Goal: Complete application form: Complete application form

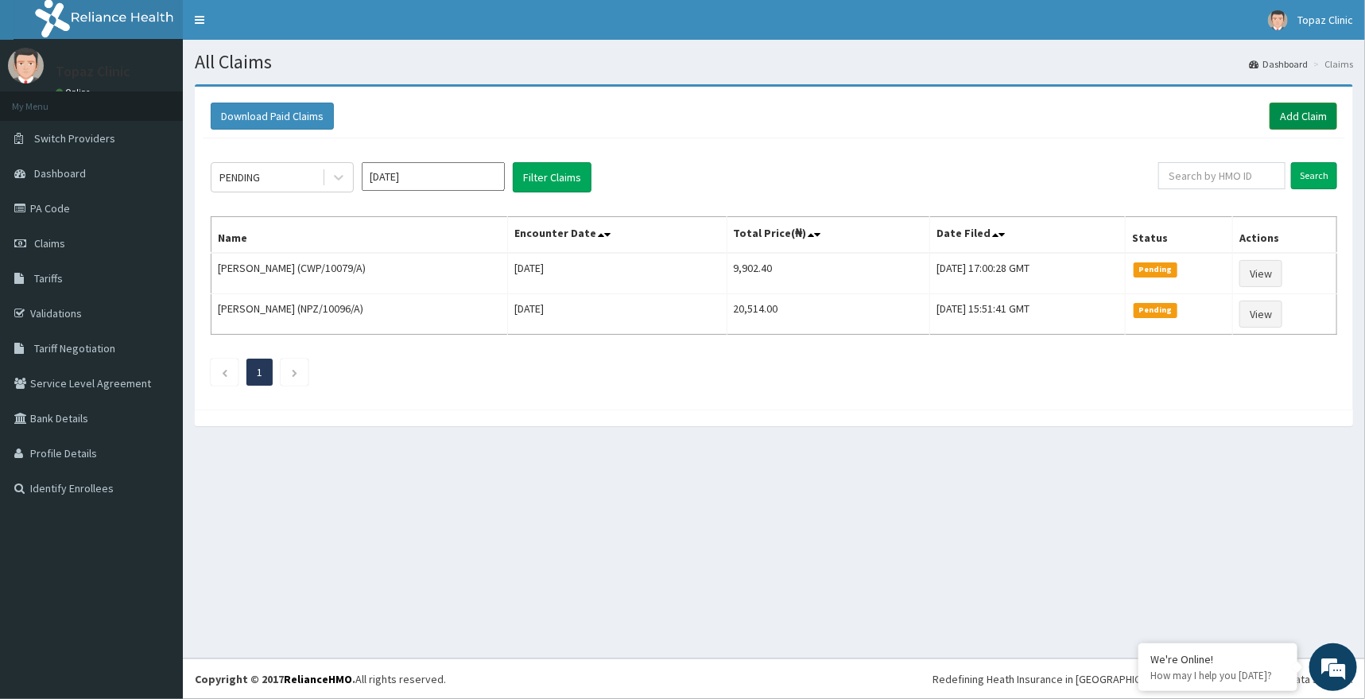
click at [1315, 108] on link "Add Claim" at bounding box center [1303, 116] width 68 height 27
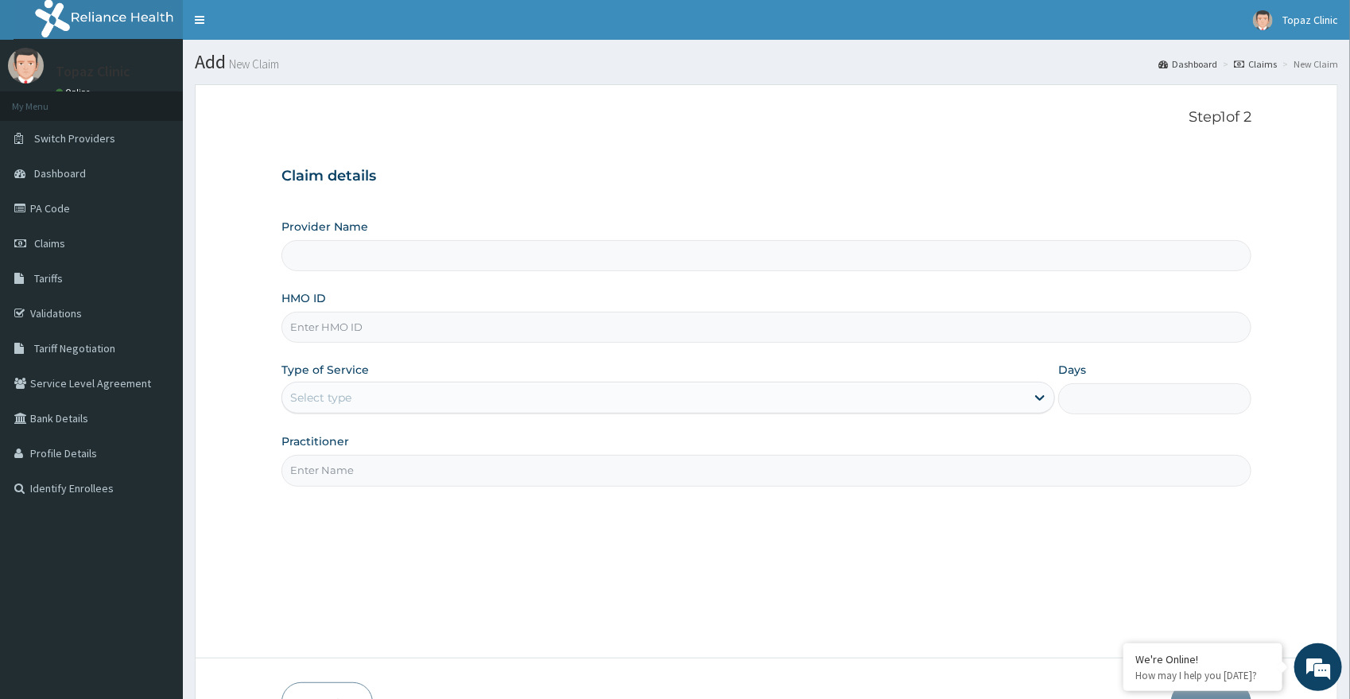
type input "Topaz Clinic & Maternity"
drag, startPoint x: 383, startPoint y: 328, endPoint x: 341, endPoint y: 313, distance: 44.7
click at [383, 329] on input "HMO ID" at bounding box center [766, 327] width 970 height 31
type input "BMQ/10015/A"
click at [380, 403] on div "Select type" at bounding box center [653, 397] width 743 height 25
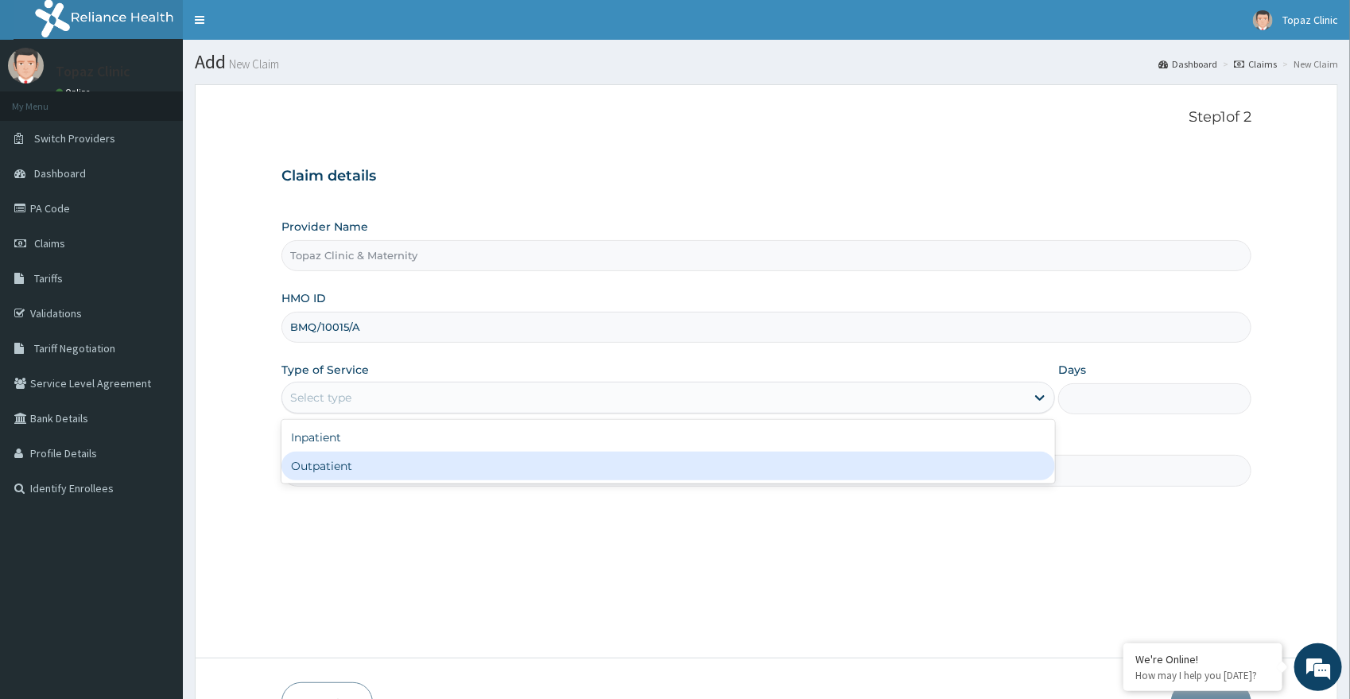
click at [370, 459] on div "Outpatient" at bounding box center [667, 465] width 773 height 29
type input "1"
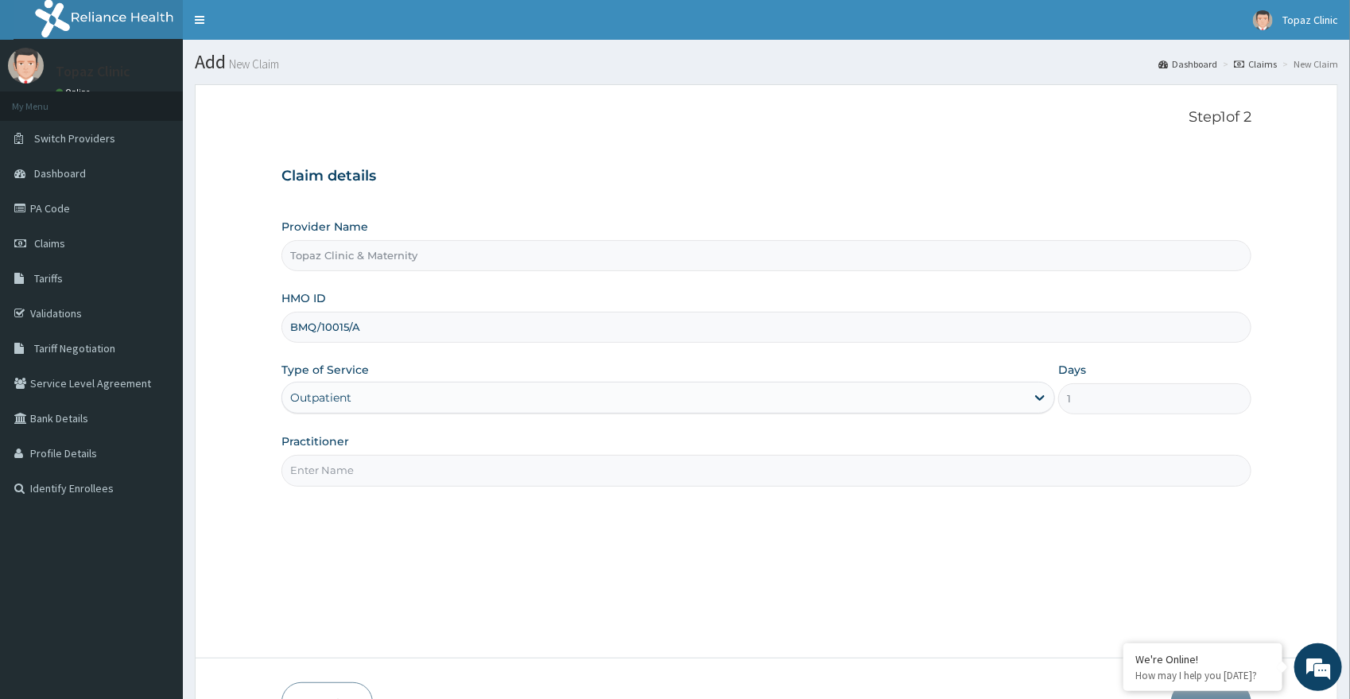
click at [365, 467] on input "Practitioner" at bounding box center [766, 470] width 970 height 31
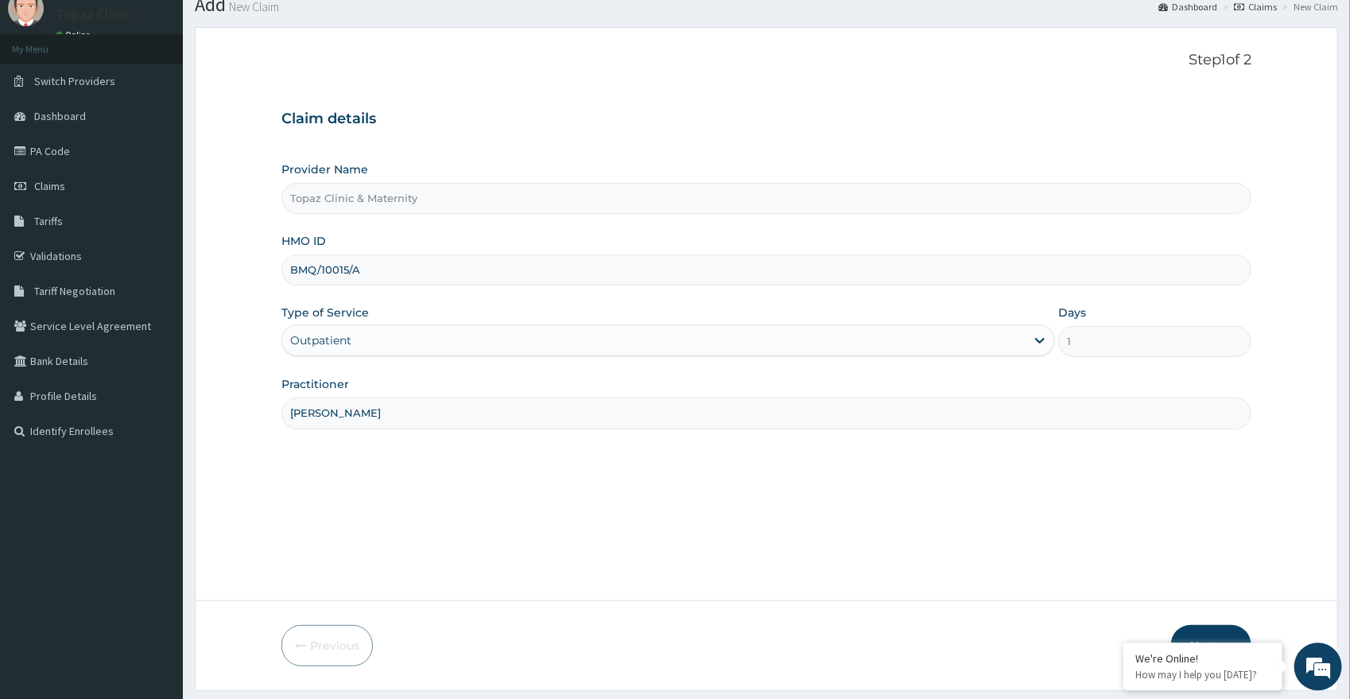
scroll to position [85, 0]
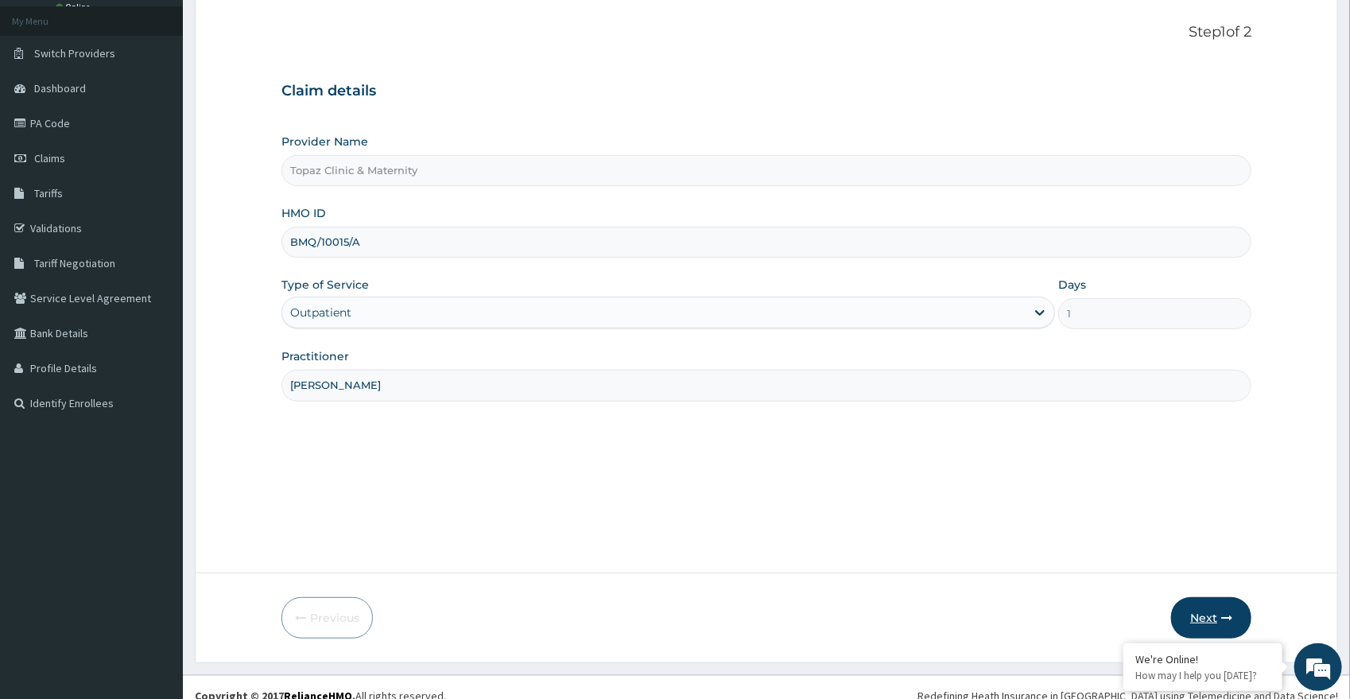
type input "[PERSON_NAME]"
click at [1196, 602] on button "Next" at bounding box center [1211, 617] width 80 height 41
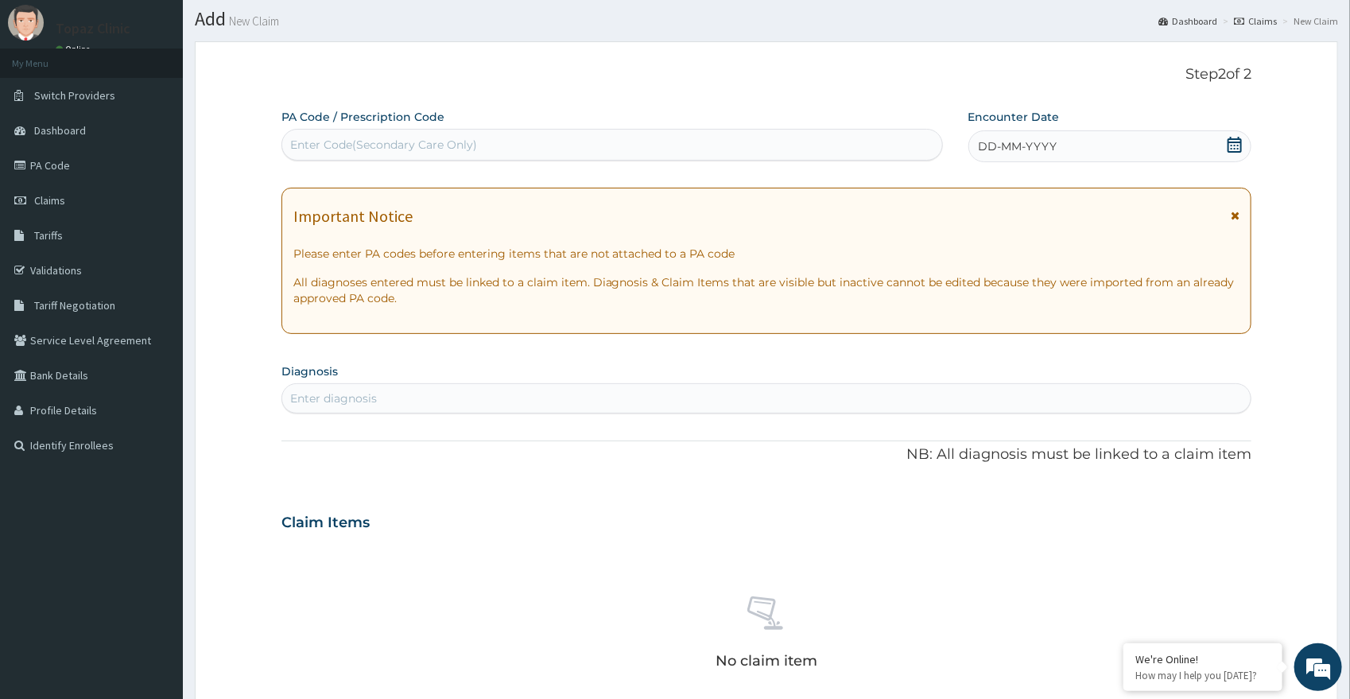
scroll to position [0, 0]
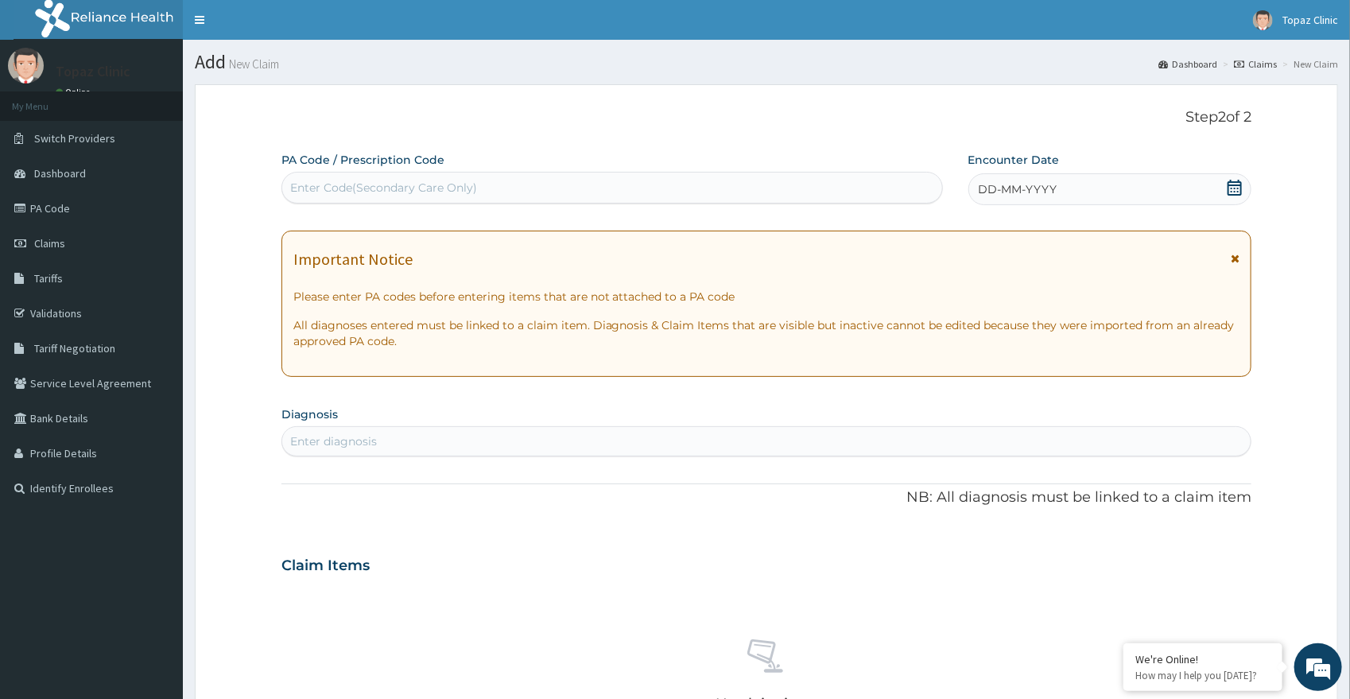
click at [1234, 184] on icon at bounding box center [1234, 188] width 16 height 16
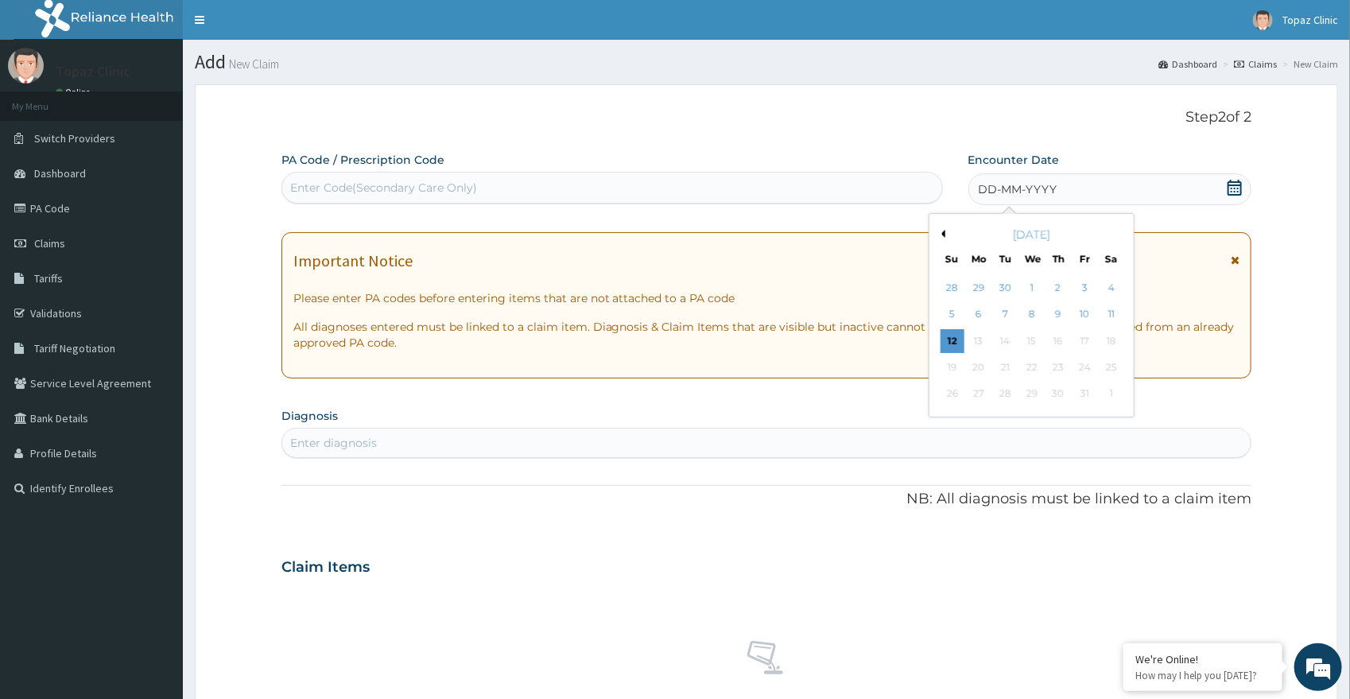
click at [1075, 309] on div "10" at bounding box center [1084, 315] width 24 height 24
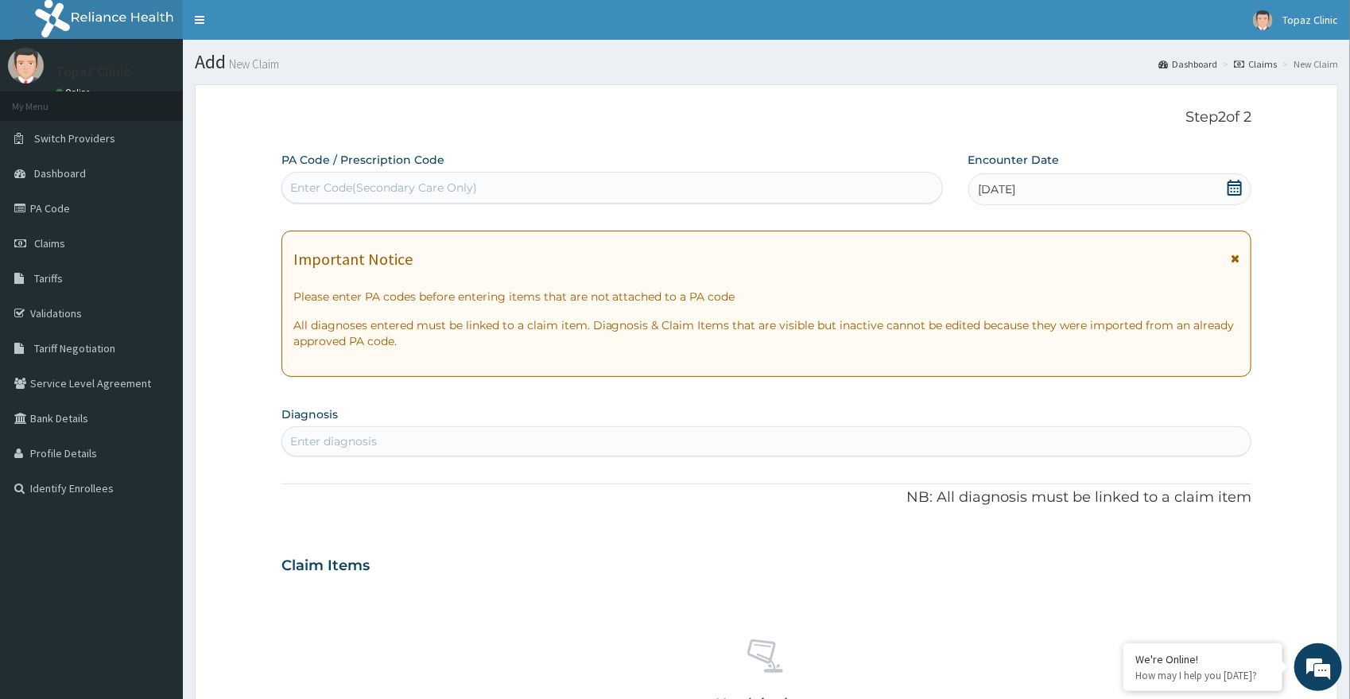
click at [349, 440] on div "Enter diagnosis" at bounding box center [333, 441] width 87 height 16
type input "MALARIA"
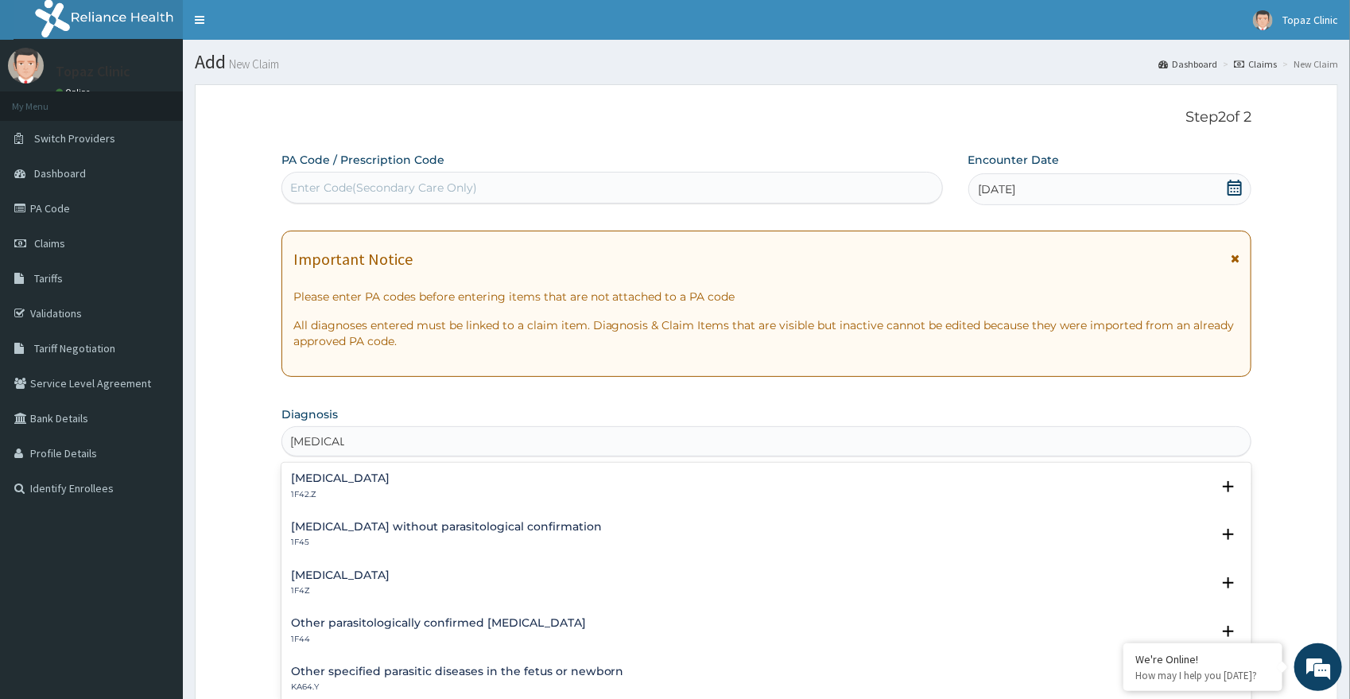
click at [389, 482] on h4 "Plasmodium malariae malaria without complication" at bounding box center [340, 478] width 99 height 12
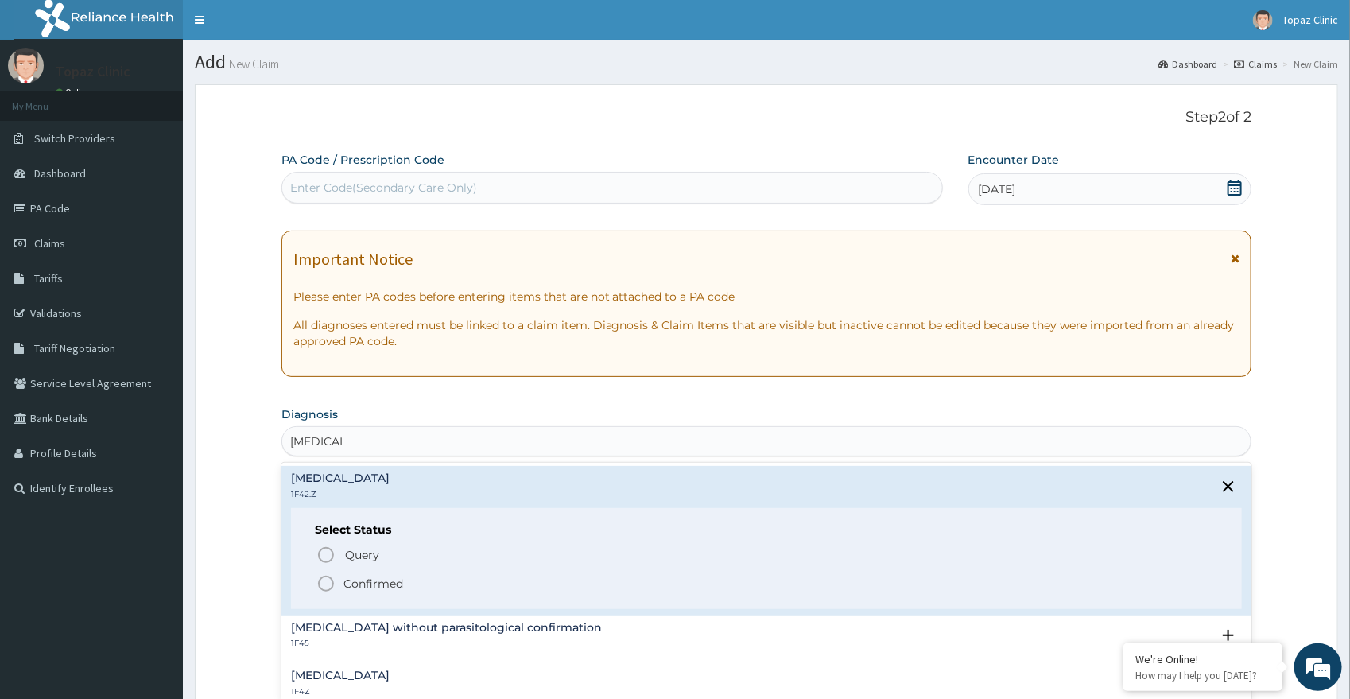
click at [372, 591] on p "Confirmed" at bounding box center [373, 583] width 60 height 16
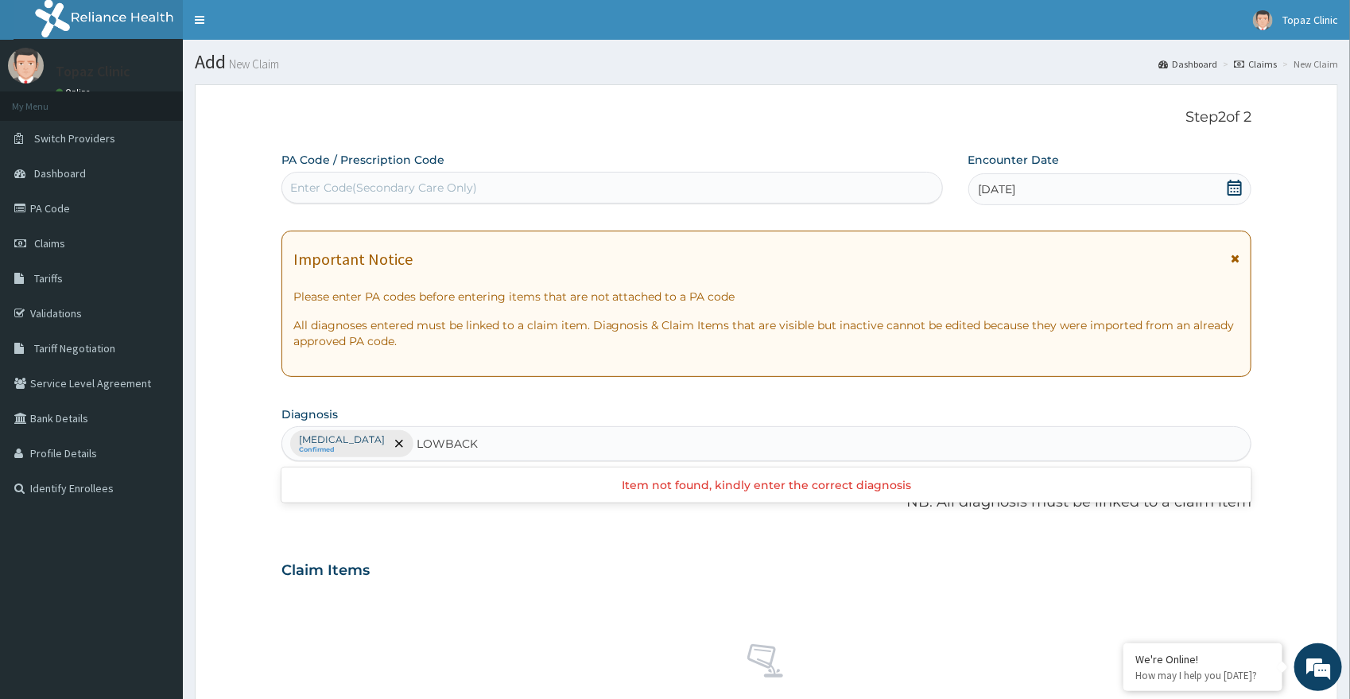
drag, startPoint x: 640, startPoint y: 444, endPoint x: 584, endPoint y: 455, distance: 56.9
click at [478, 451] on input "LOWBACK" at bounding box center [446, 444] width 61 height 16
type input "L"
type input "BACK"
drag, startPoint x: 579, startPoint y: 444, endPoint x: 632, endPoint y: 453, distance: 54.1
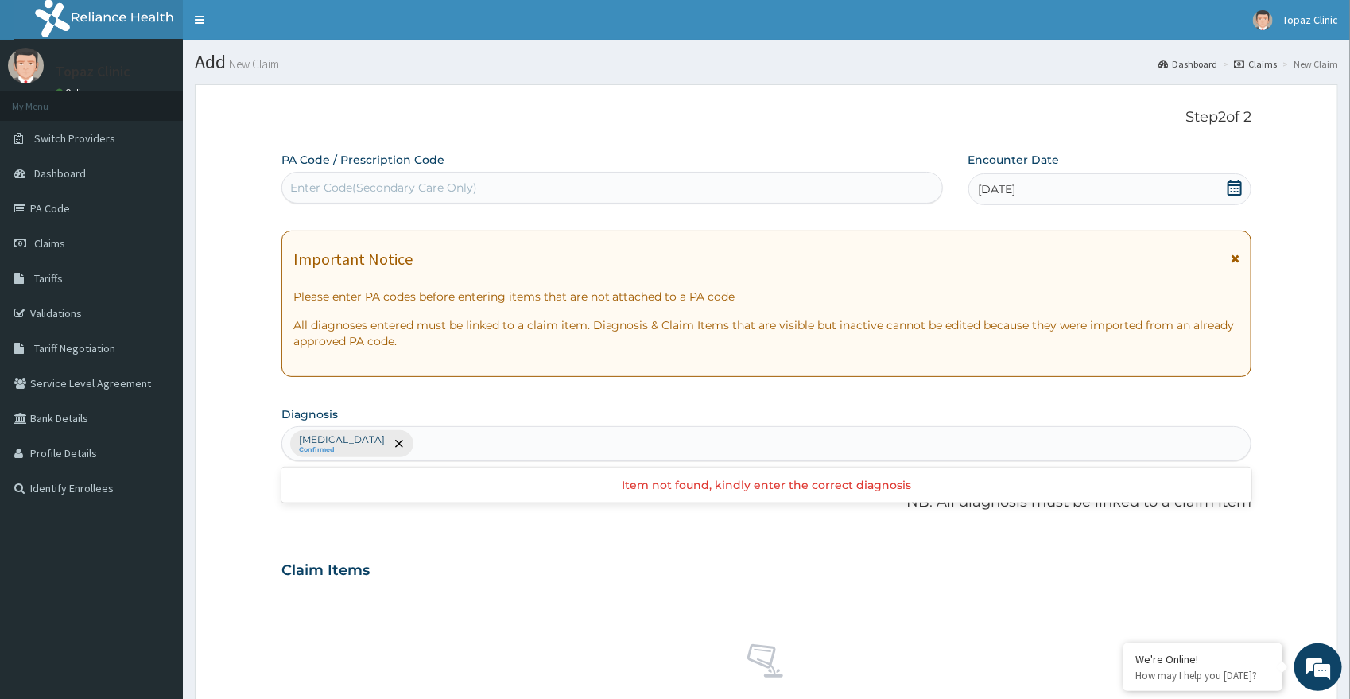
click at [632, 453] on div "Plasmodium malariae malaria without complication Confirmed" at bounding box center [766, 443] width 969 height 33
click at [484, 444] on input "ACUTEPAIN" at bounding box center [450, 444] width 68 height 16
type input "ACUTE PAIN"
click at [653, 441] on div "Plasmodium malariae malaria without complication Confirmed" at bounding box center [766, 443] width 969 height 33
type input "LUMBAR"
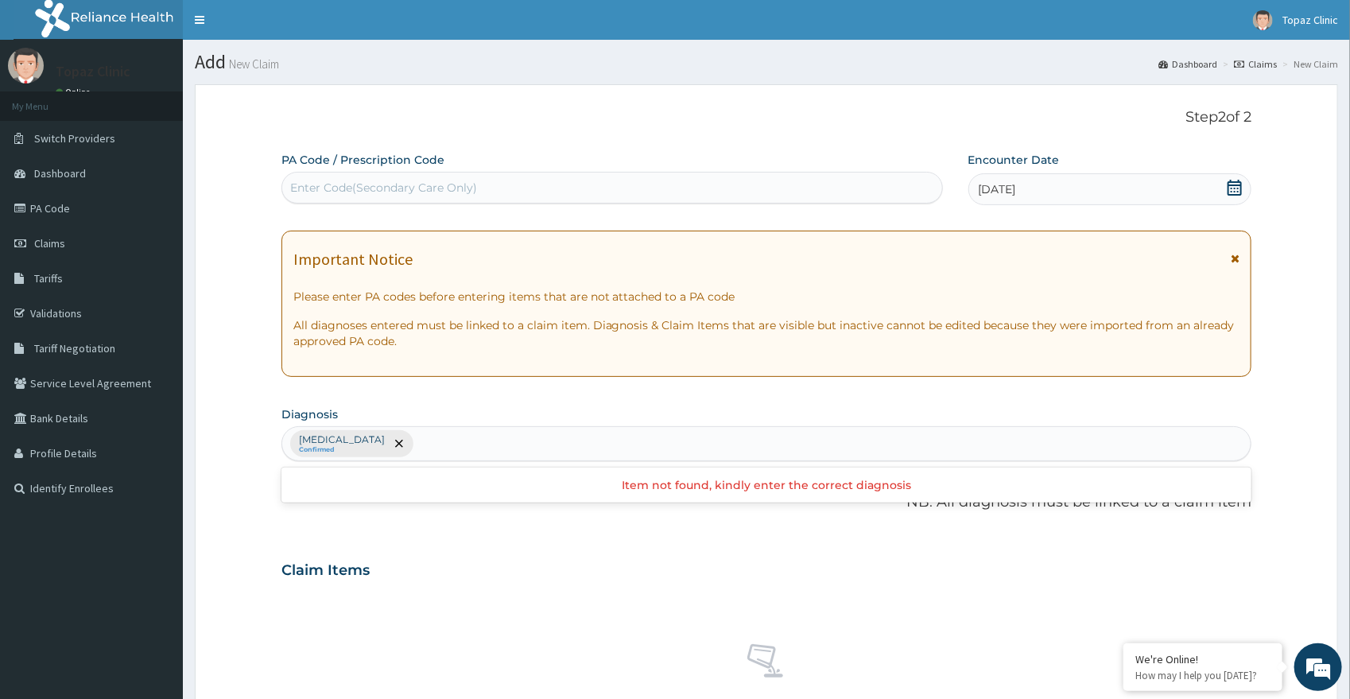
click at [641, 440] on div "Plasmodium malariae malaria without complication Confirmed" at bounding box center [766, 443] width 969 height 33
type input "LOW BACK PAIN"
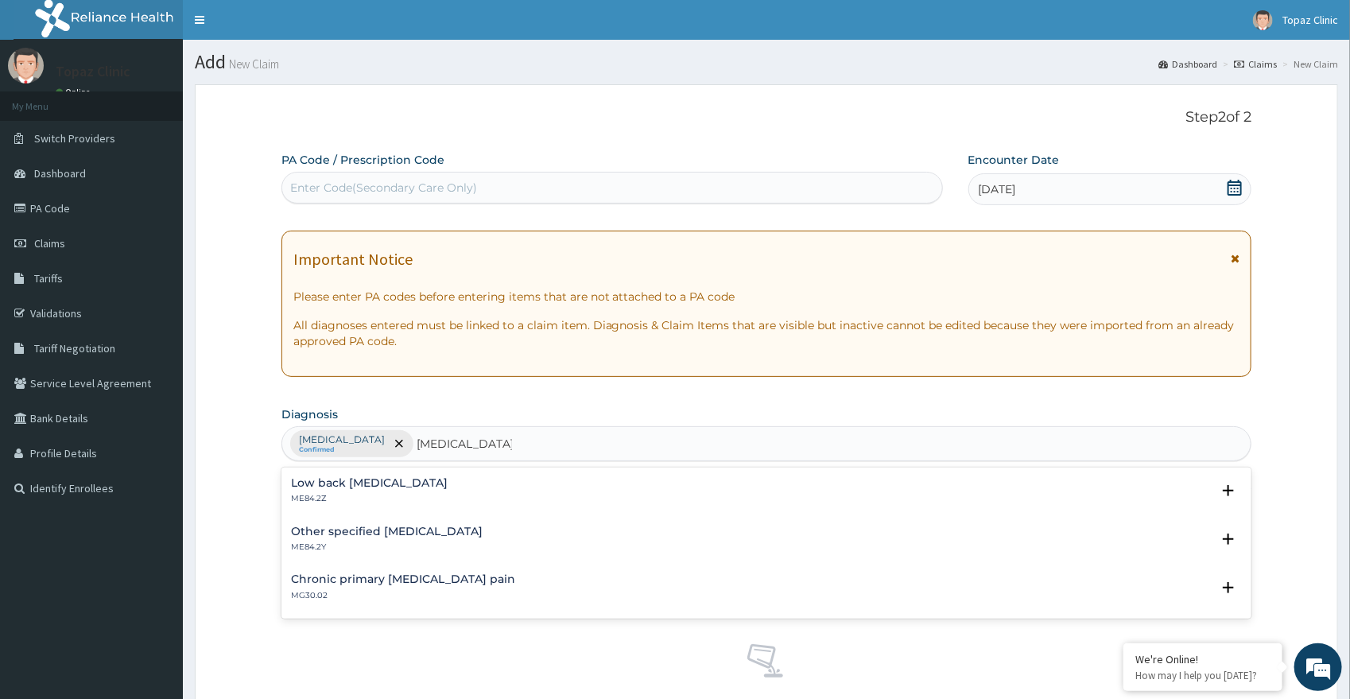
click at [418, 487] on h4 "Low back pain, unspecified" at bounding box center [369, 483] width 157 height 12
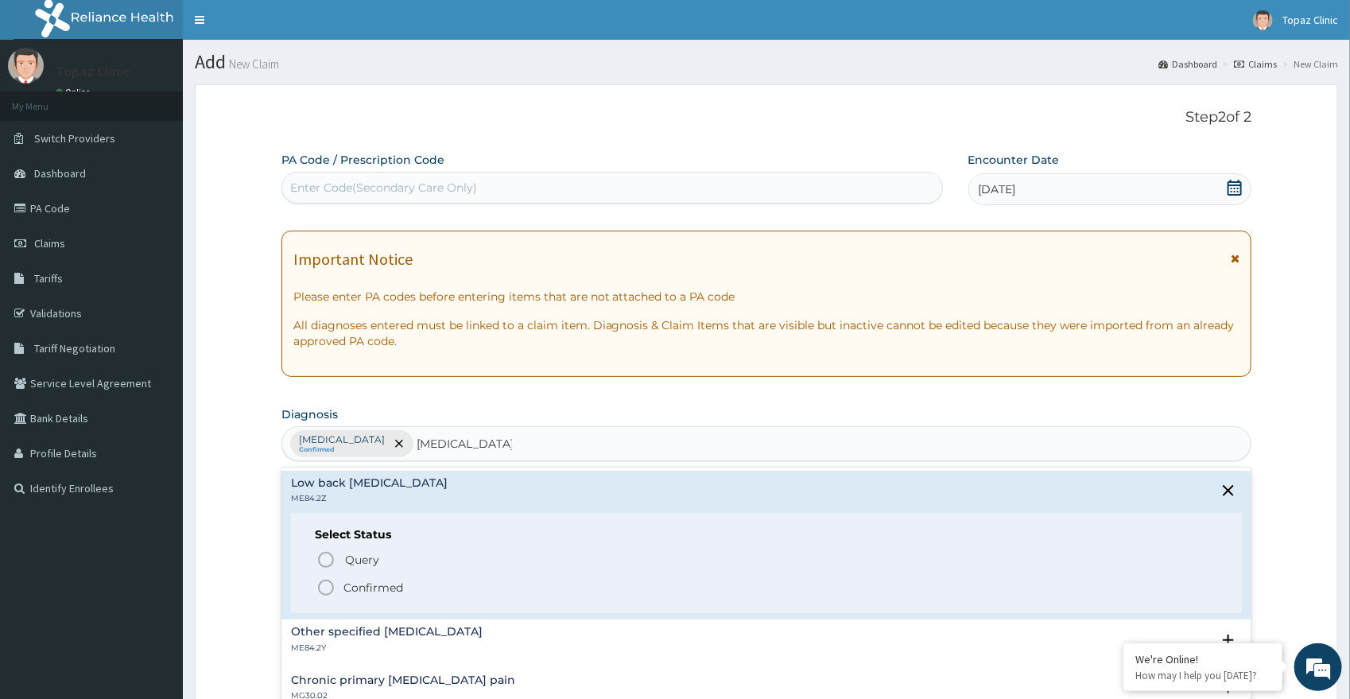
click at [371, 587] on p "Confirmed" at bounding box center [373, 587] width 60 height 16
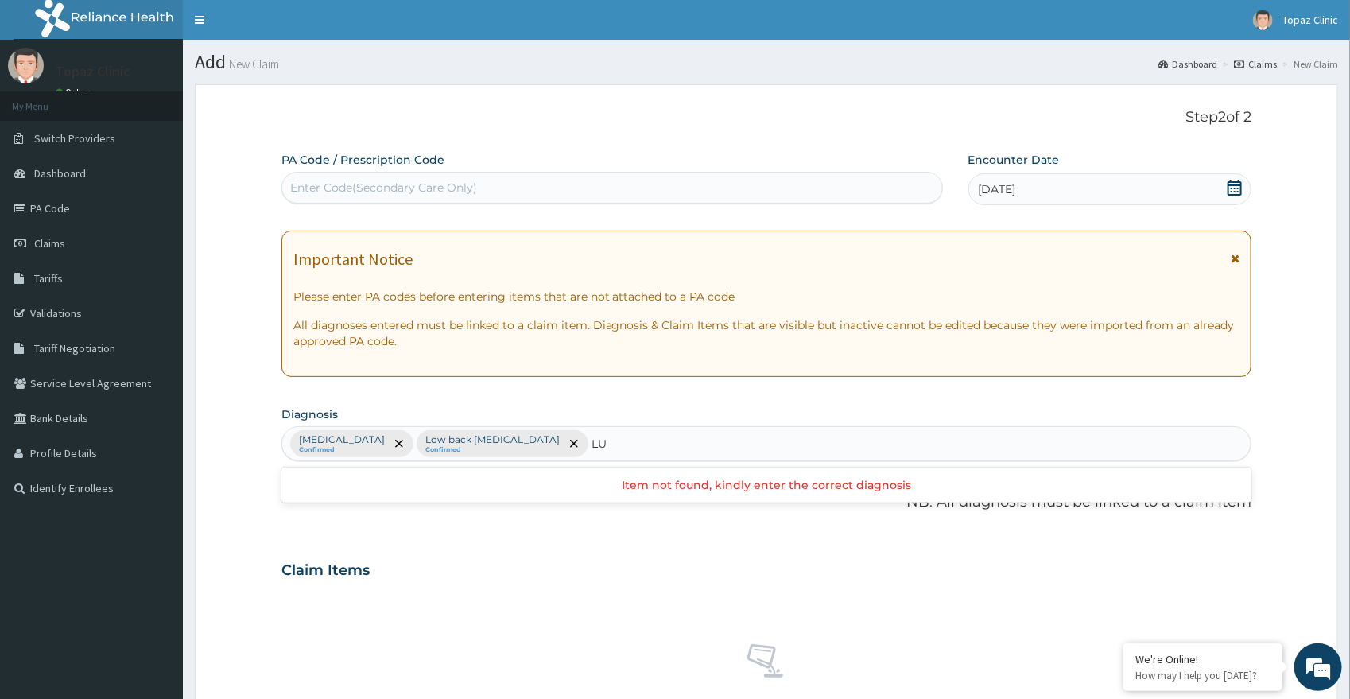
type input "L"
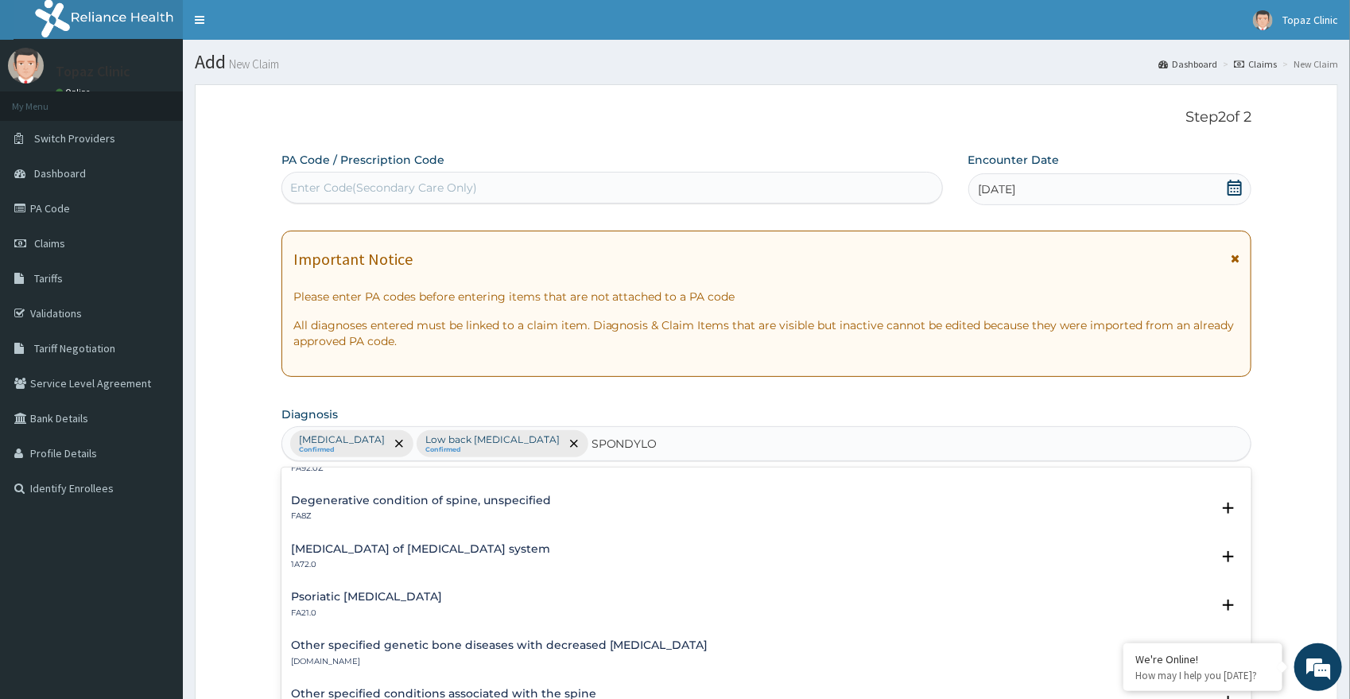
scroll to position [160, 0]
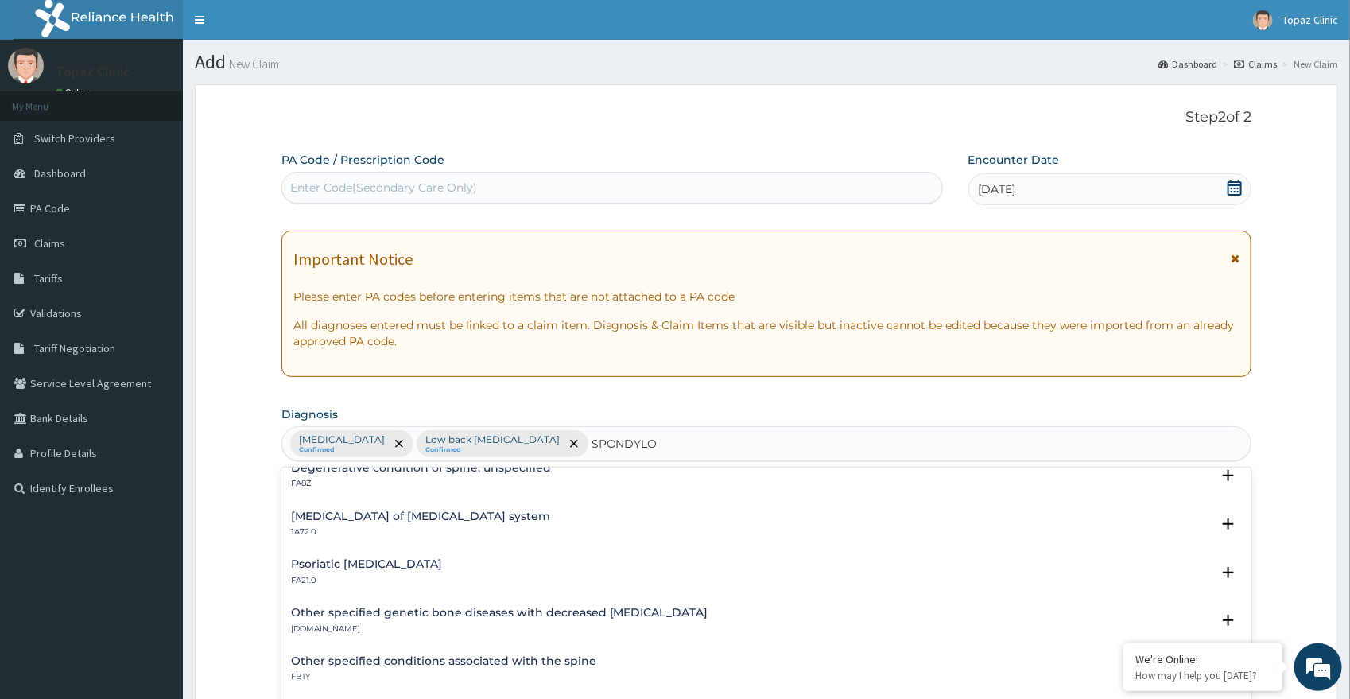
type input "SPONDYLO"
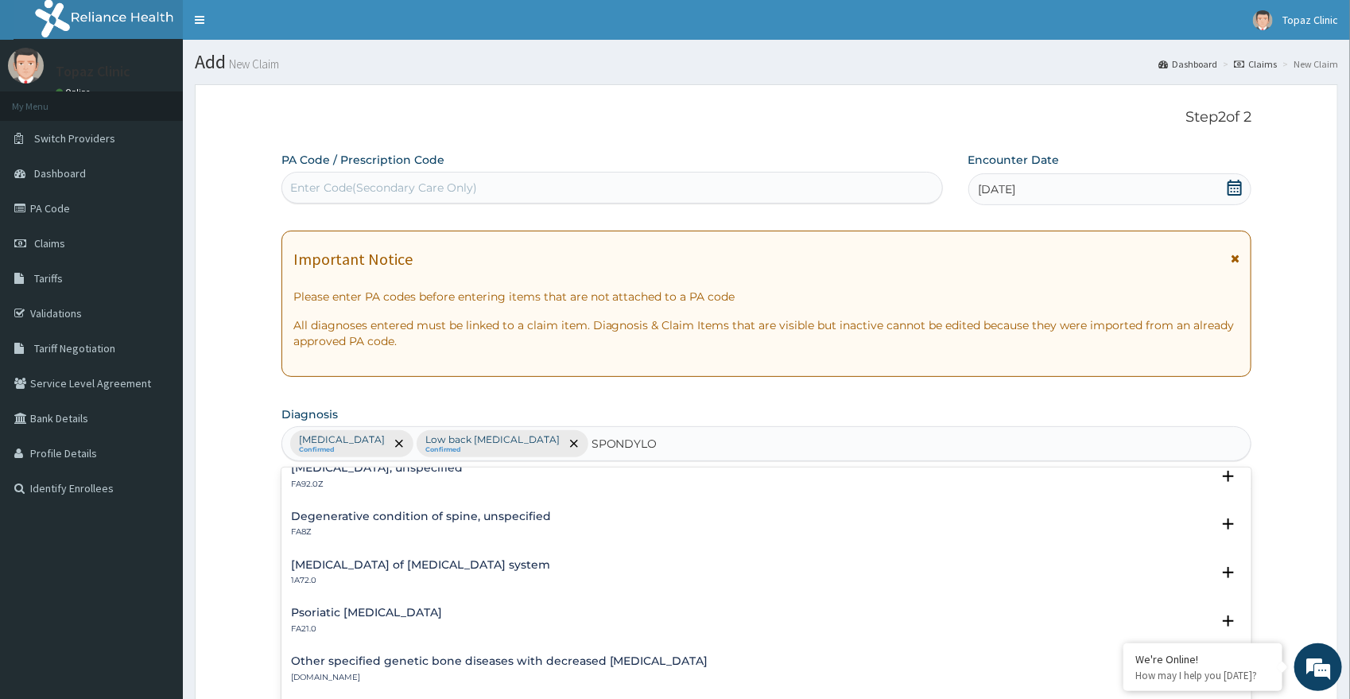
scroll to position [0, 0]
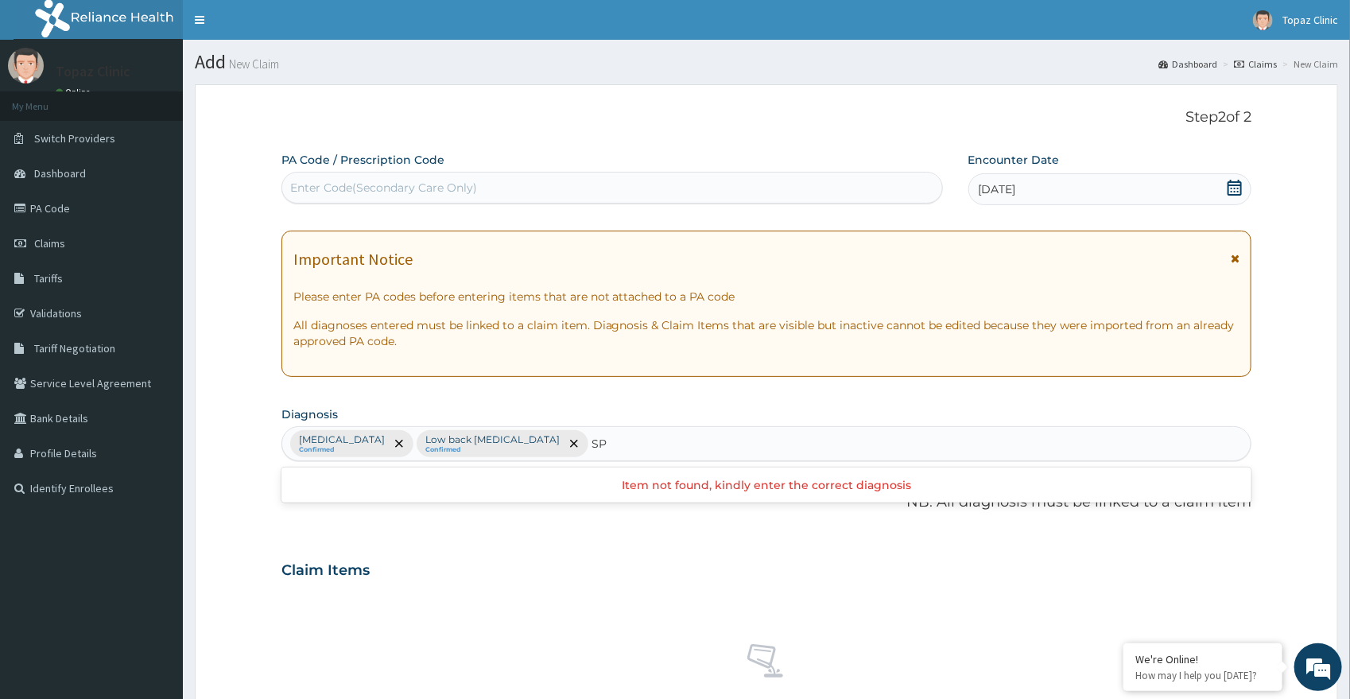
type input "S"
type input "LUMBAR"
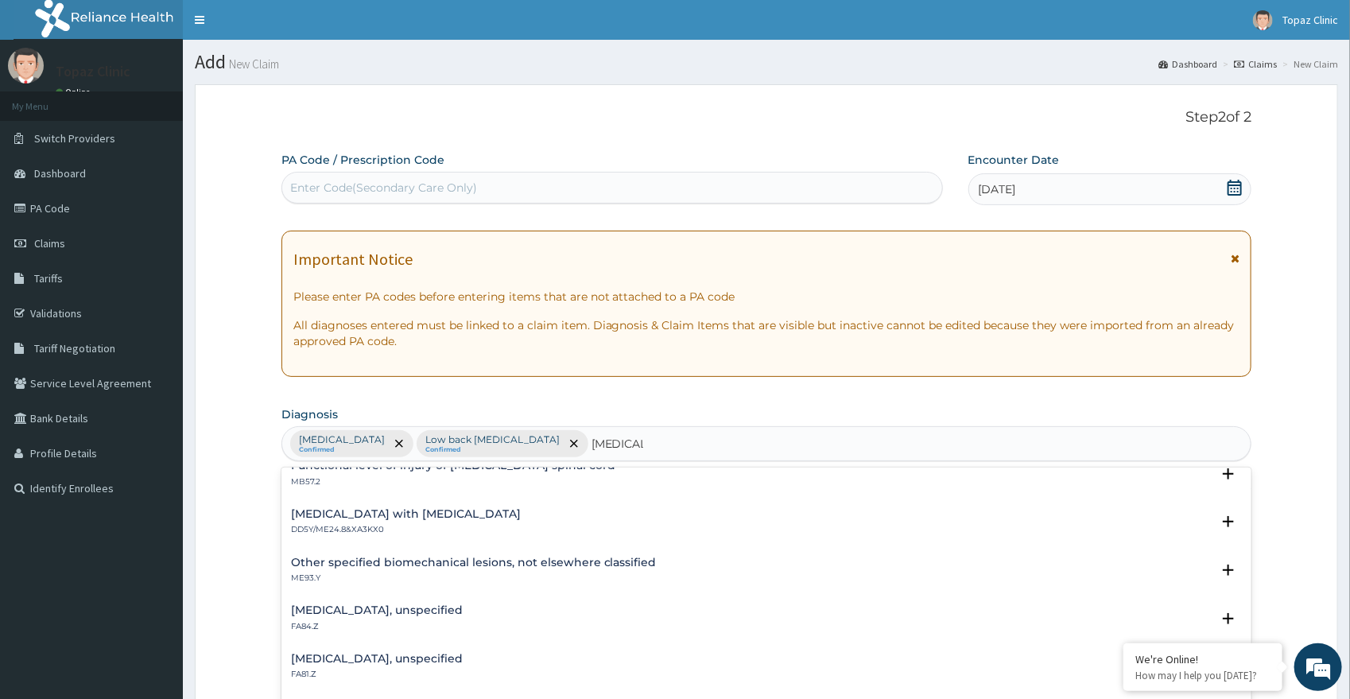
scroll to position [1757, 0]
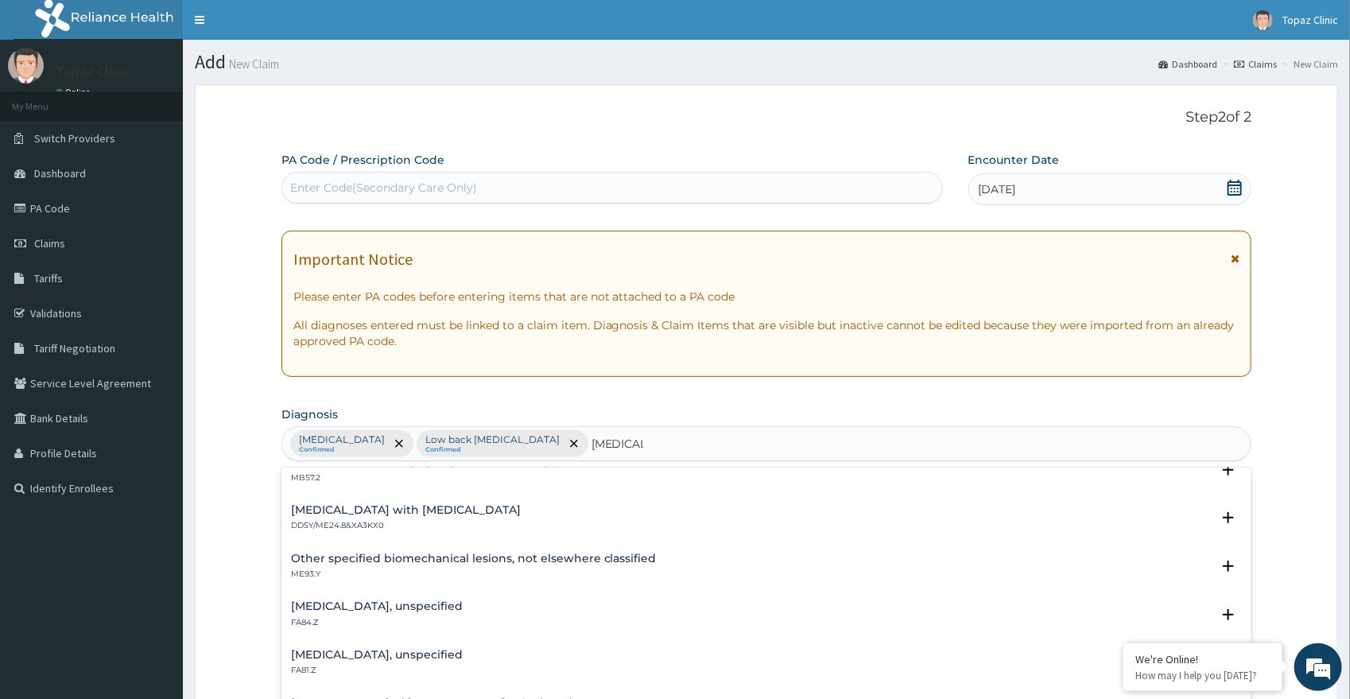
click at [337, 660] on h4 "Spondylolysis, unspecified" at bounding box center [377, 655] width 172 height 12
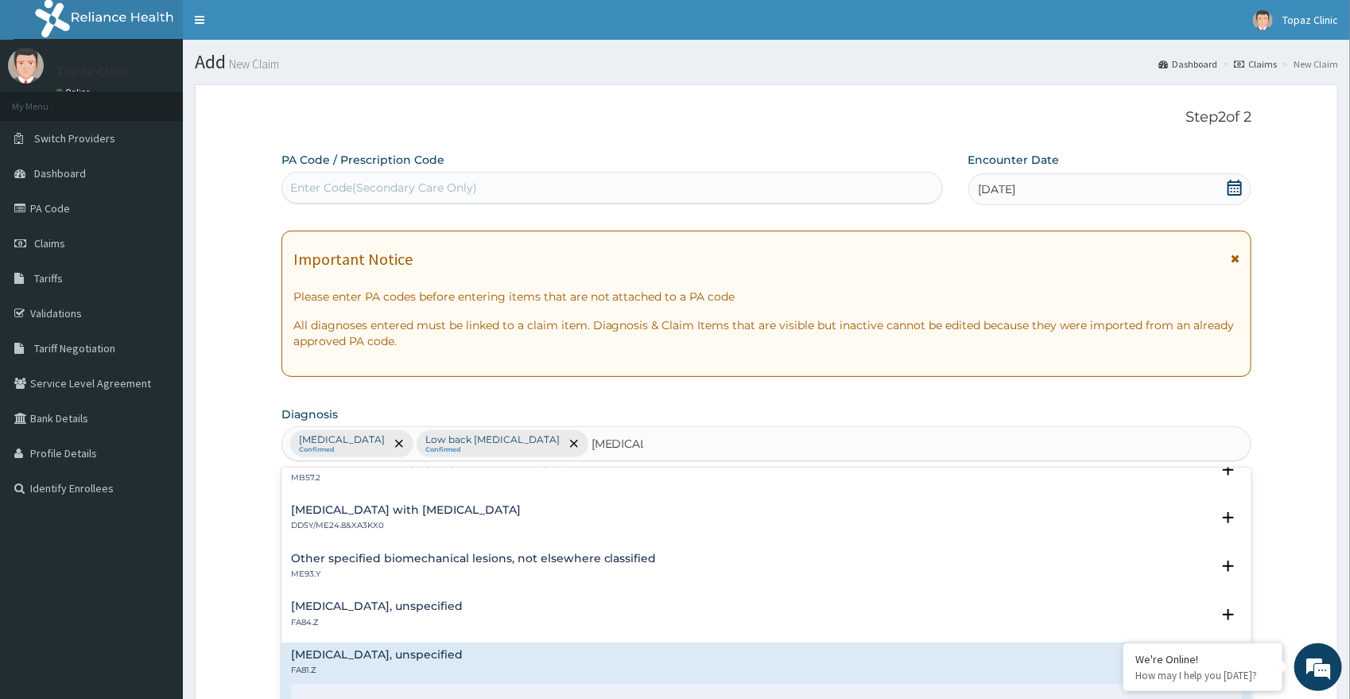
click at [343, 654] on h4 "Spondylolysis, unspecified" at bounding box center [377, 655] width 172 height 12
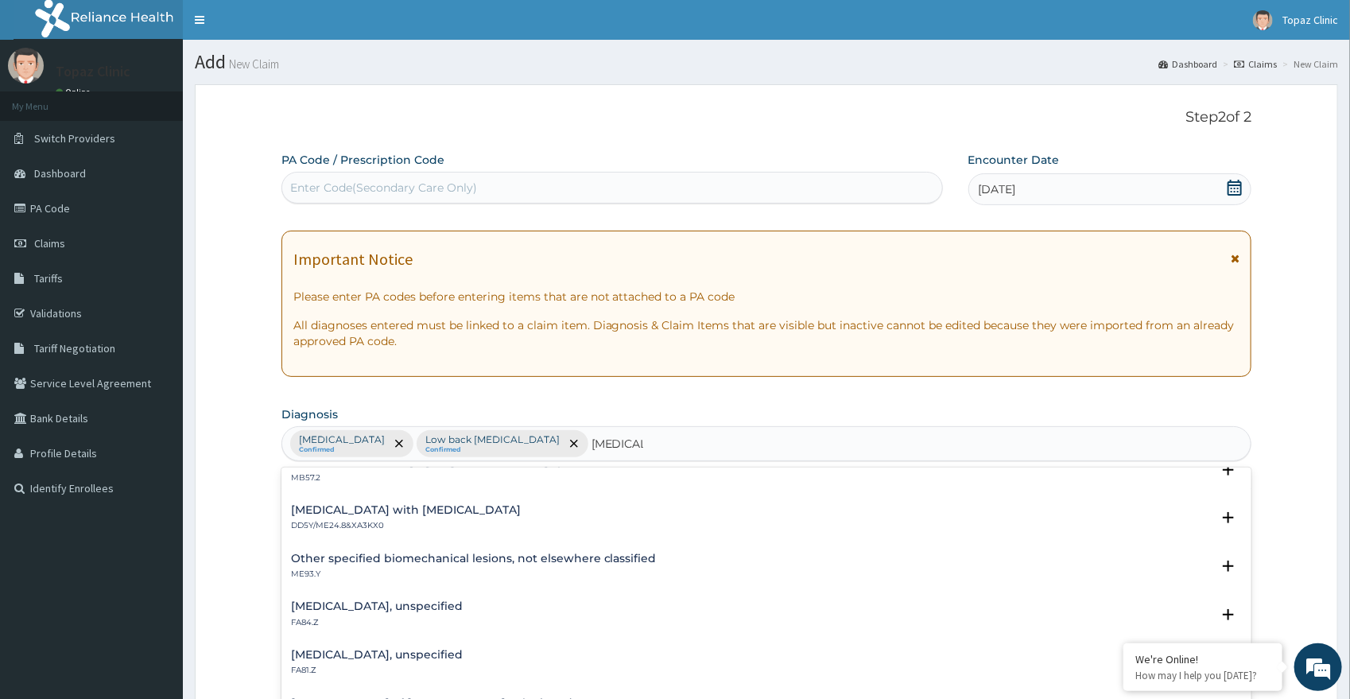
scroll to position [1837, 0]
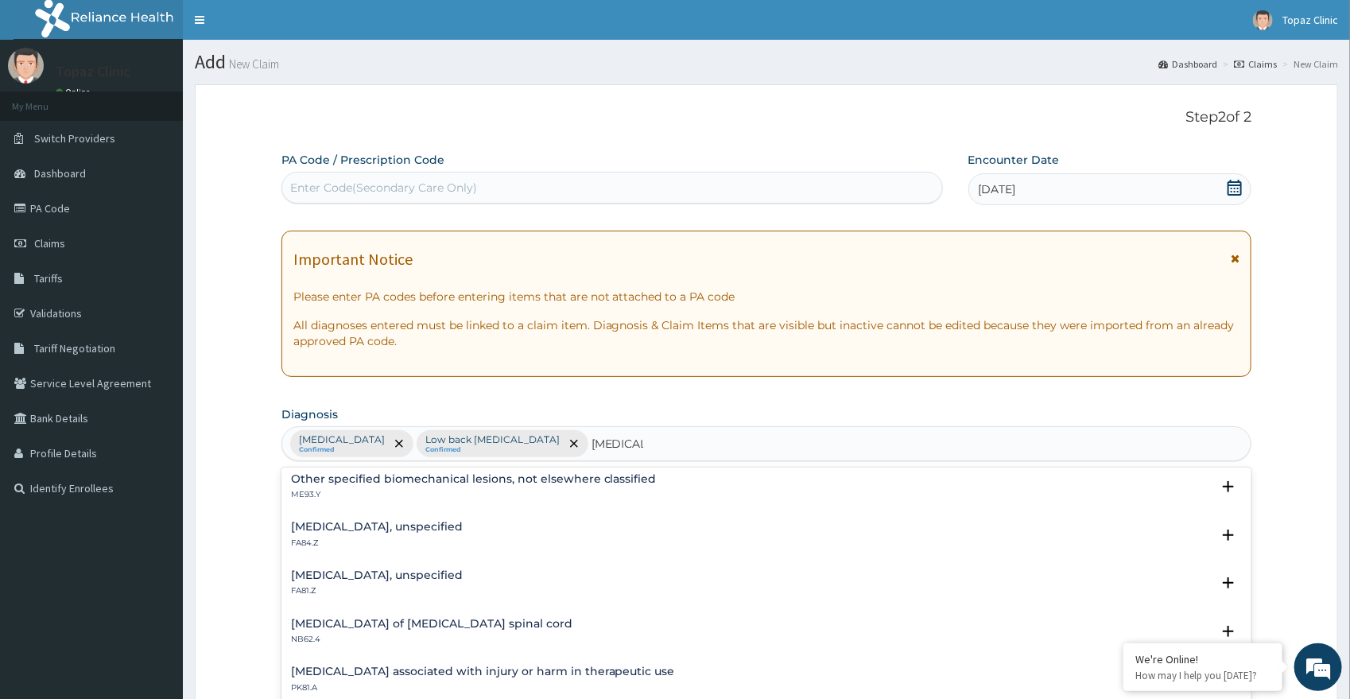
click at [329, 581] on h4 "Spondylolysis, unspecified" at bounding box center [377, 575] width 172 height 12
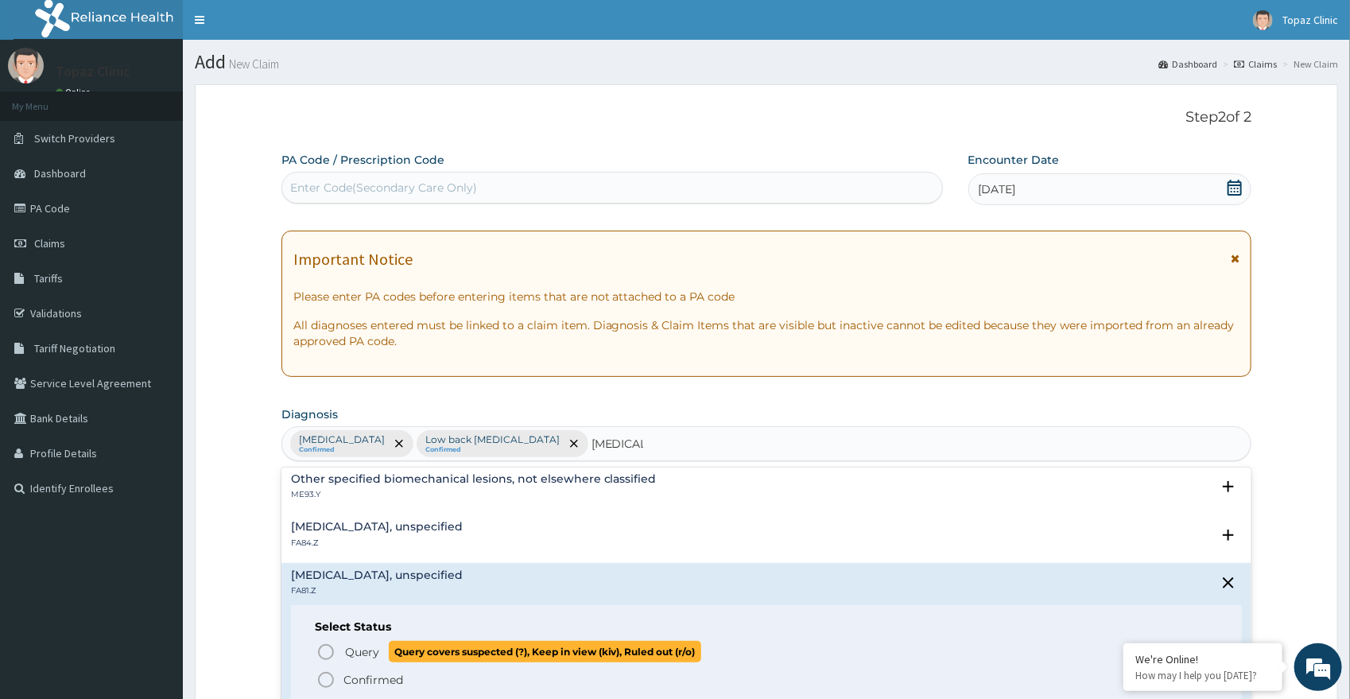
click at [345, 653] on span "Query" at bounding box center [362, 652] width 34 height 16
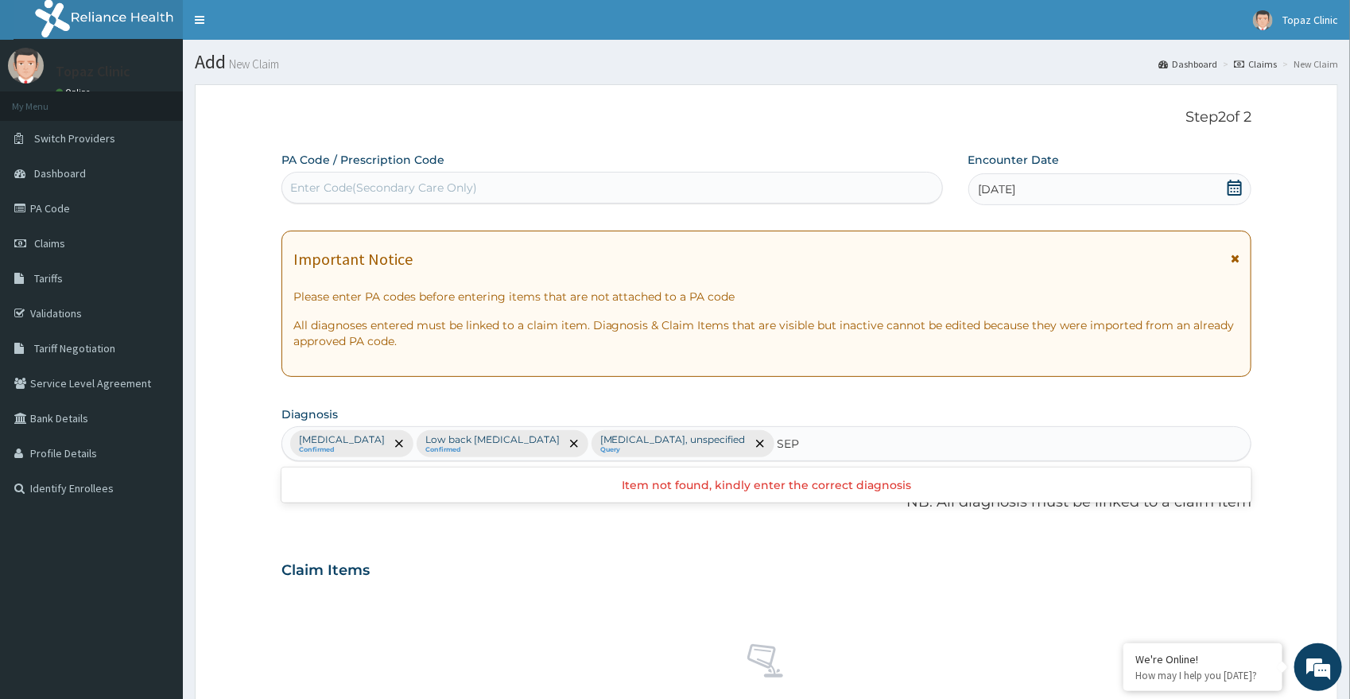
scroll to position [0, 0]
type input "S"
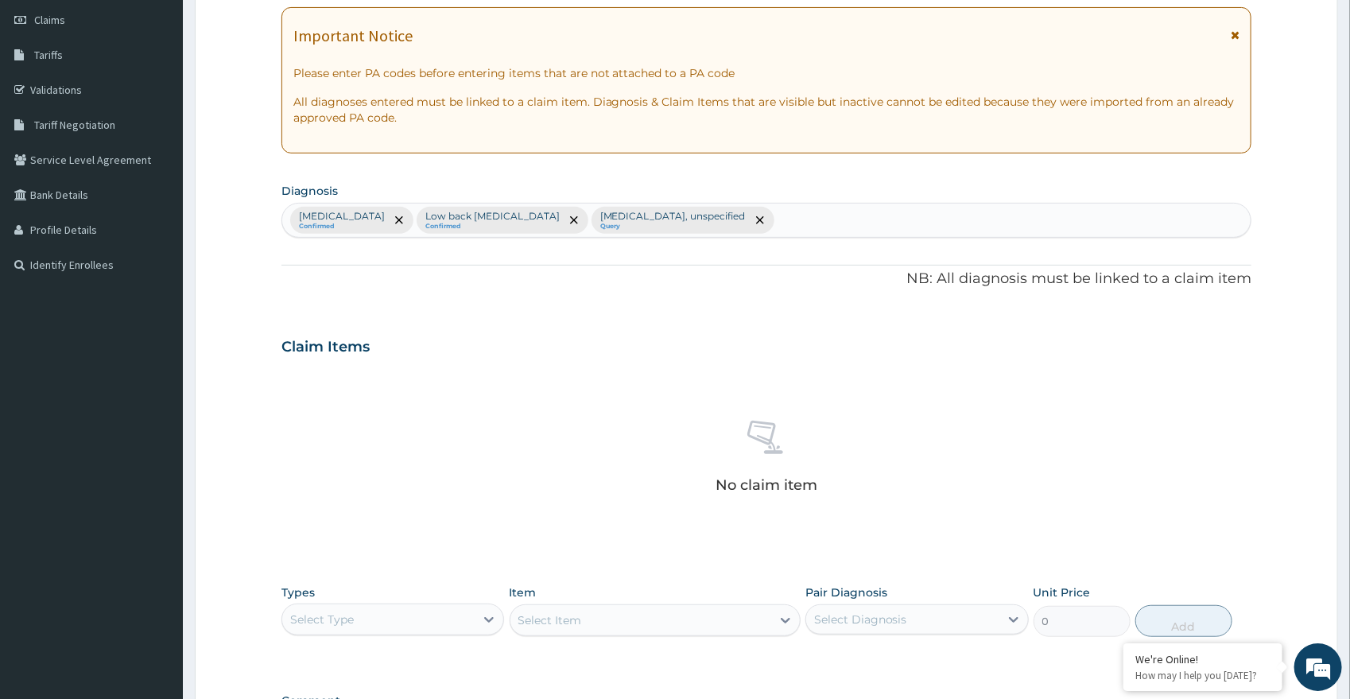
scroll to position [340, 0]
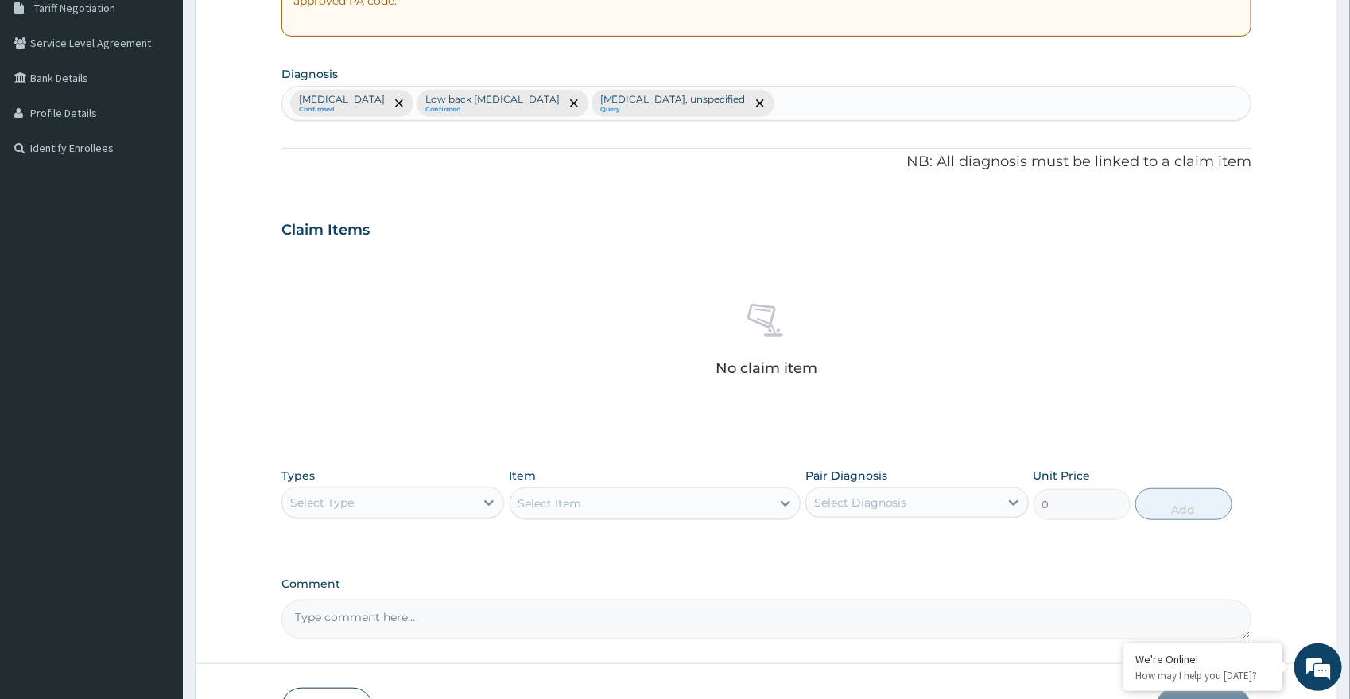
click at [396, 496] on div "Select Type" at bounding box center [378, 502] width 193 height 25
click at [342, 592] on div "Procedures" at bounding box center [392, 599] width 223 height 29
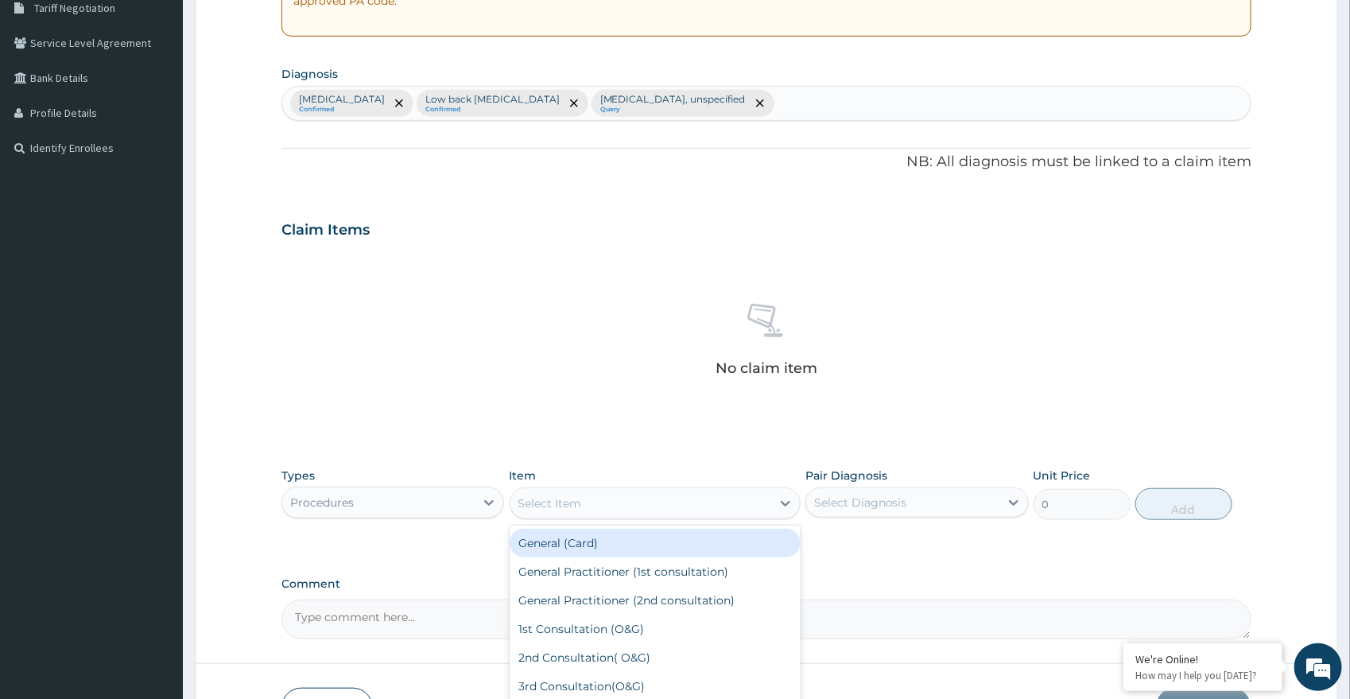
click at [598, 502] on div "Select Item" at bounding box center [640, 502] width 261 height 25
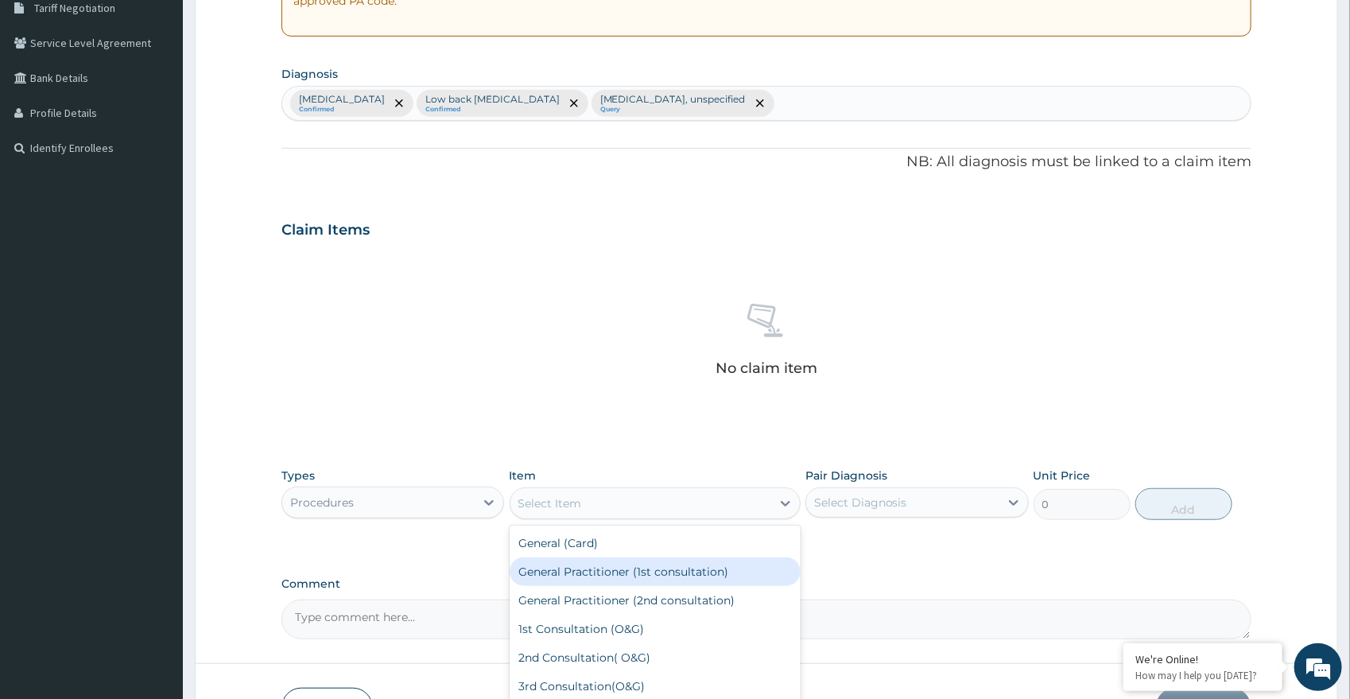
click at [622, 574] on div "General Practitioner (1st consultation)" at bounding box center [654, 571] width 291 height 29
type input "2000"
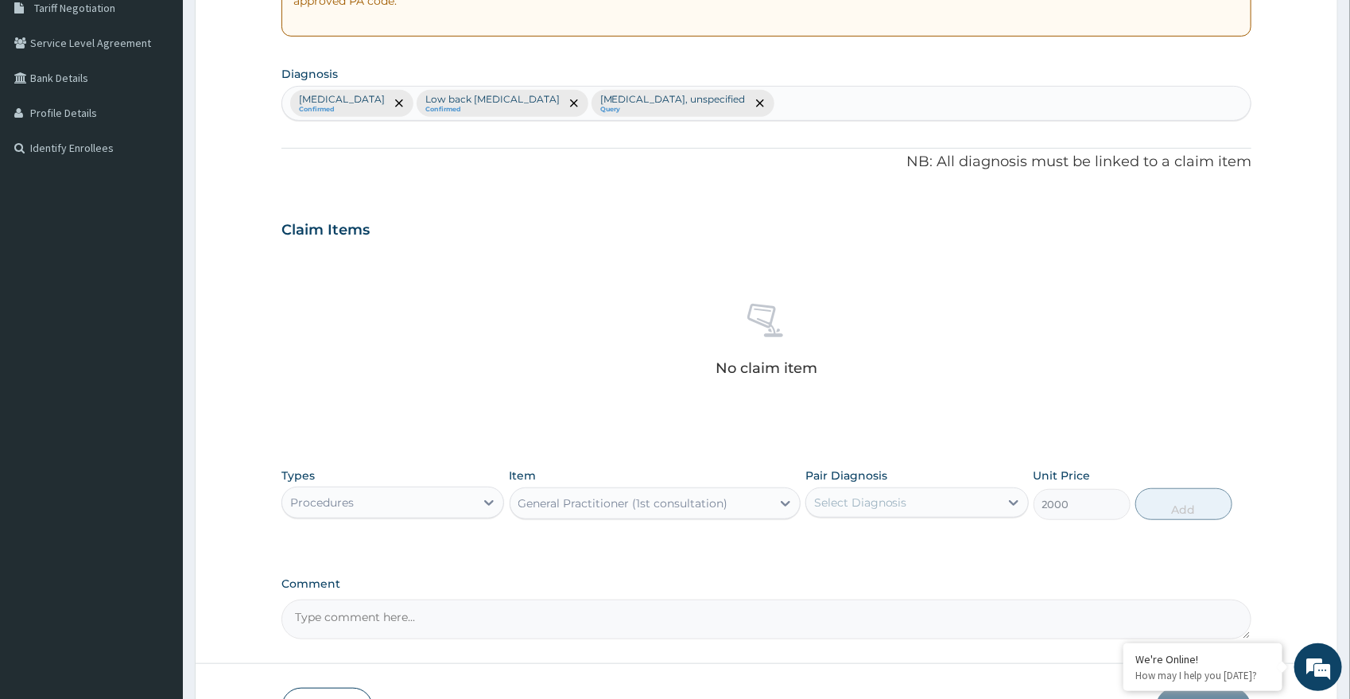
click at [865, 505] on div "Select Diagnosis" at bounding box center [860, 502] width 93 height 16
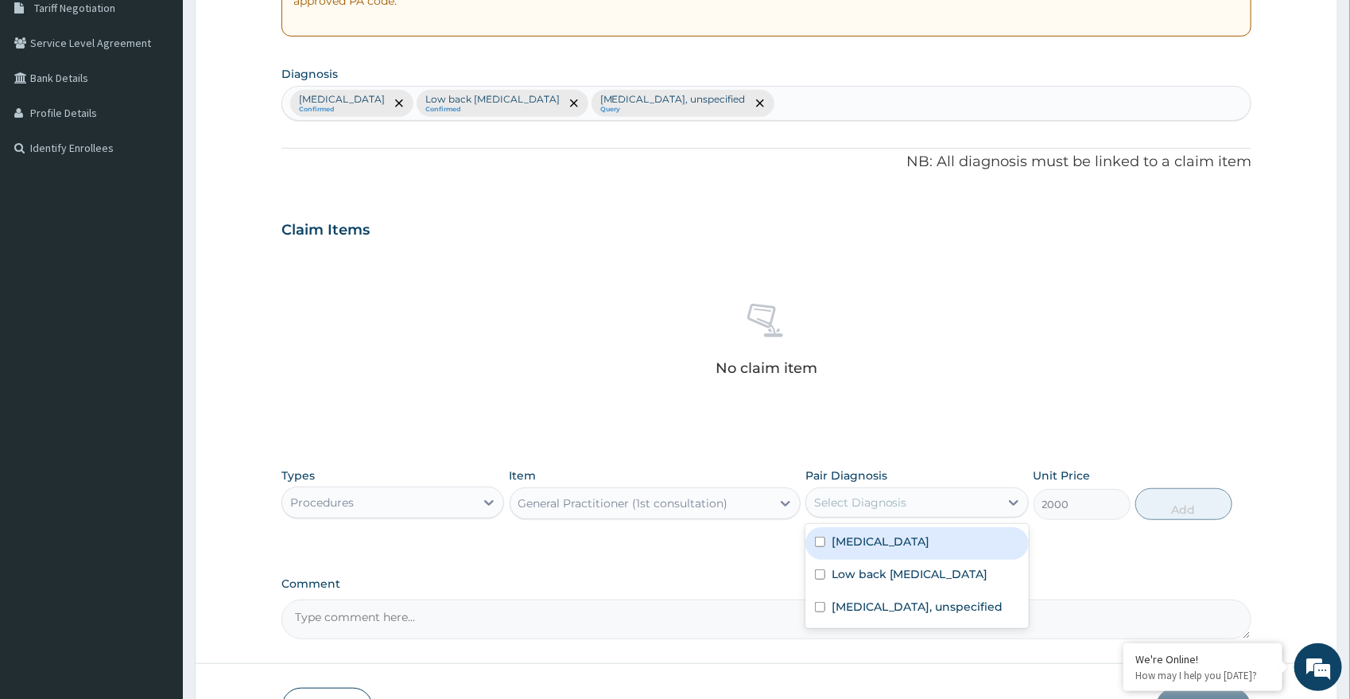
click at [873, 549] on label "Plasmodium malariae malaria without complication" at bounding box center [880, 541] width 99 height 16
checkbox input "true"
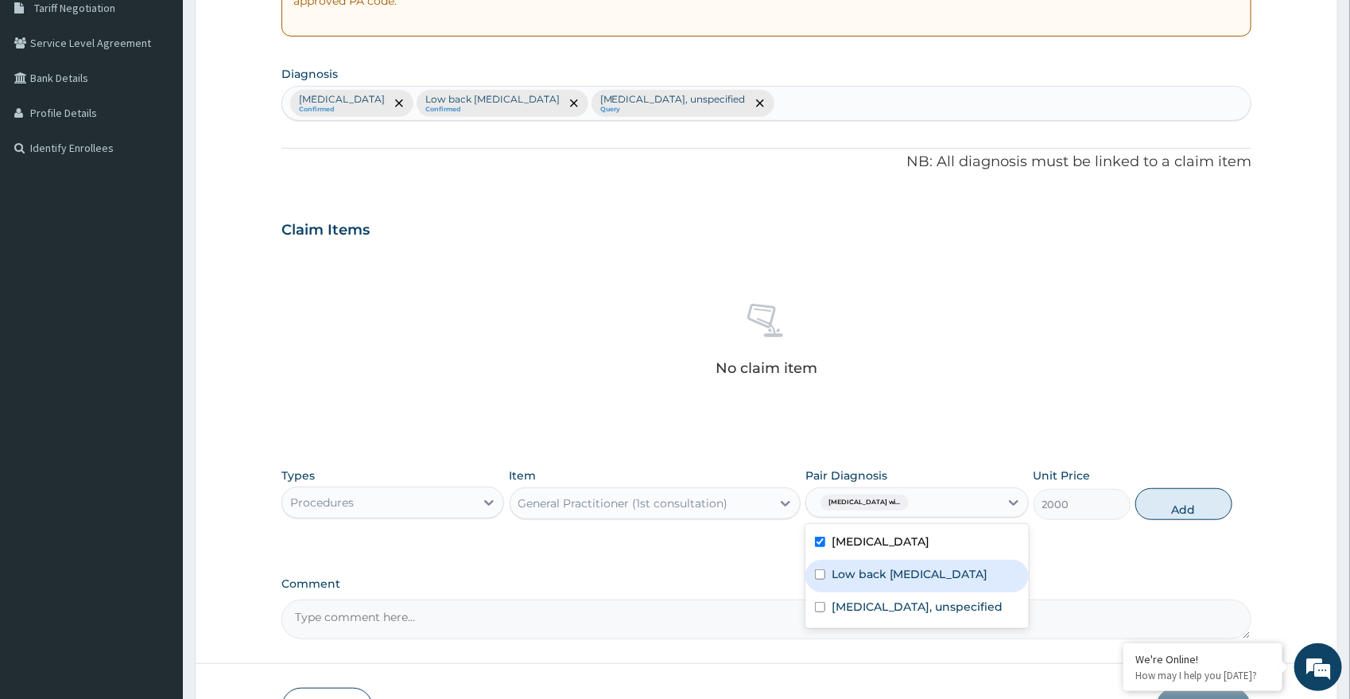
click at [870, 580] on div "Low back pain, unspecified" at bounding box center [916, 576] width 223 height 33
checkbox input "true"
click at [875, 611] on div "Spondylolysis, unspecified" at bounding box center [916, 608] width 223 height 33
checkbox input "true"
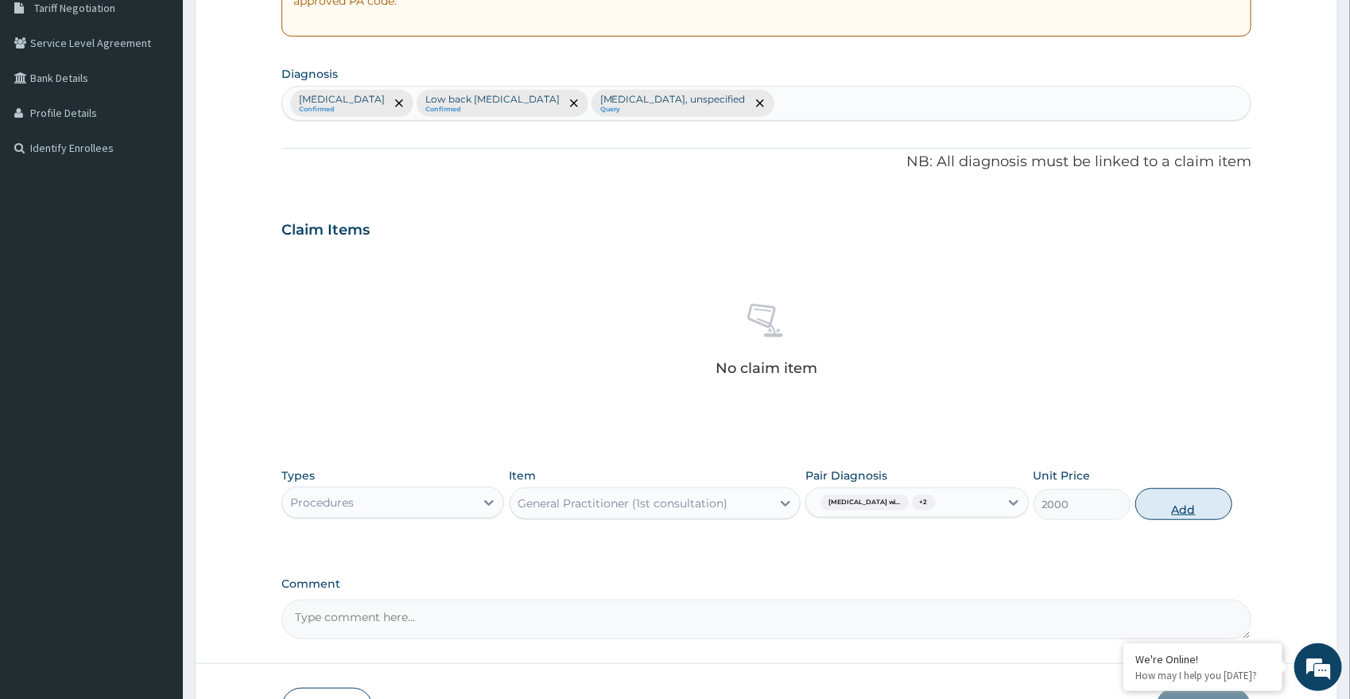
click at [1164, 492] on div "Types Procedures Item General Practitioner (1st consultation) Pair Diagnosis Pl…" at bounding box center [766, 493] width 970 height 68
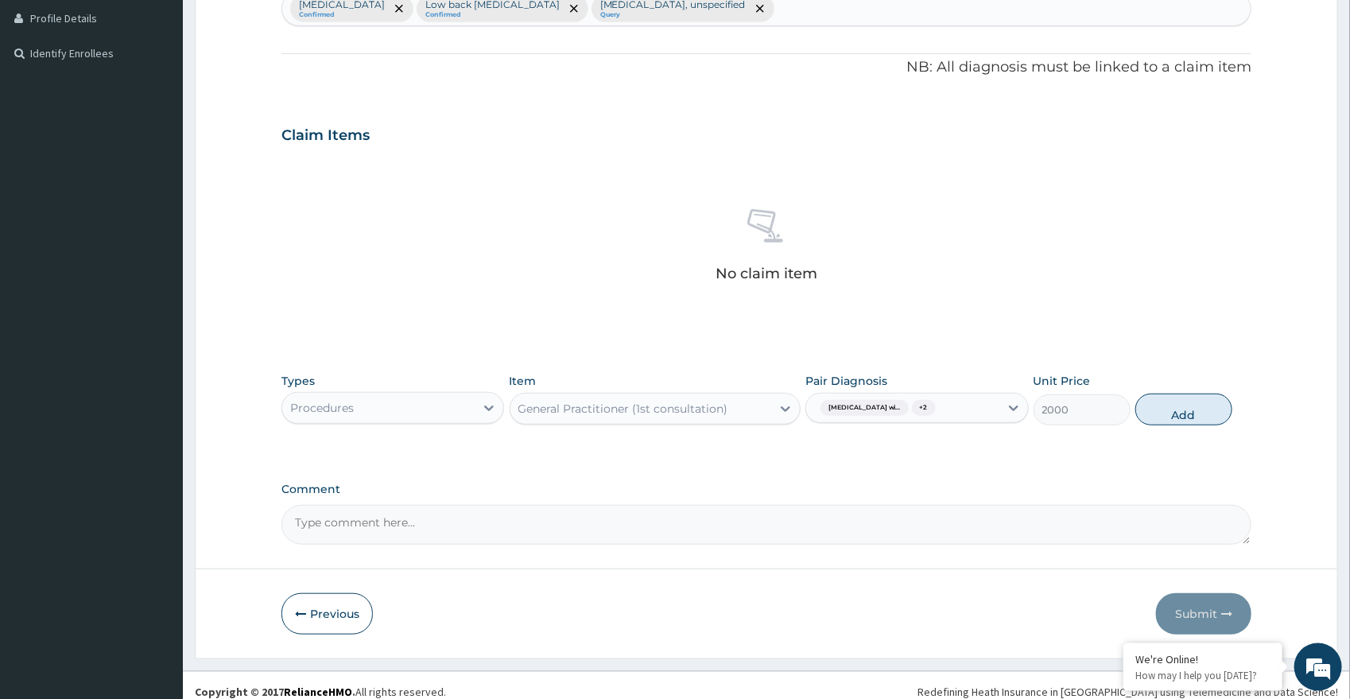
scroll to position [447, 0]
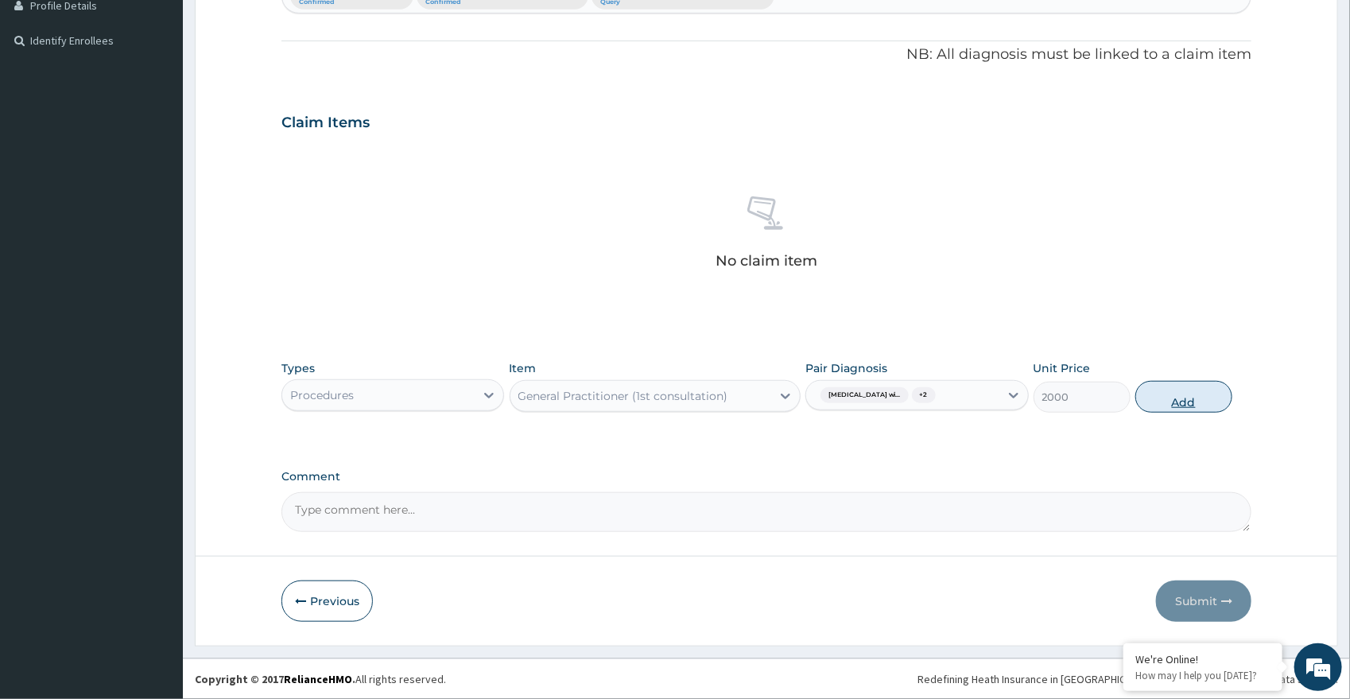
click at [1177, 400] on button "Add" at bounding box center [1183, 397] width 97 height 32
type input "0"
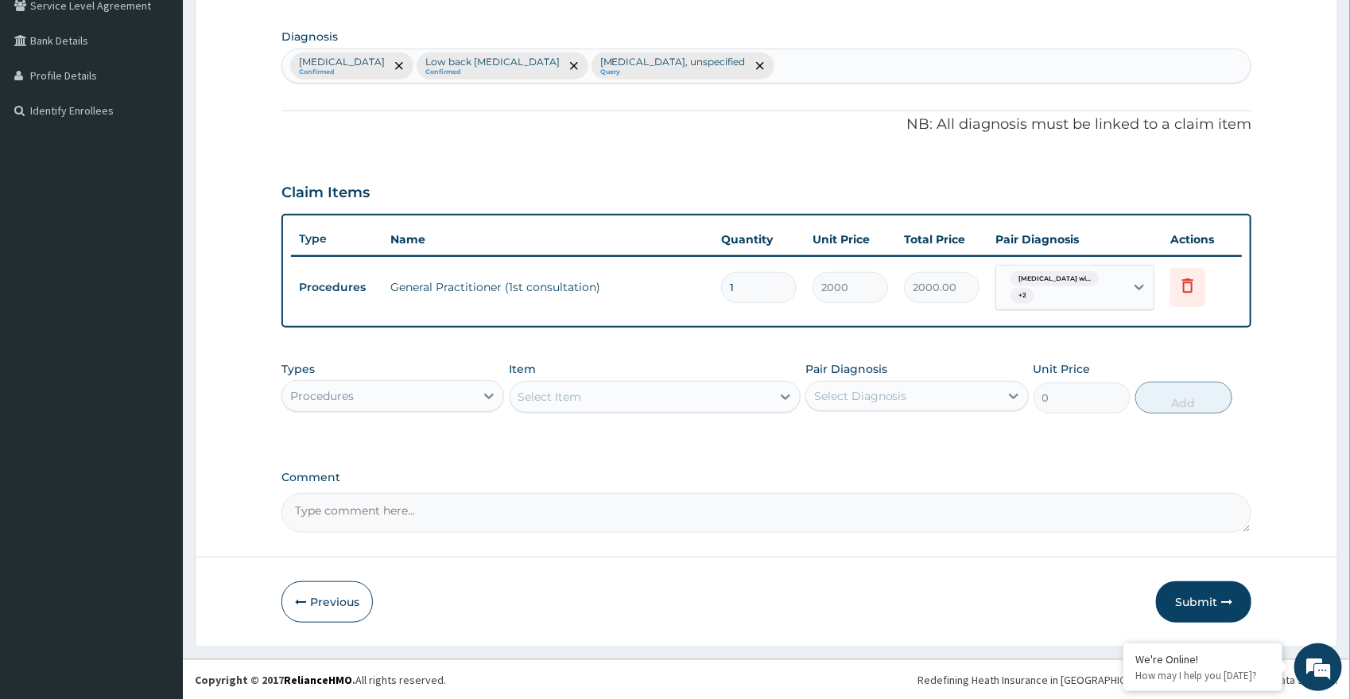
click at [420, 386] on div "Procedures" at bounding box center [378, 395] width 193 height 25
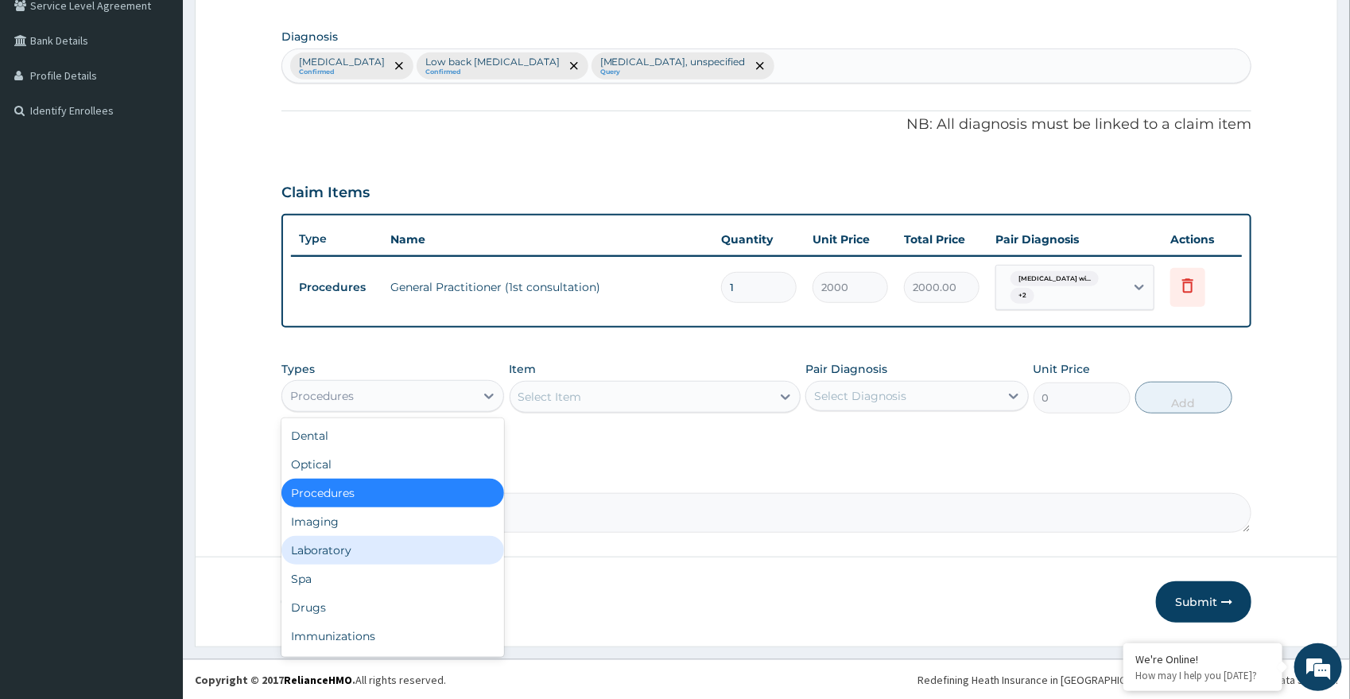
click at [378, 541] on div "Laboratory" at bounding box center [392, 550] width 223 height 29
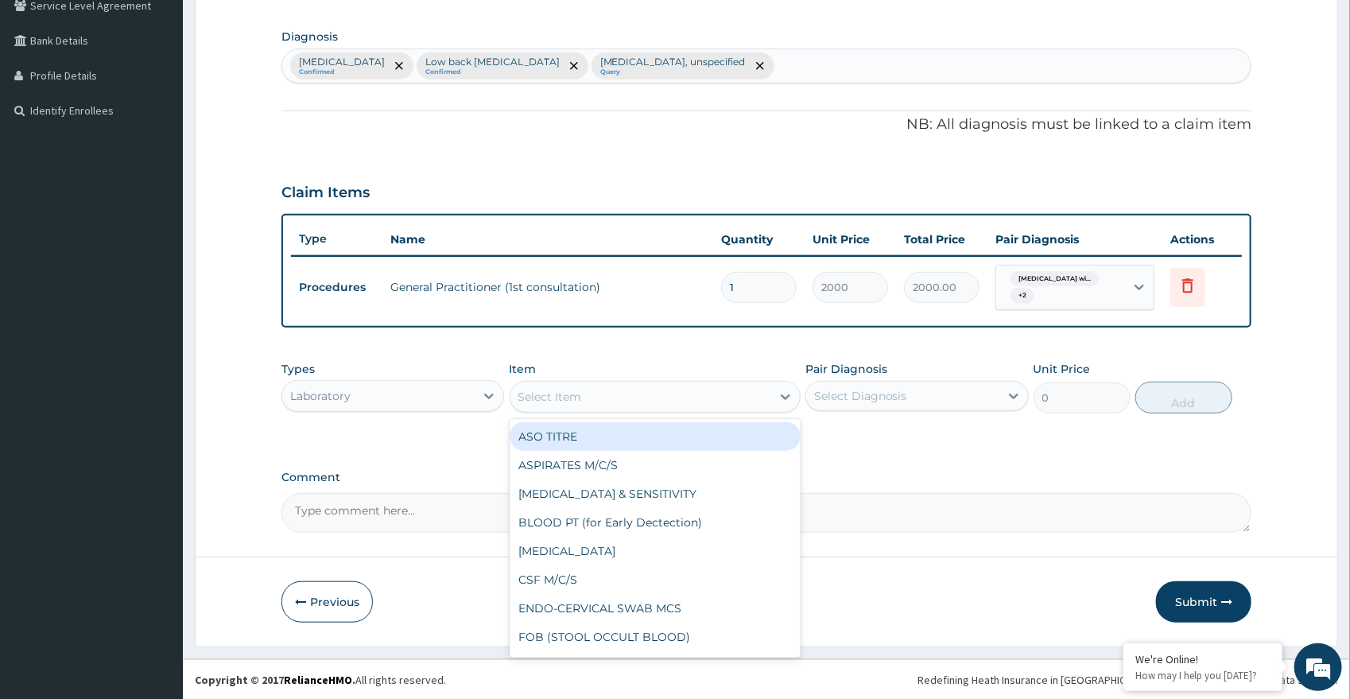
click at [596, 386] on div "Select Item" at bounding box center [640, 396] width 261 height 25
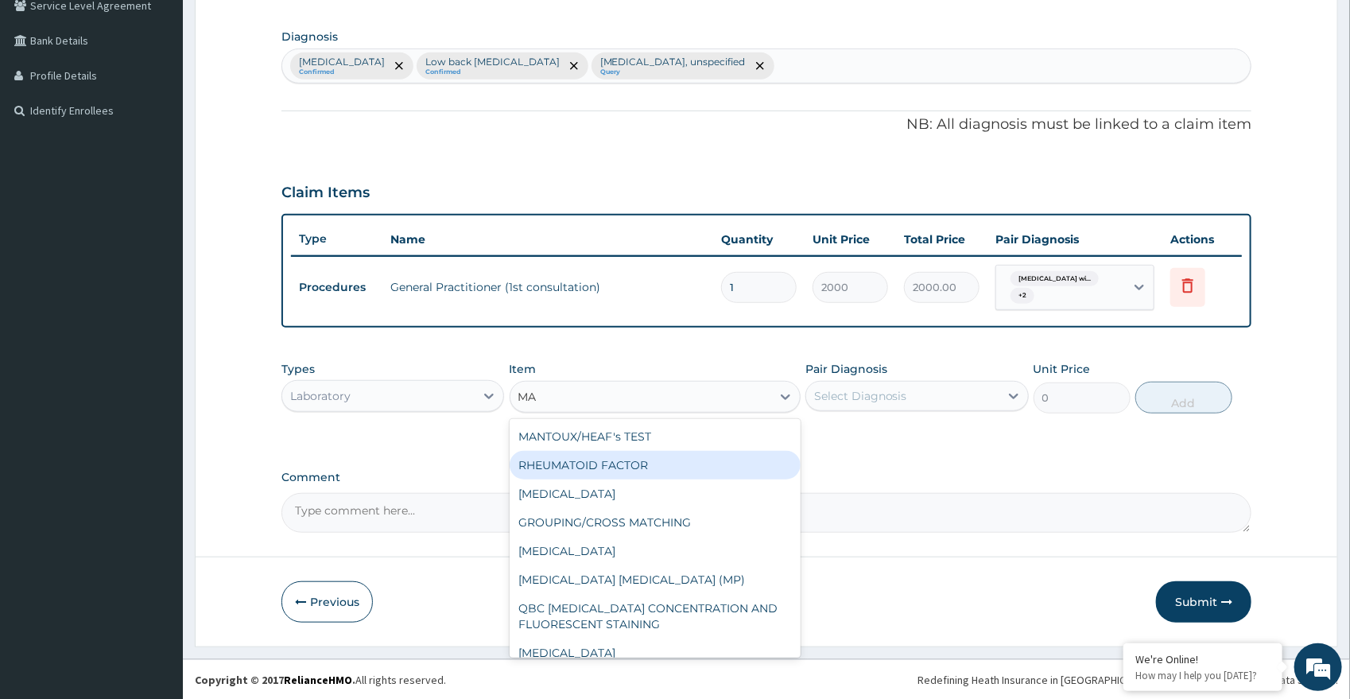
type input "MAL"
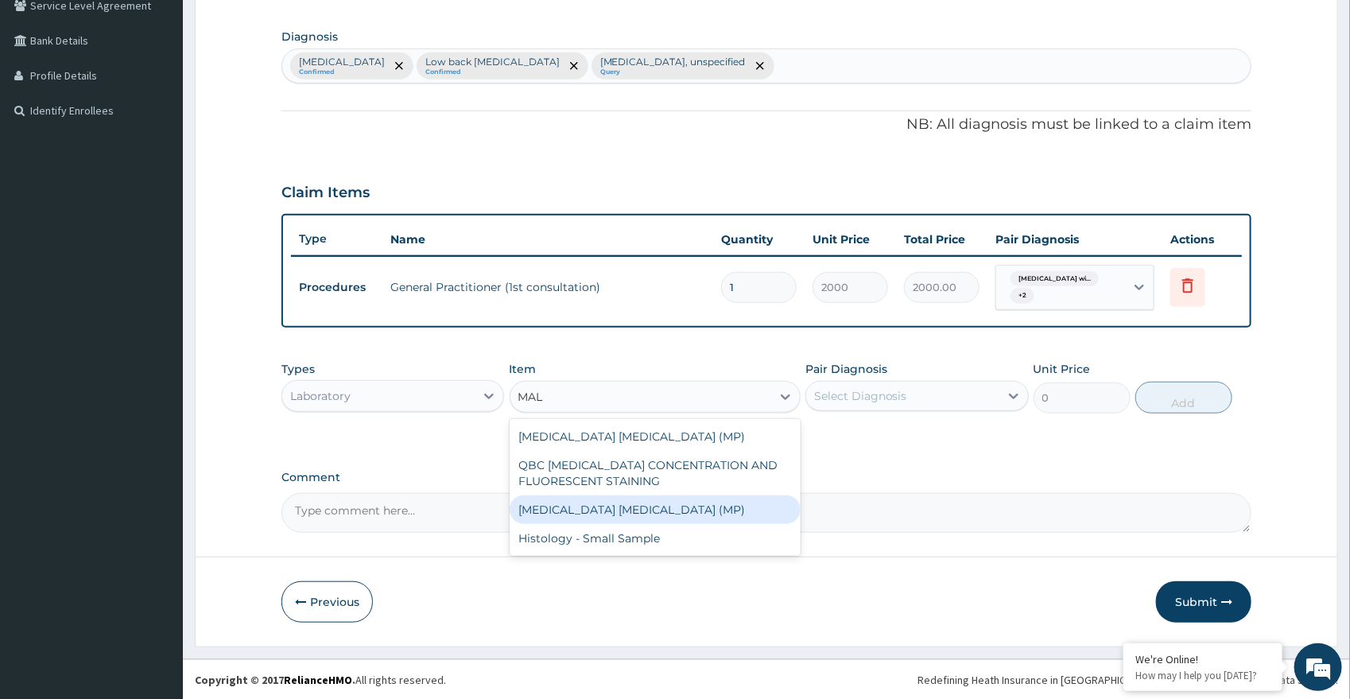
click at [570, 510] on div "MALARIA PARASITE (MP)" at bounding box center [654, 509] width 291 height 29
type input "1500"
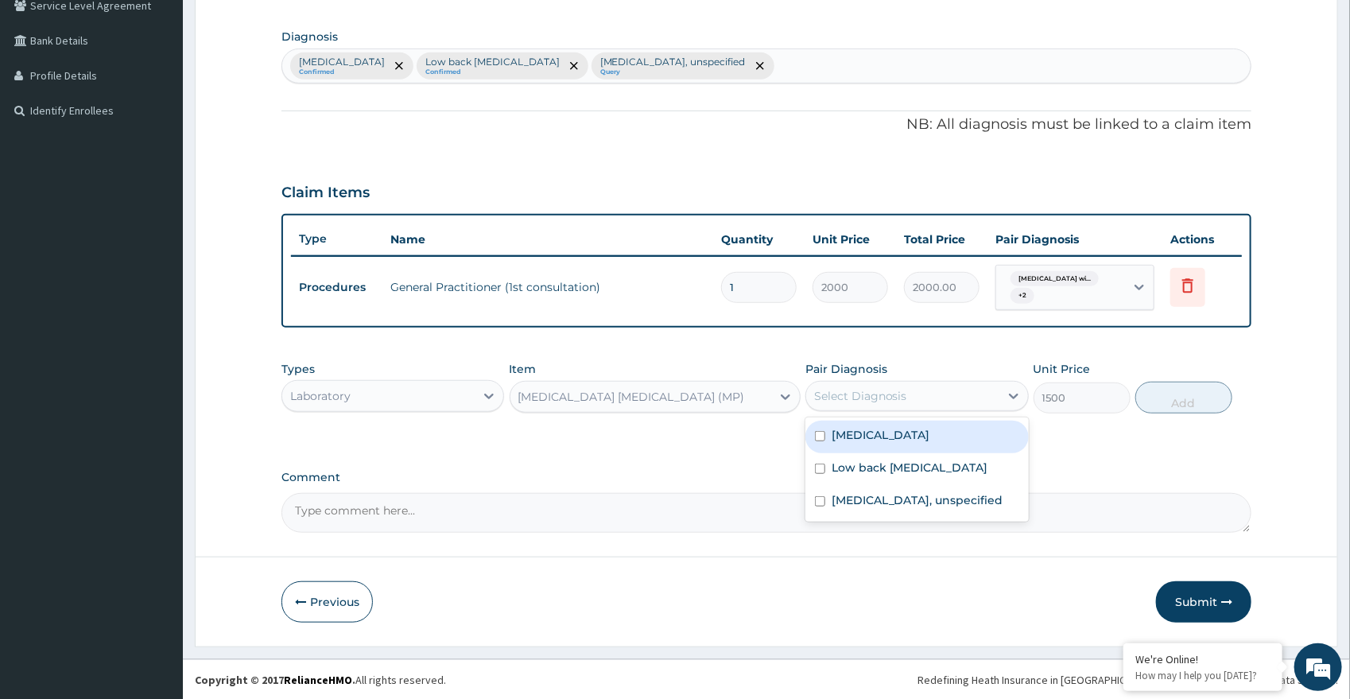
drag, startPoint x: 853, startPoint y: 397, endPoint x: 850, endPoint y: 409, distance: 12.3
click at [851, 397] on div "Select Diagnosis" at bounding box center [860, 396] width 93 height 16
click at [858, 443] on label "Plasmodium malariae malaria without complication" at bounding box center [880, 435] width 99 height 16
checkbox input "true"
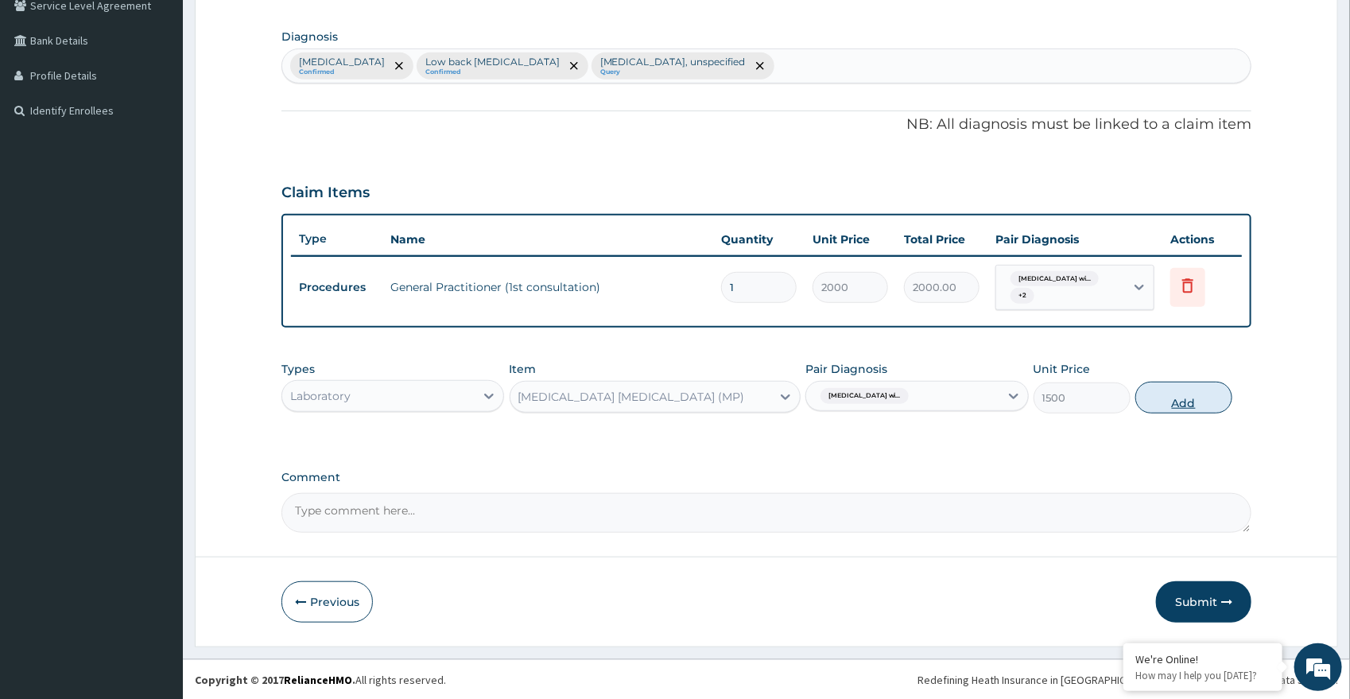
click at [1195, 403] on button "Add" at bounding box center [1183, 398] width 97 height 32
type input "0"
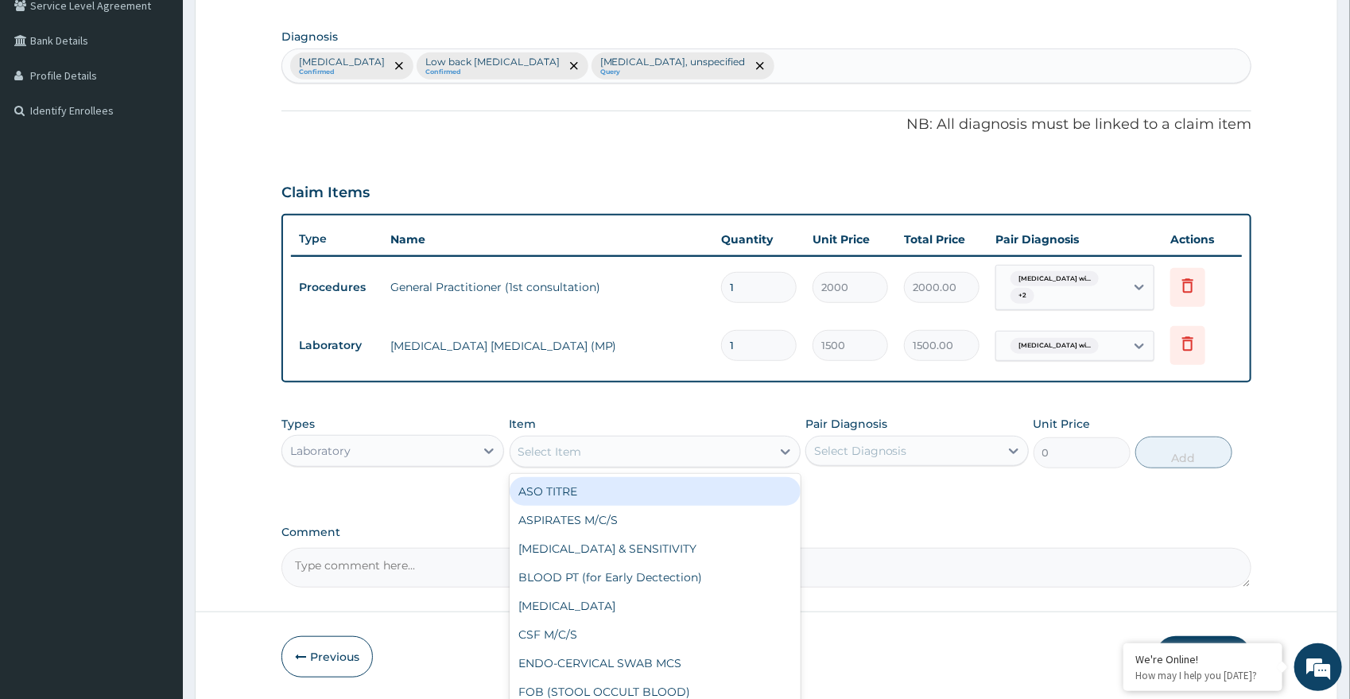
click at [540, 453] on div "Select Item" at bounding box center [550, 452] width 64 height 16
type input "WB"
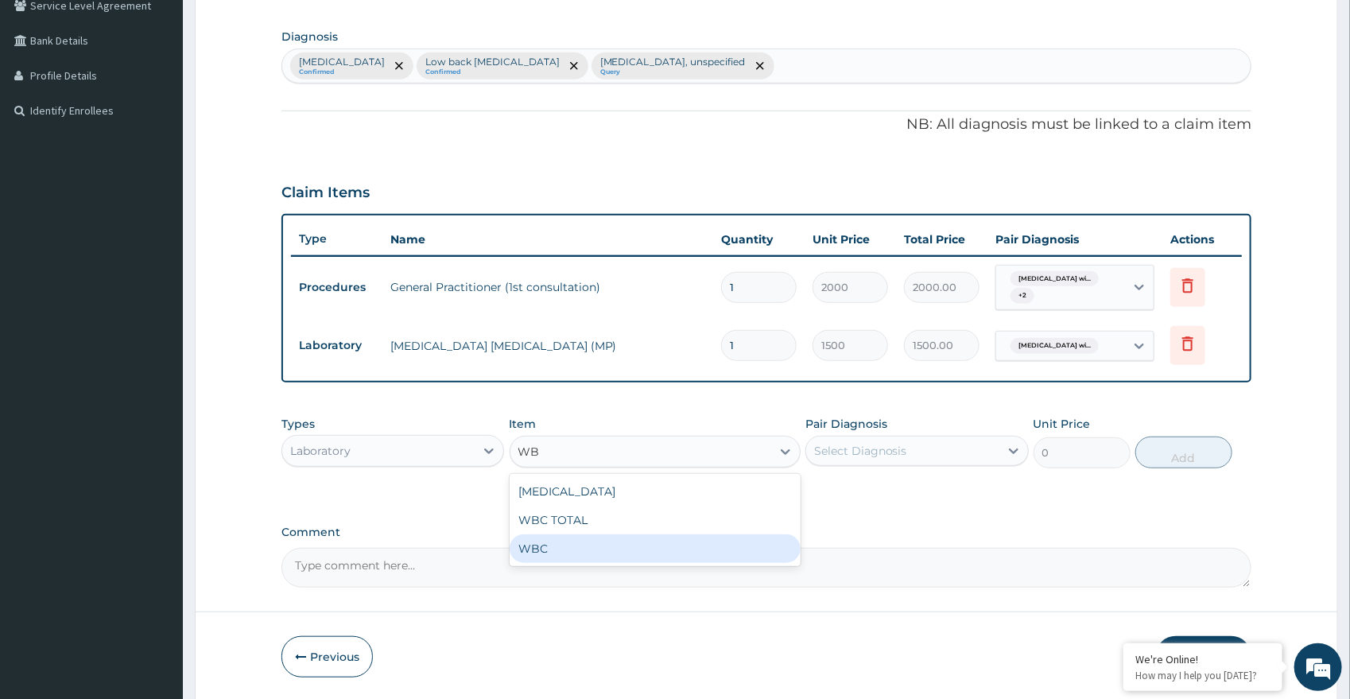
click at [518, 540] on div "WBC" at bounding box center [654, 548] width 291 height 29
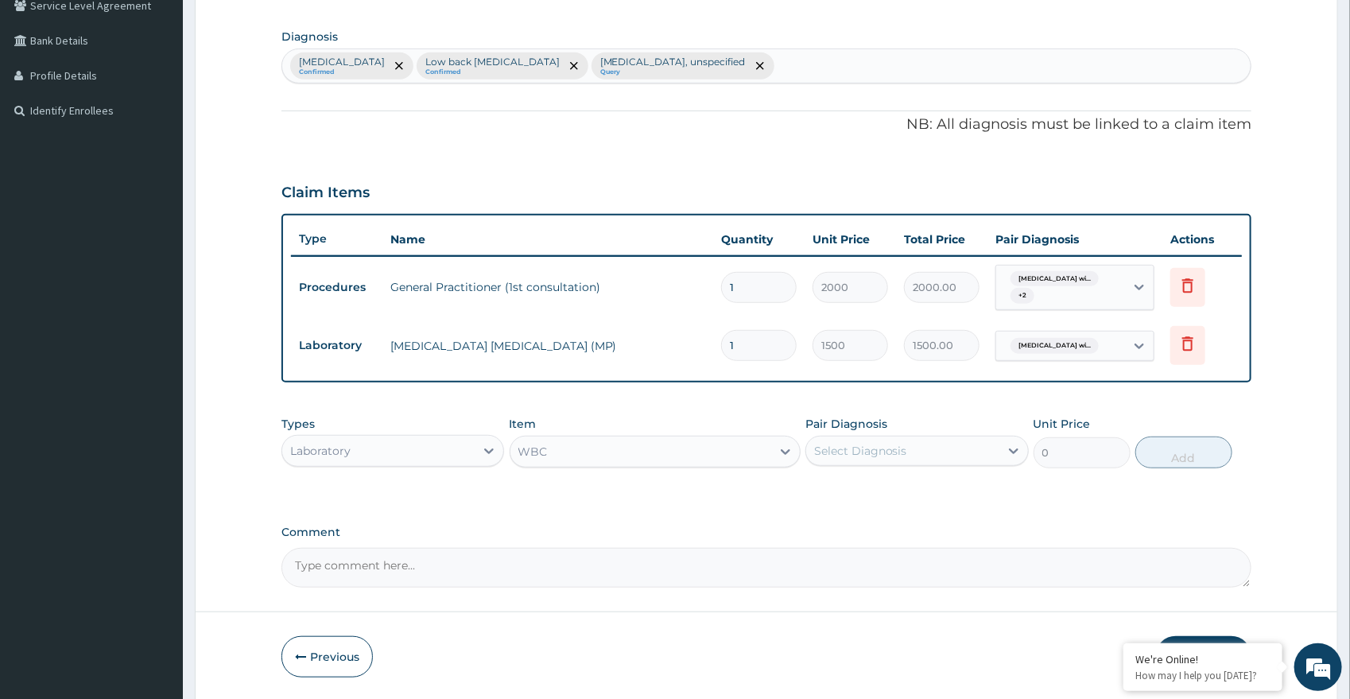
type input "1000"
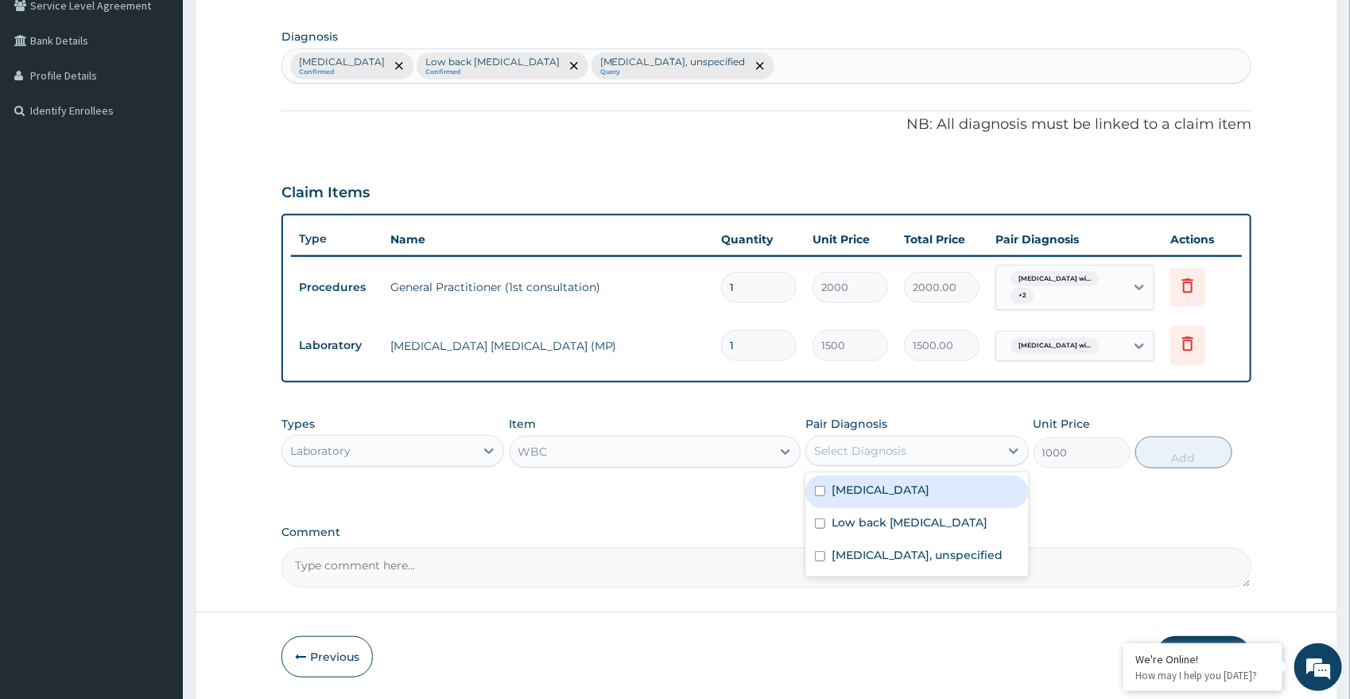
click at [836, 458] on div "Select Diagnosis" at bounding box center [902, 450] width 193 height 25
click at [908, 494] on label "Plasmodium malariae malaria without complication" at bounding box center [880, 490] width 99 height 16
checkbox input "true"
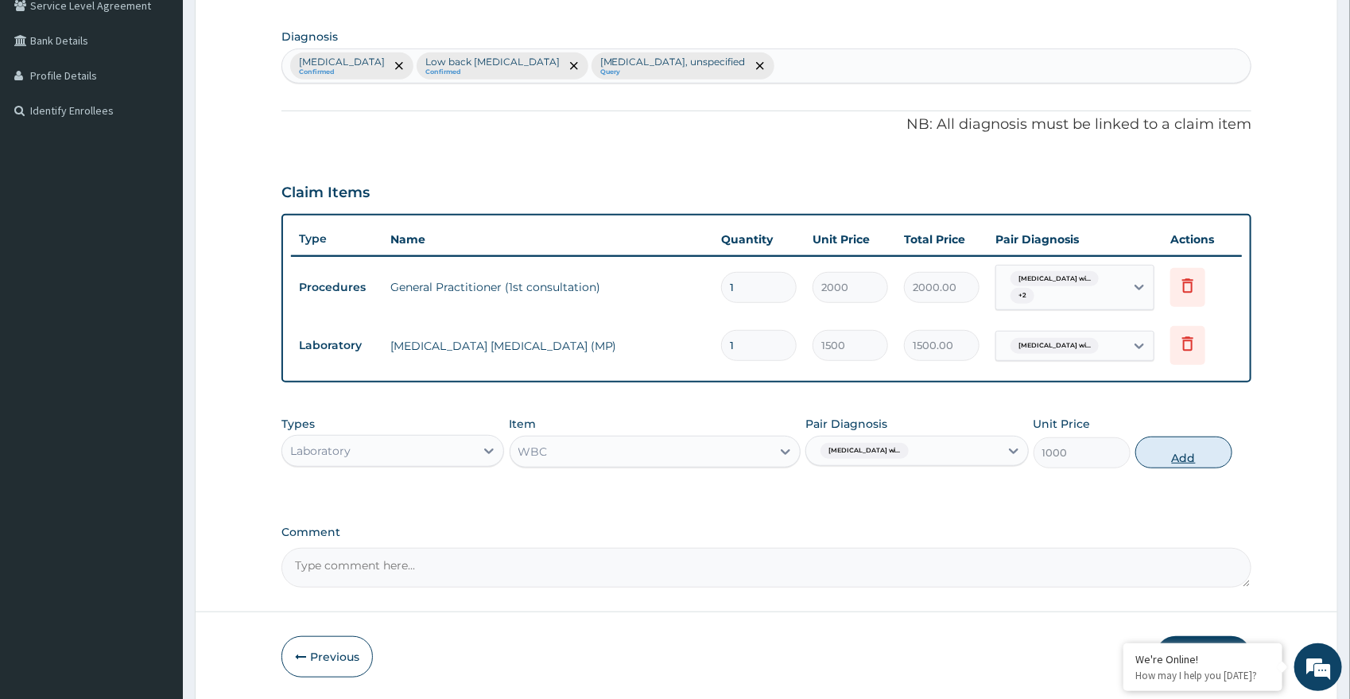
click at [1168, 455] on button "Add" at bounding box center [1183, 452] width 97 height 32
type input "0"
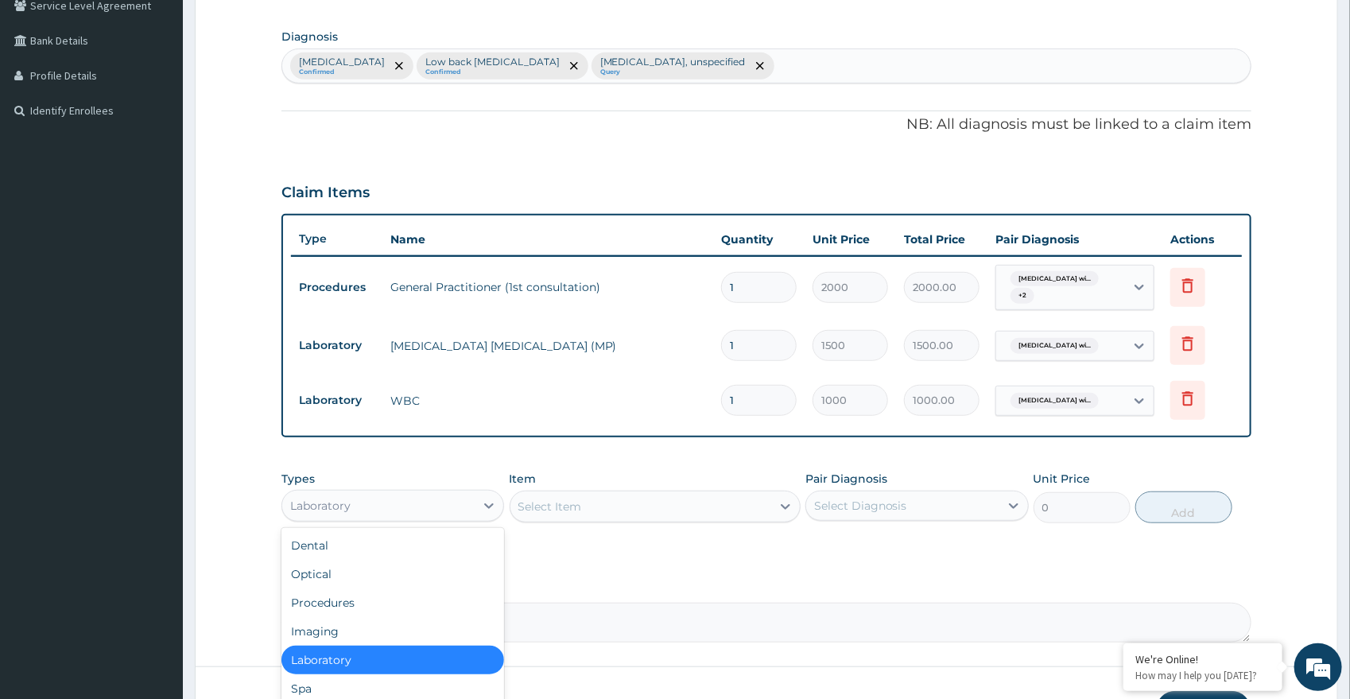
click at [389, 490] on div "Laboratory" at bounding box center [392, 506] width 223 height 32
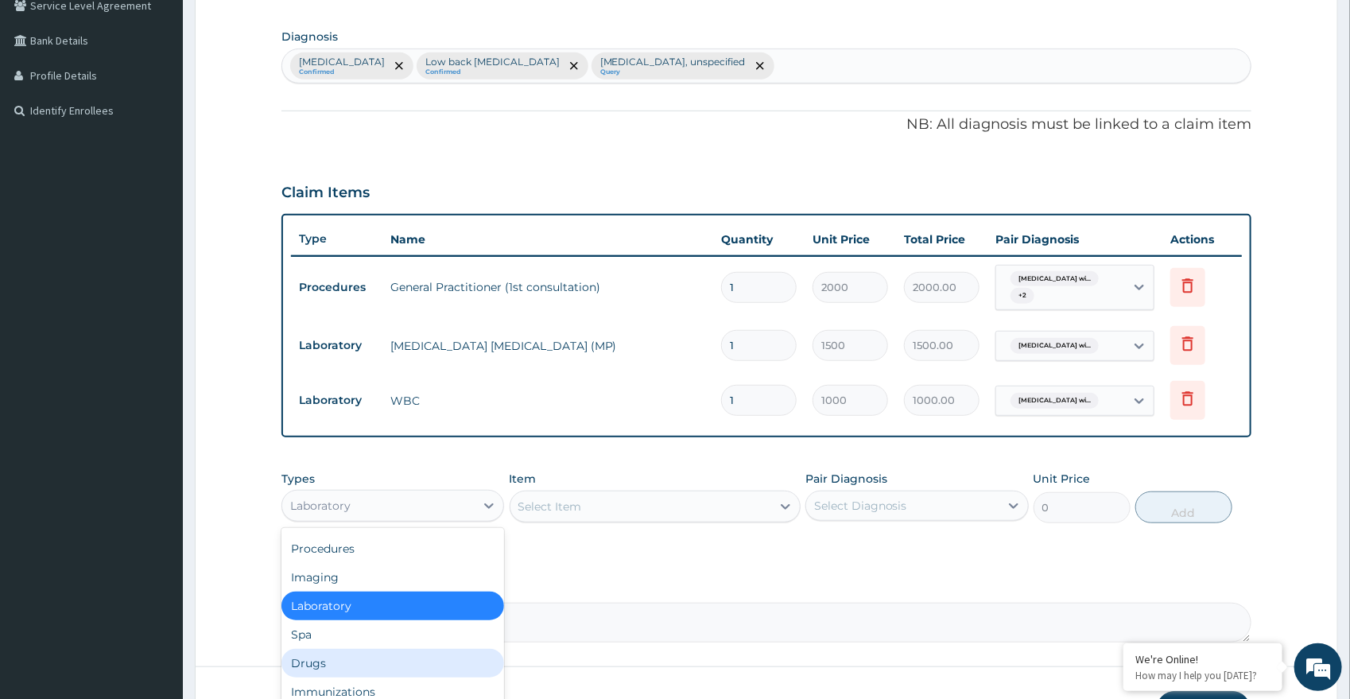
click at [350, 651] on div "Drugs" at bounding box center [392, 663] width 223 height 29
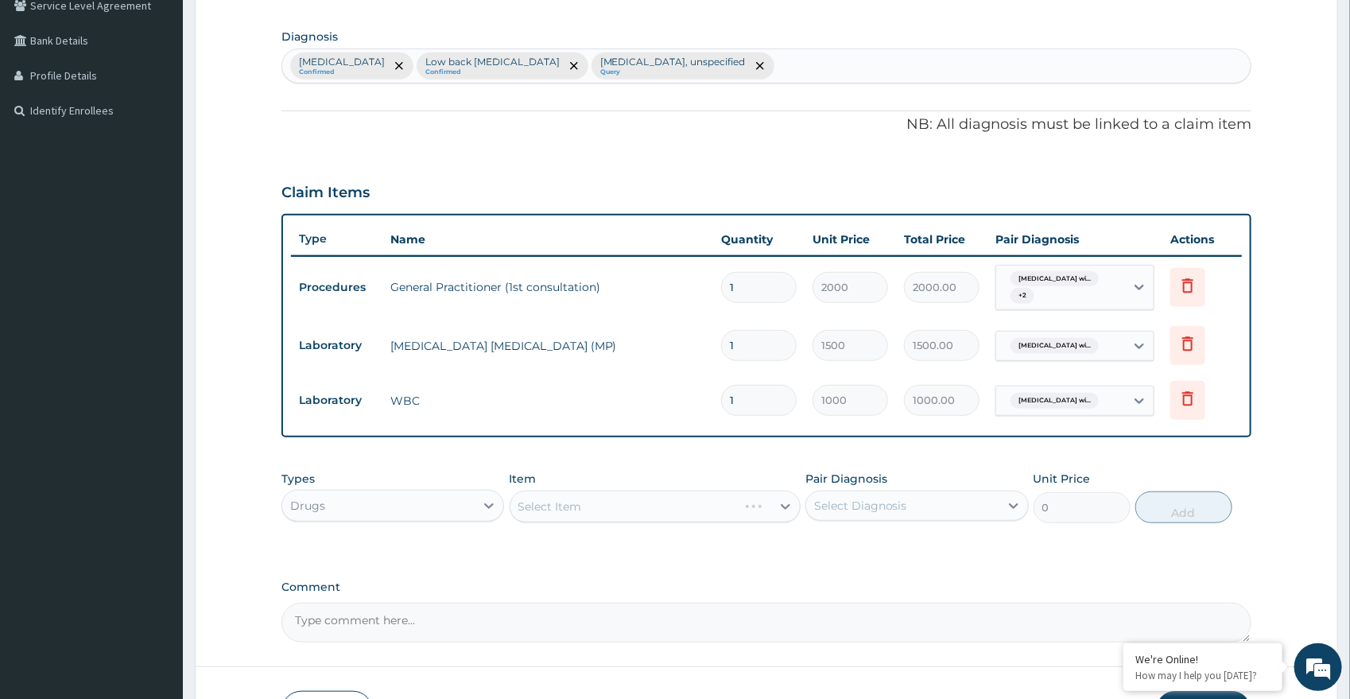
click at [542, 502] on div "Select Item" at bounding box center [654, 506] width 291 height 32
click at [531, 503] on div "Select Item" at bounding box center [550, 506] width 64 height 16
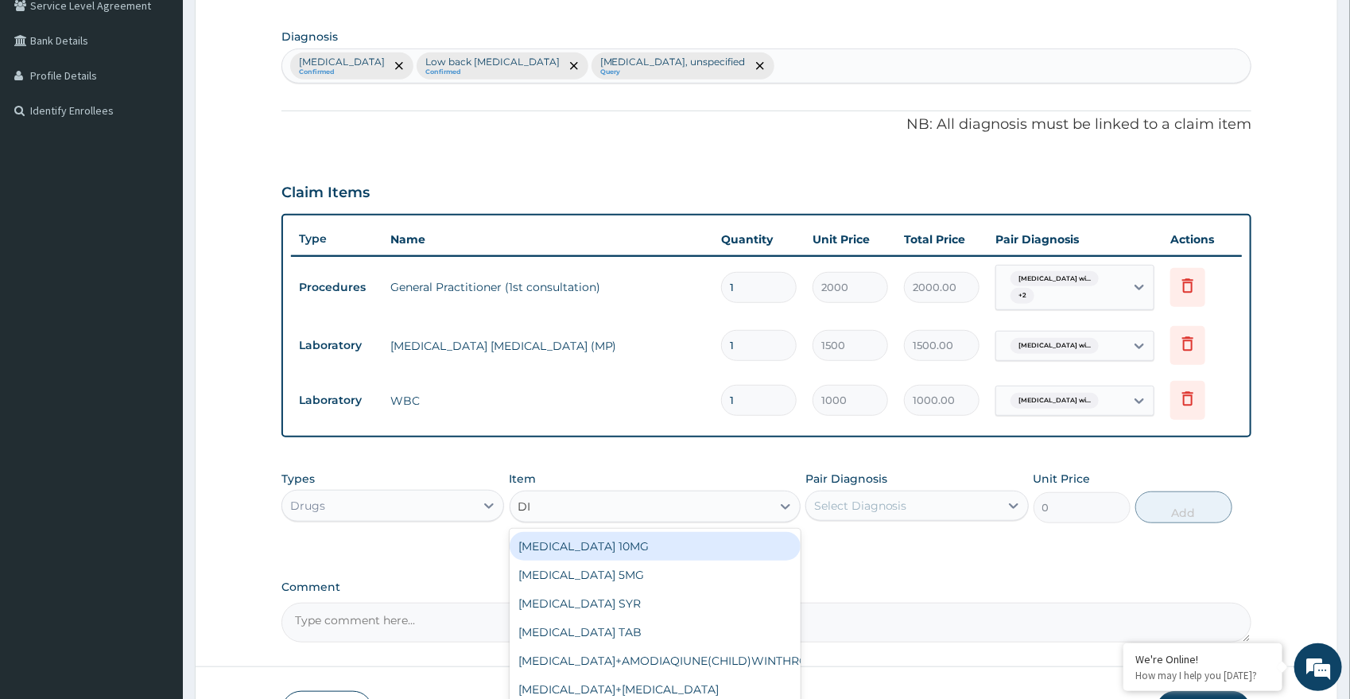
type input "DIC"
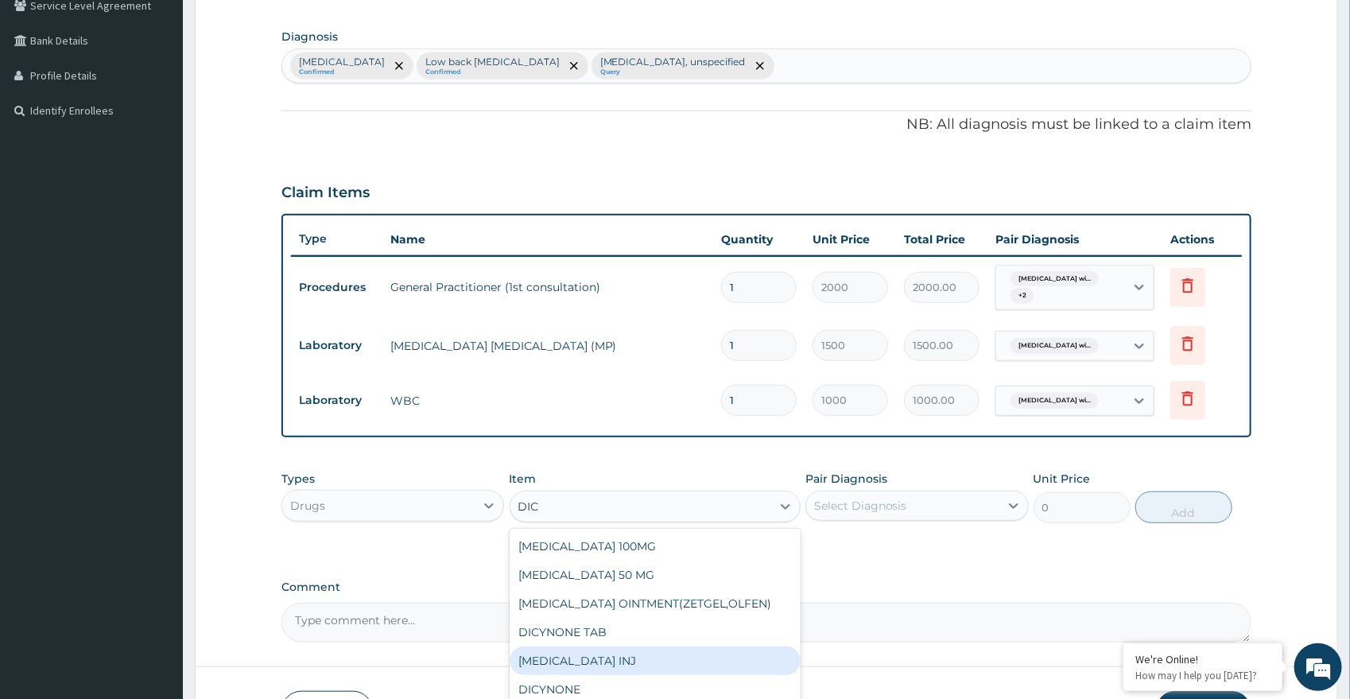
drag, startPoint x: 560, startPoint y: 653, endPoint x: 575, endPoint y: 638, distance: 20.8
click at [560, 653] on div "DICLOFENAC INJ" at bounding box center [654, 660] width 291 height 29
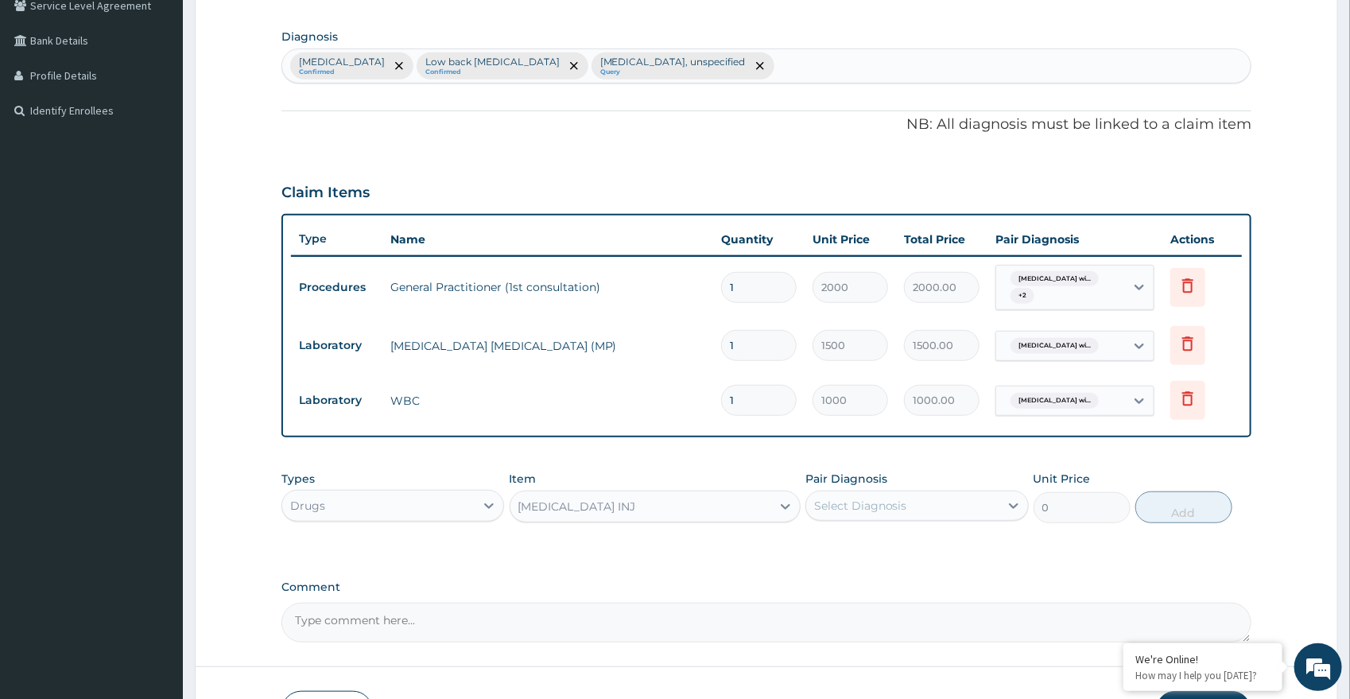
type input "360"
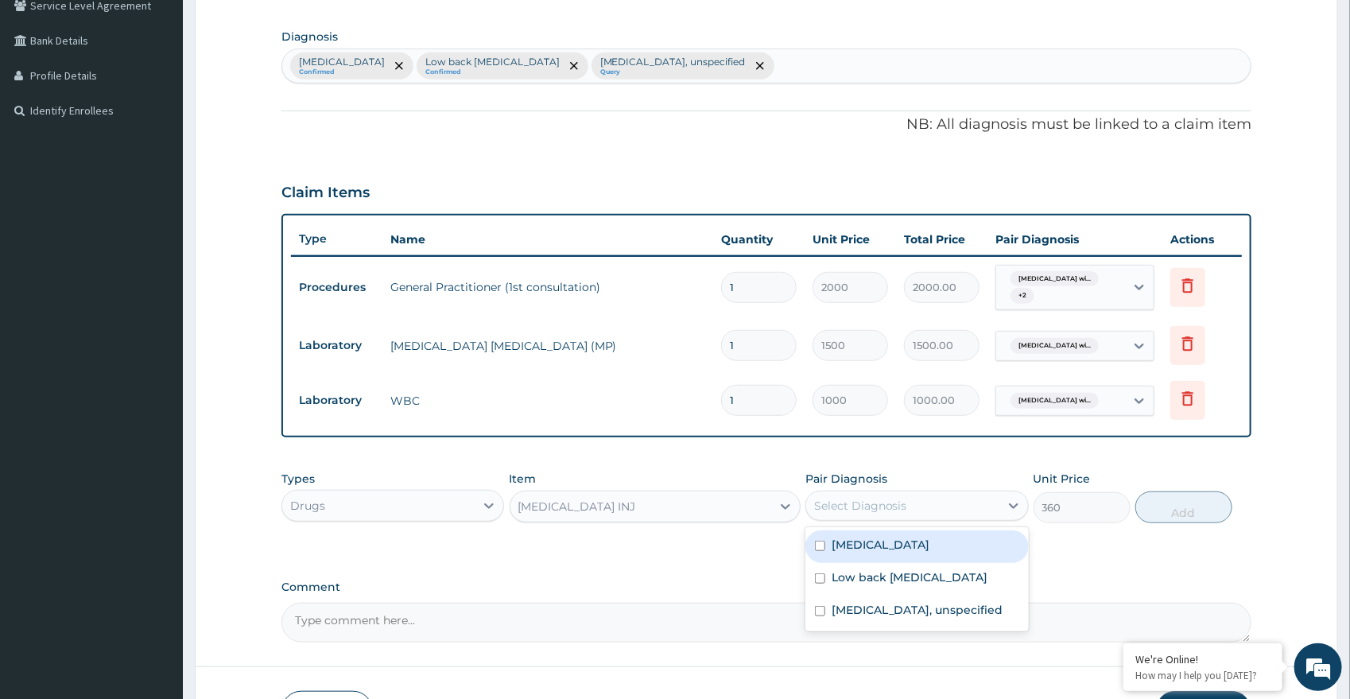
click at [839, 498] on div "Select Diagnosis" at bounding box center [860, 506] width 93 height 16
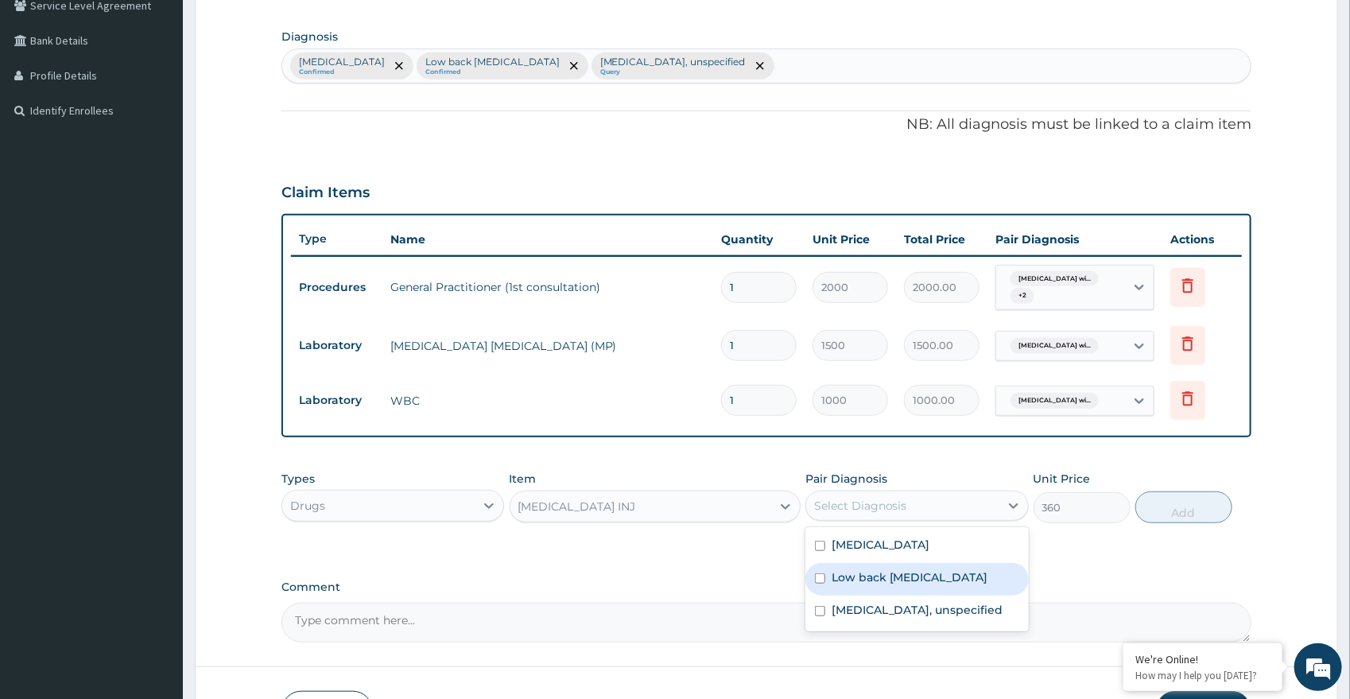
drag, startPoint x: 854, startPoint y: 586, endPoint x: 864, endPoint y: 576, distance: 14.1
click at [858, 583] on div "Low back pain, unspecified" at bounding box center [916, 579] width 223 height 33
checkbox input "true"
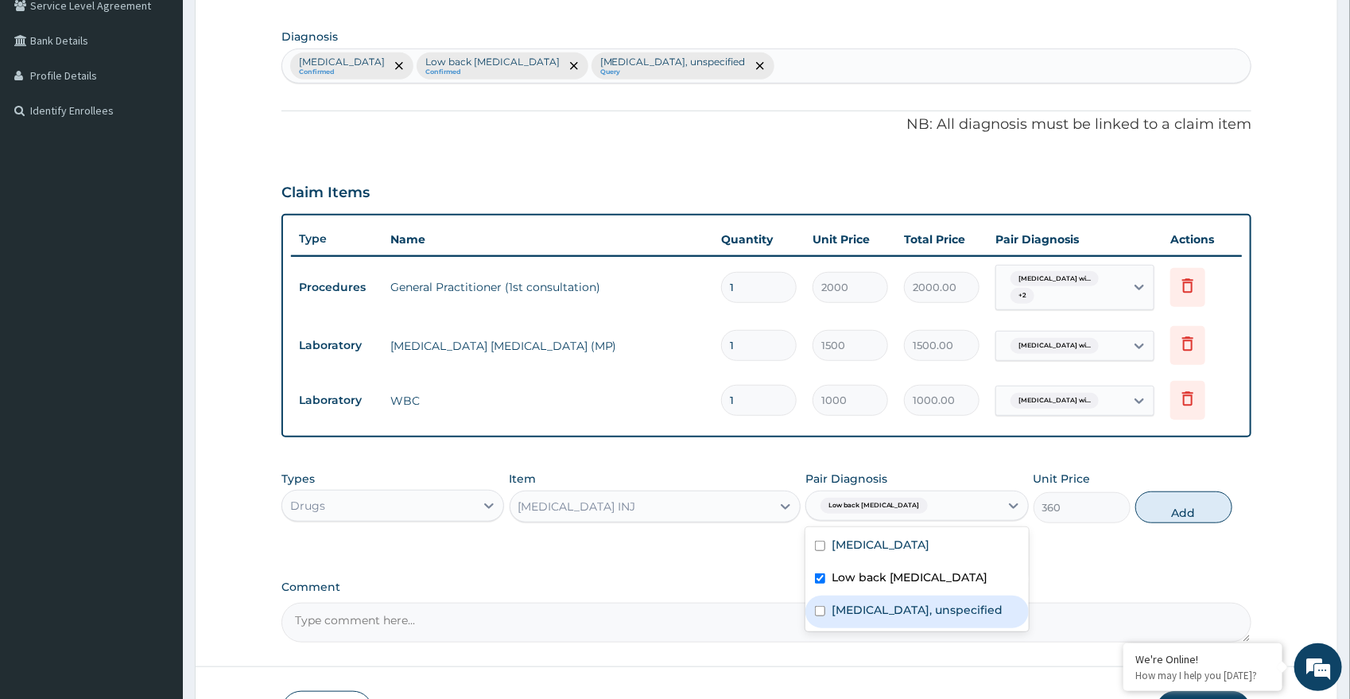
click at [959, 618] on label "Spondylolysis, unspecified" at bounding box center [917, 610] width 172 height 16
checkbox input "true"
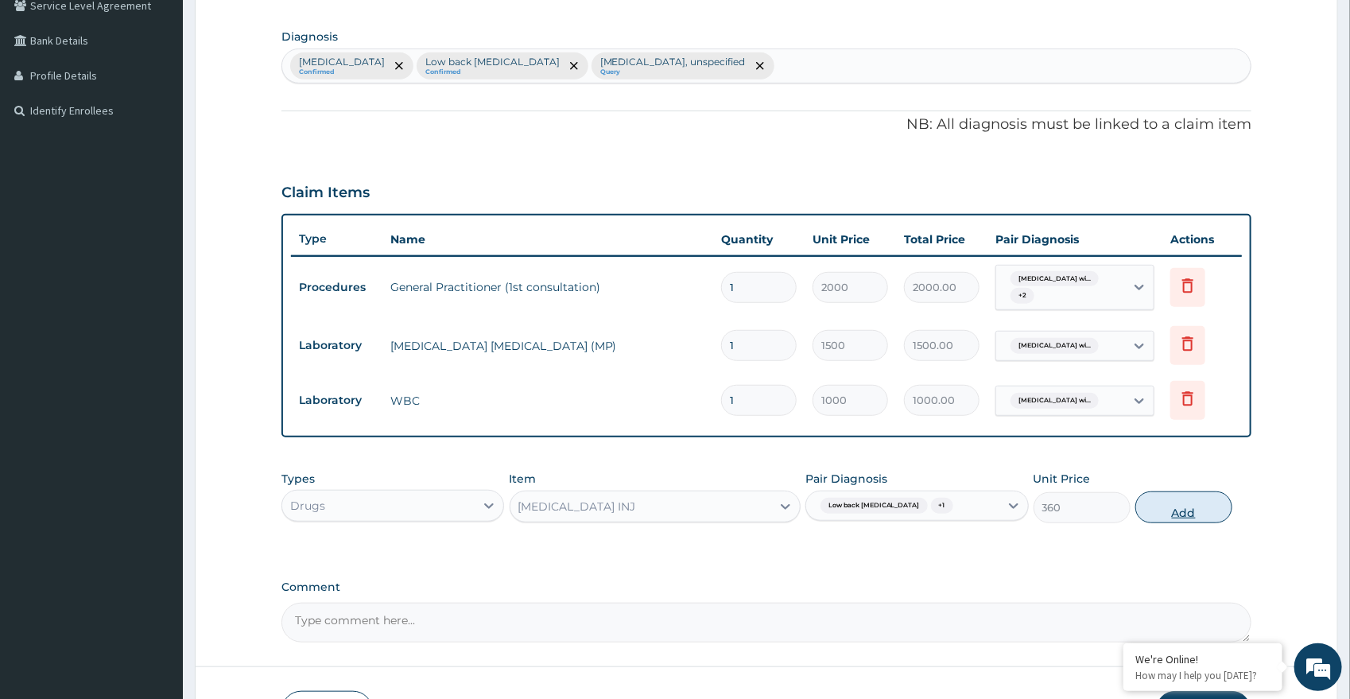
click at [1158, 507] on button "Add" at bounding box center [1183, 507] width 97 height 32
type input "0"
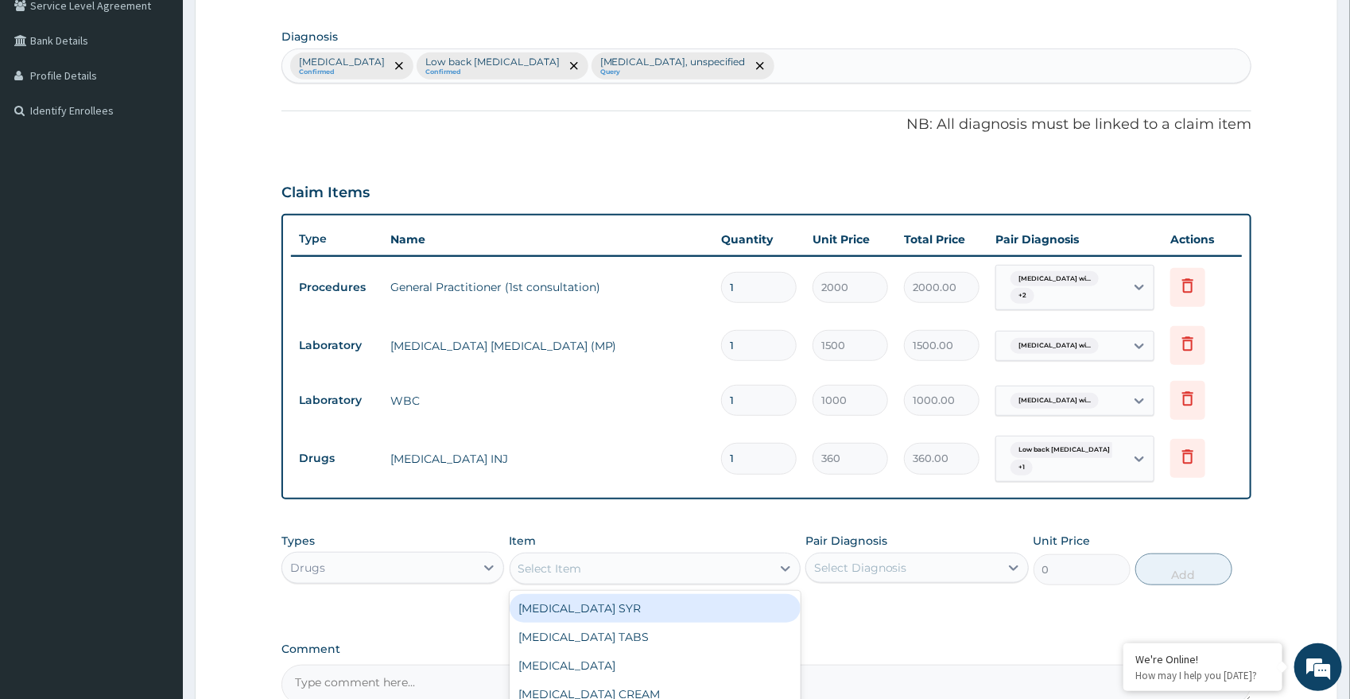
click at [662, 564] on div "Select Item" at bounding box center [640, 568] width 261 height 25
type input "O"
type input "IBU"
click at [614, 598] on div "IBUPROFEN (200MG) TAB" at bounding box center [654, 608] width 291 height 29
type input "25.2"
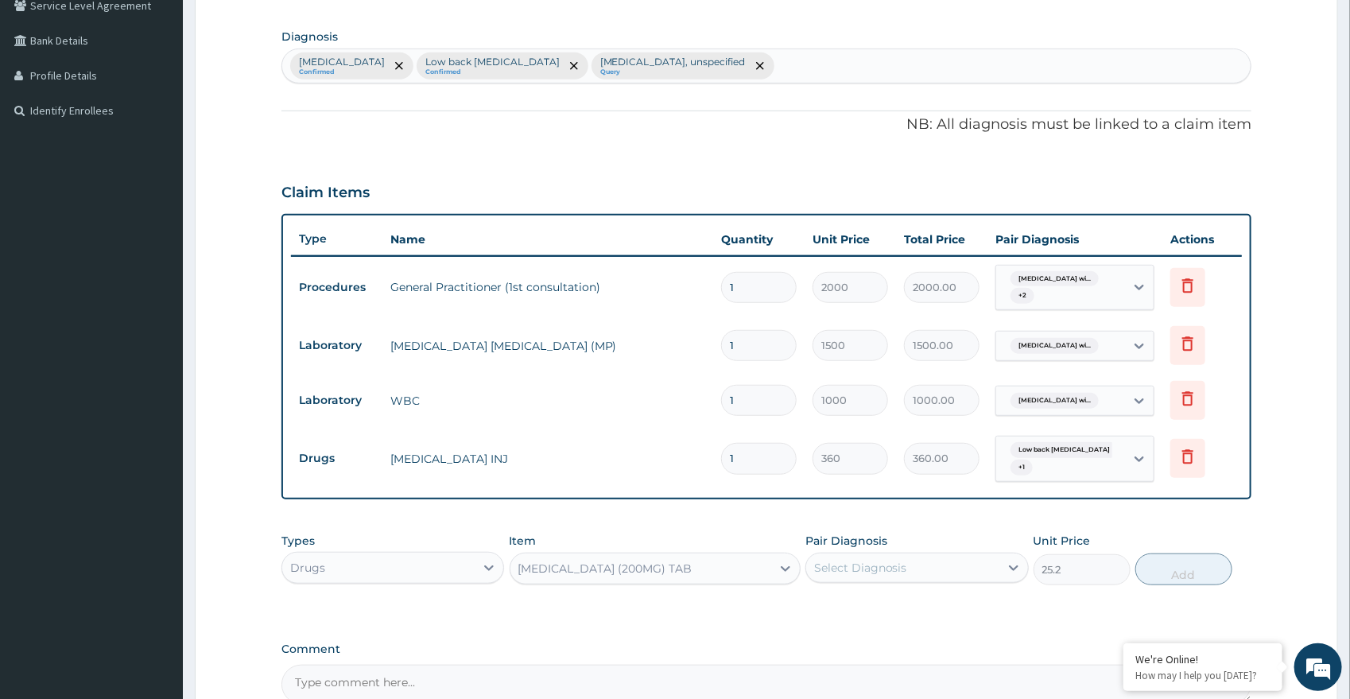
click at [851, 557] on div "Select Diagnosis" at bounding box center [902, 567] width 193 height 25
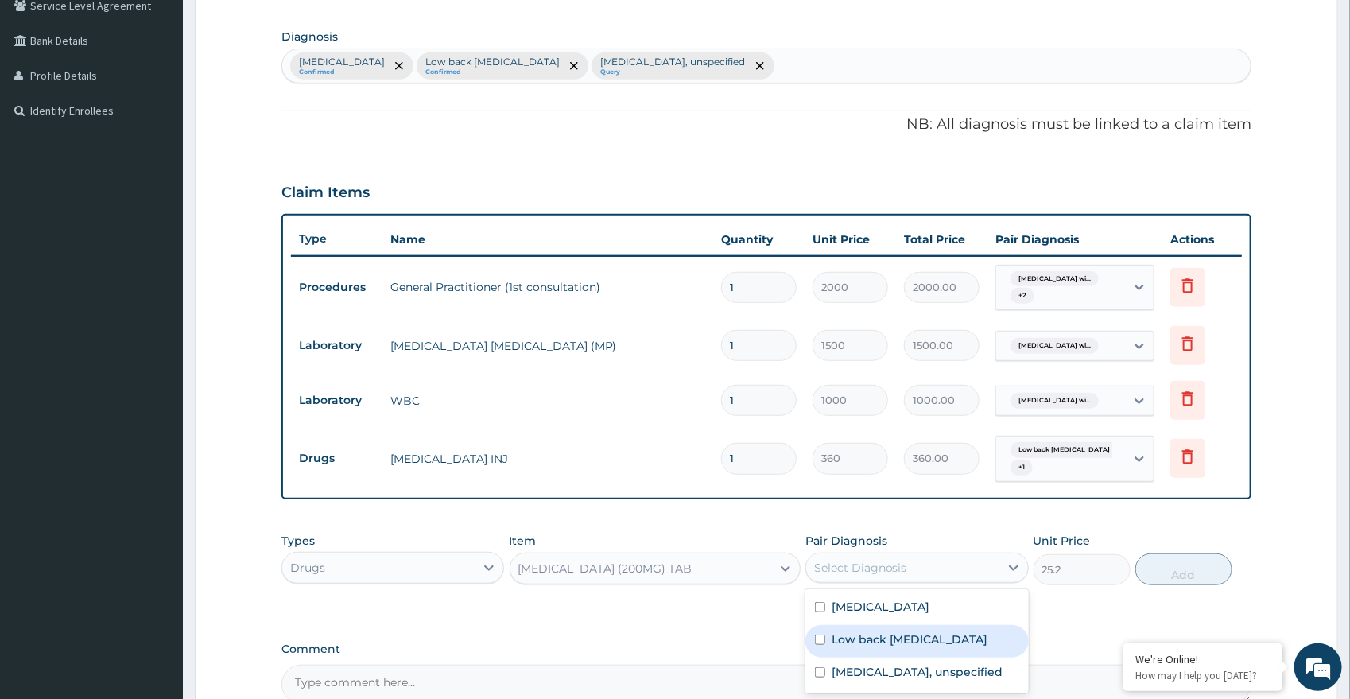
click at [864, 647] on label "Low back pain, unspecified" at bounding box center [909, 639] width 157 height 16
checkbox input "true"
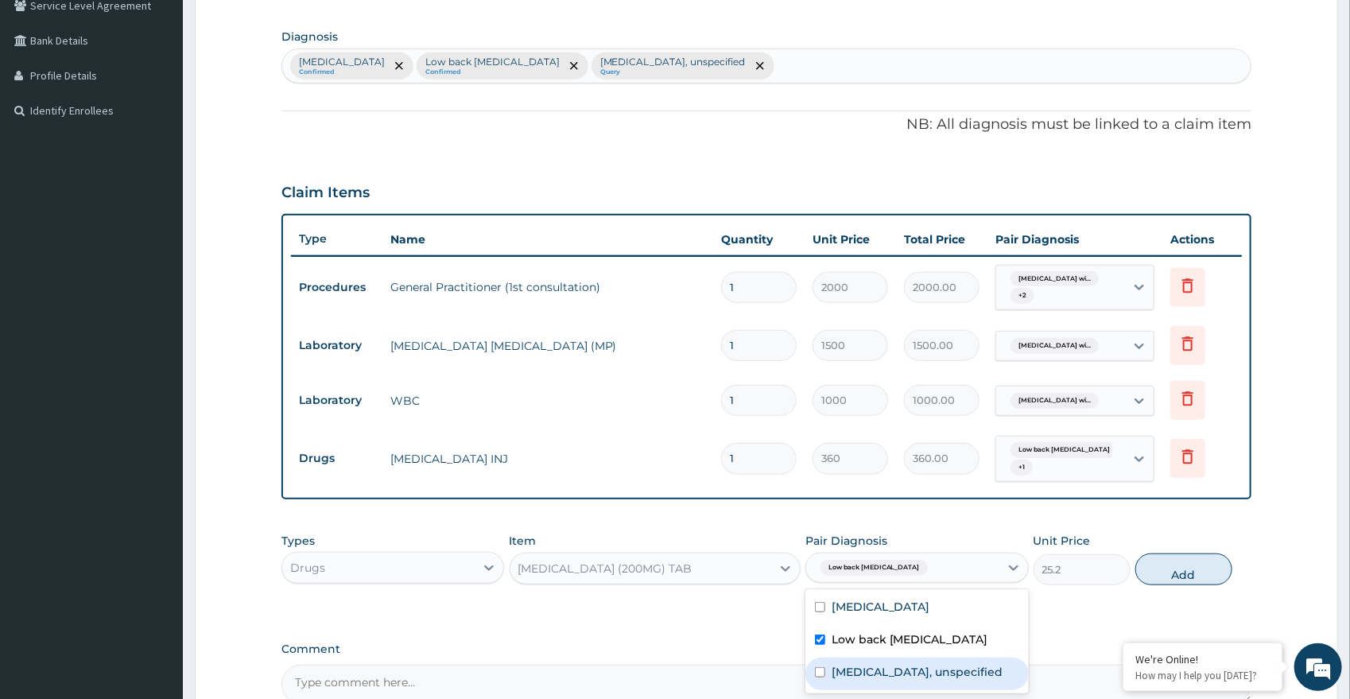
click at [947, 680] on label "Spondylolysis, unspecified" at bounding box center [917, 672] width 172 height 16
checkbox input "true"
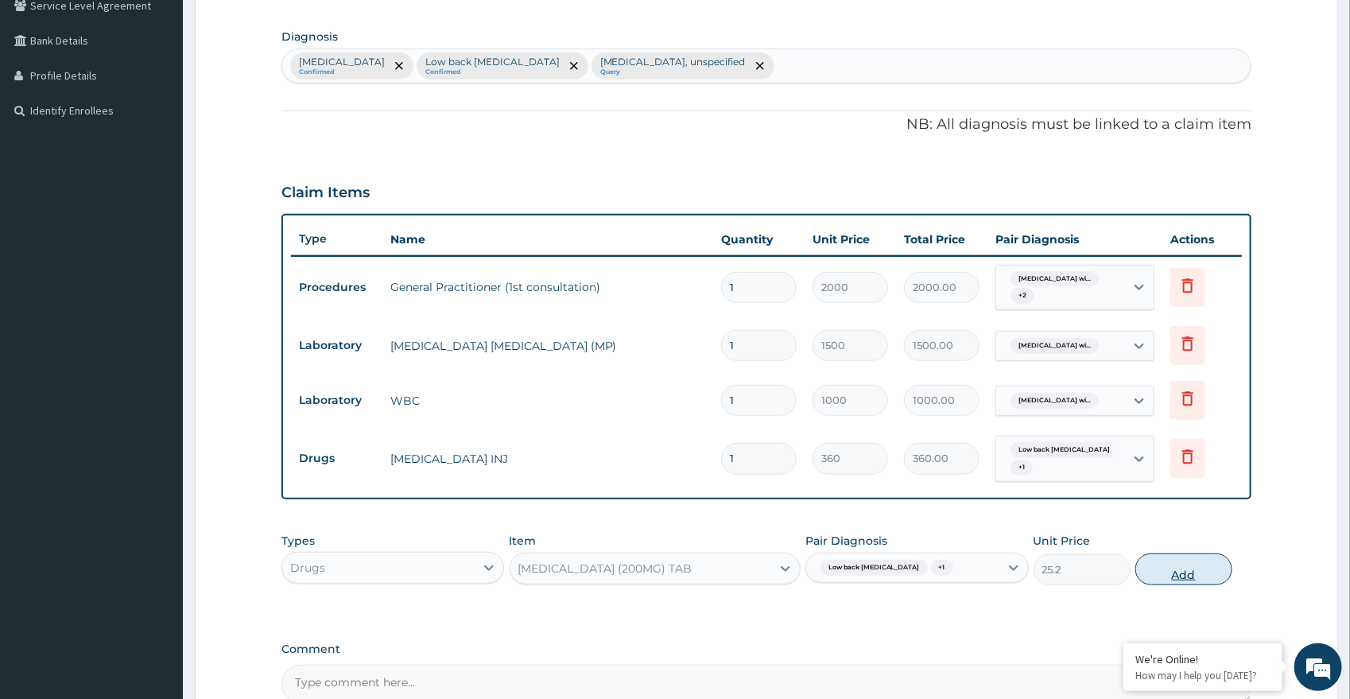
click at [1161, 572] on button "Add" at bounding box center [1183, 569] width 97 height 32
type input "0"
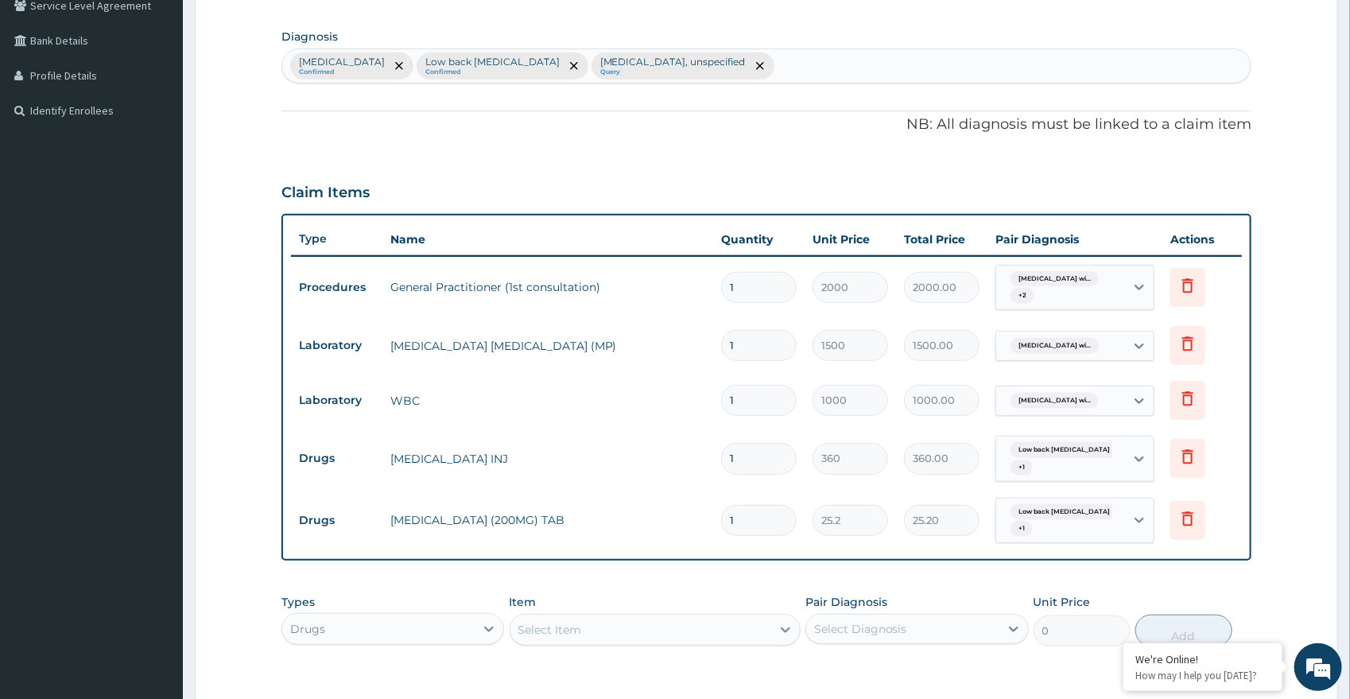
type input "0.00"
type input "2"
type input "50.40"
type input "20"
type input "504.00"
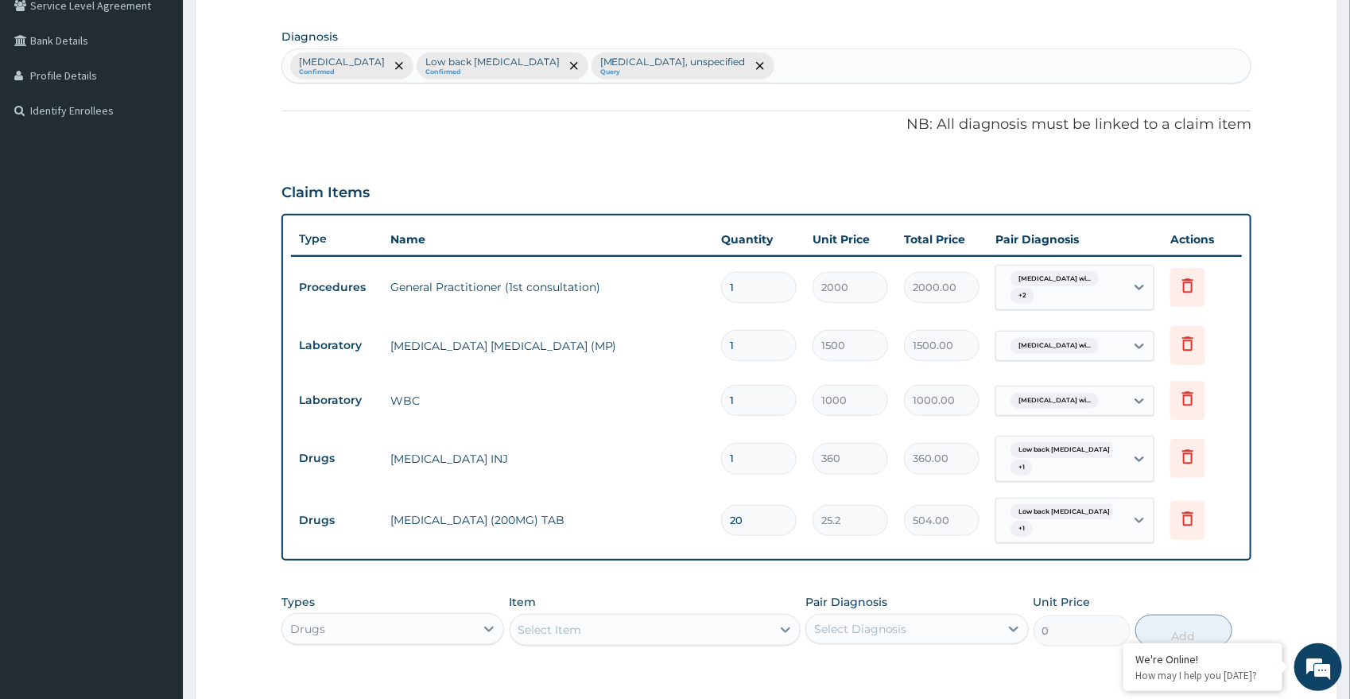
scroll to position [122, 0]
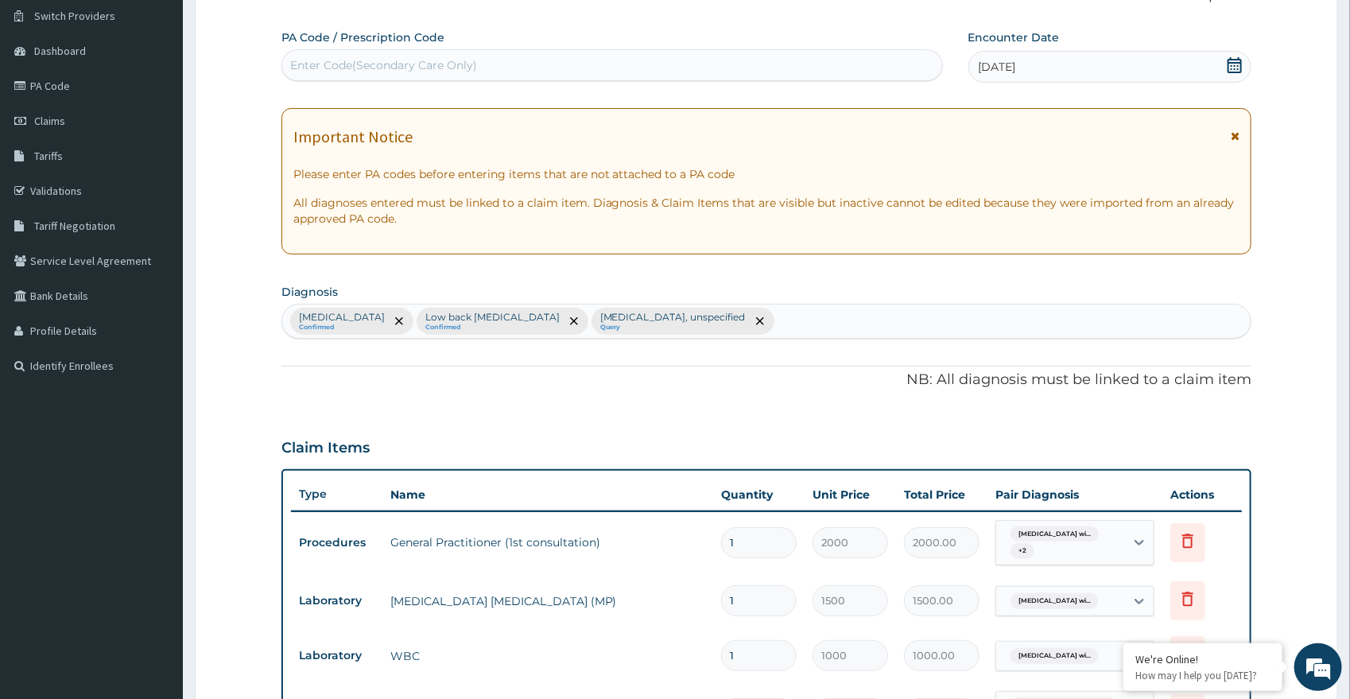
type input "20"
click at [943, 327] on div "Plasmodium malariae malaria without complication Confirmed Low back pain, unspe…" at bounding box center [766, 320] width 969 height 33
type input "PEPTIC"
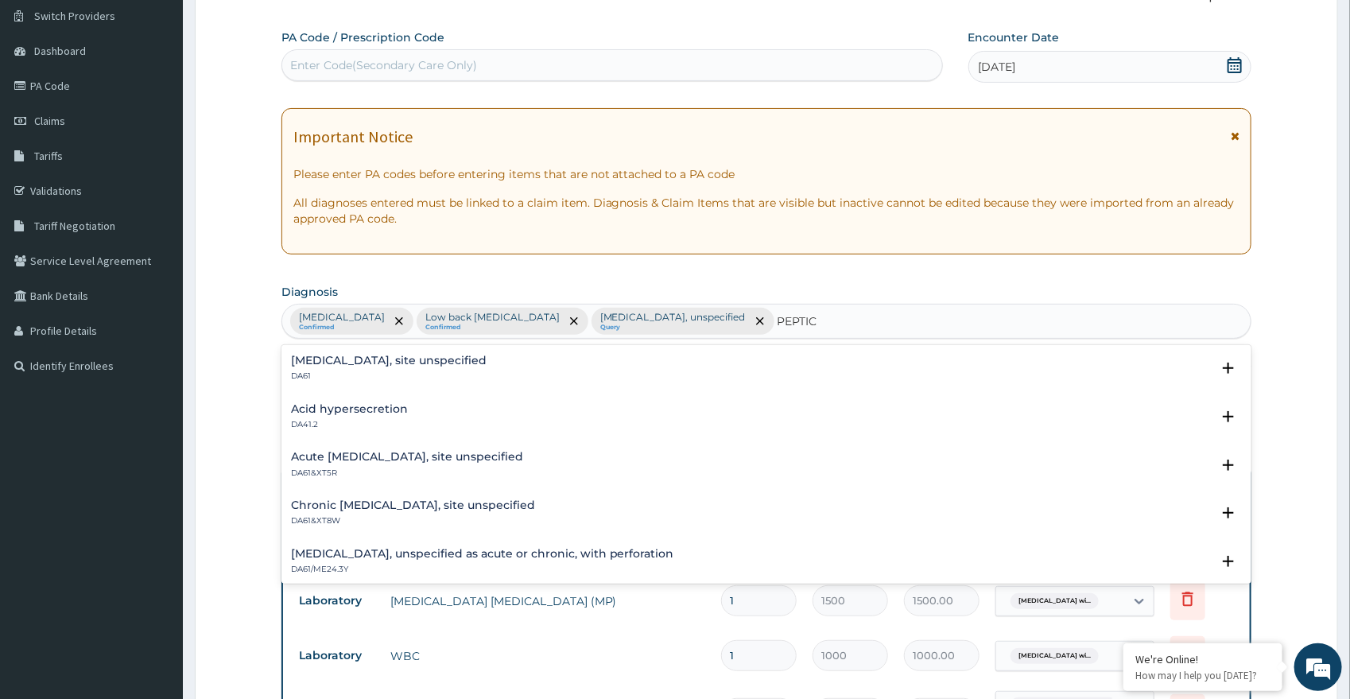
click at [400, 366] on h4 "Peptic ulcer, site unspecified" at bounding box center [389, 360] width 196 height 12
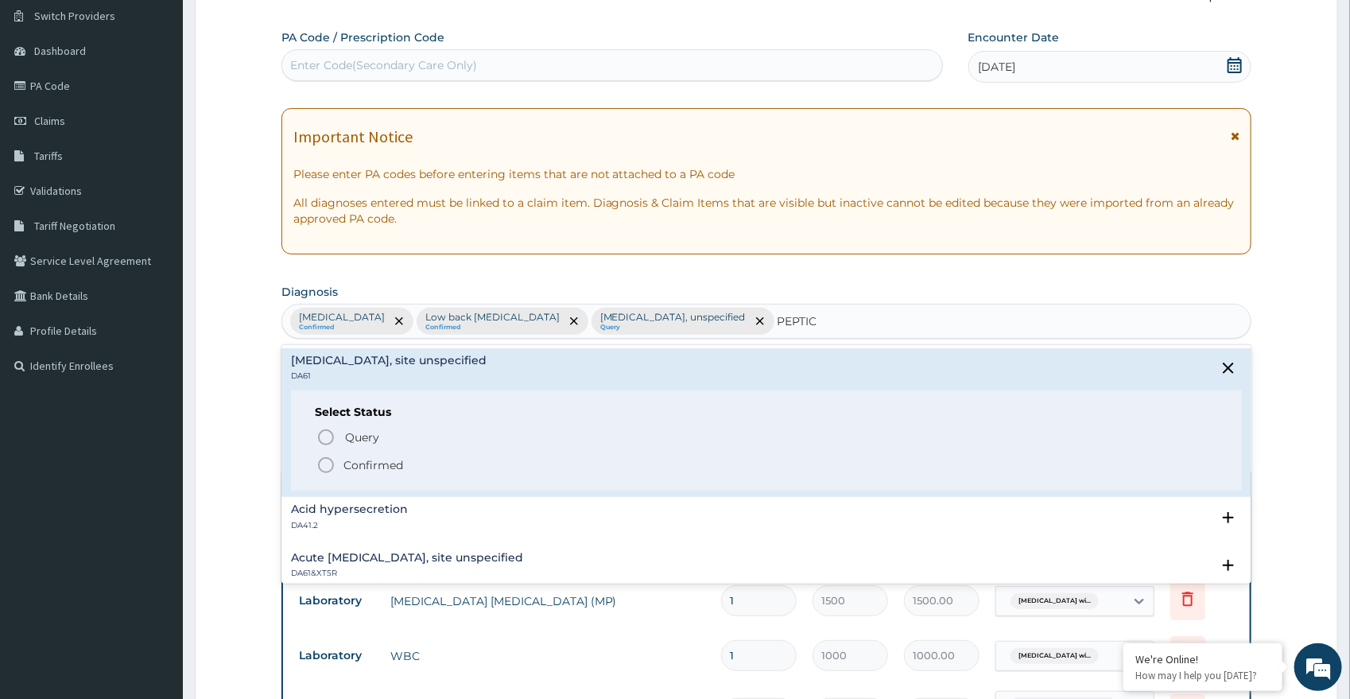
click at [343, 459] on p "Confirmed" at bounding box center [373, 465] width 60 height 16
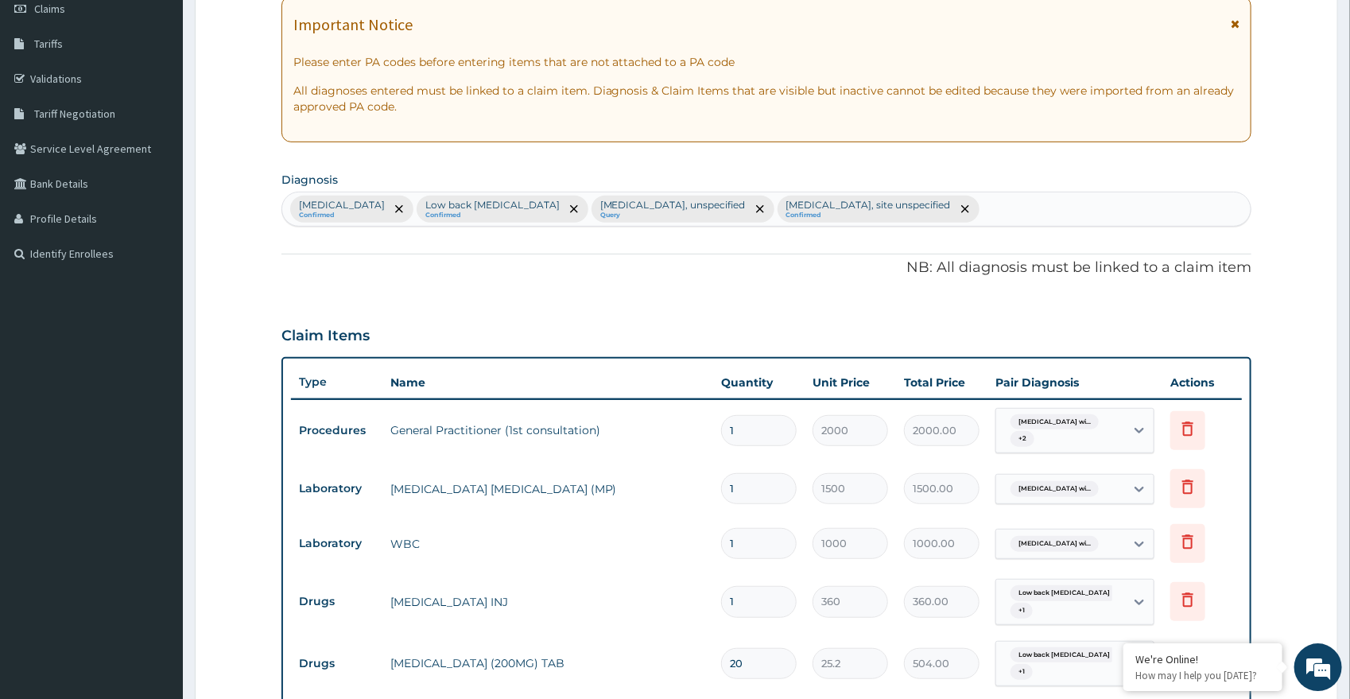
scroll to position [378, 0]
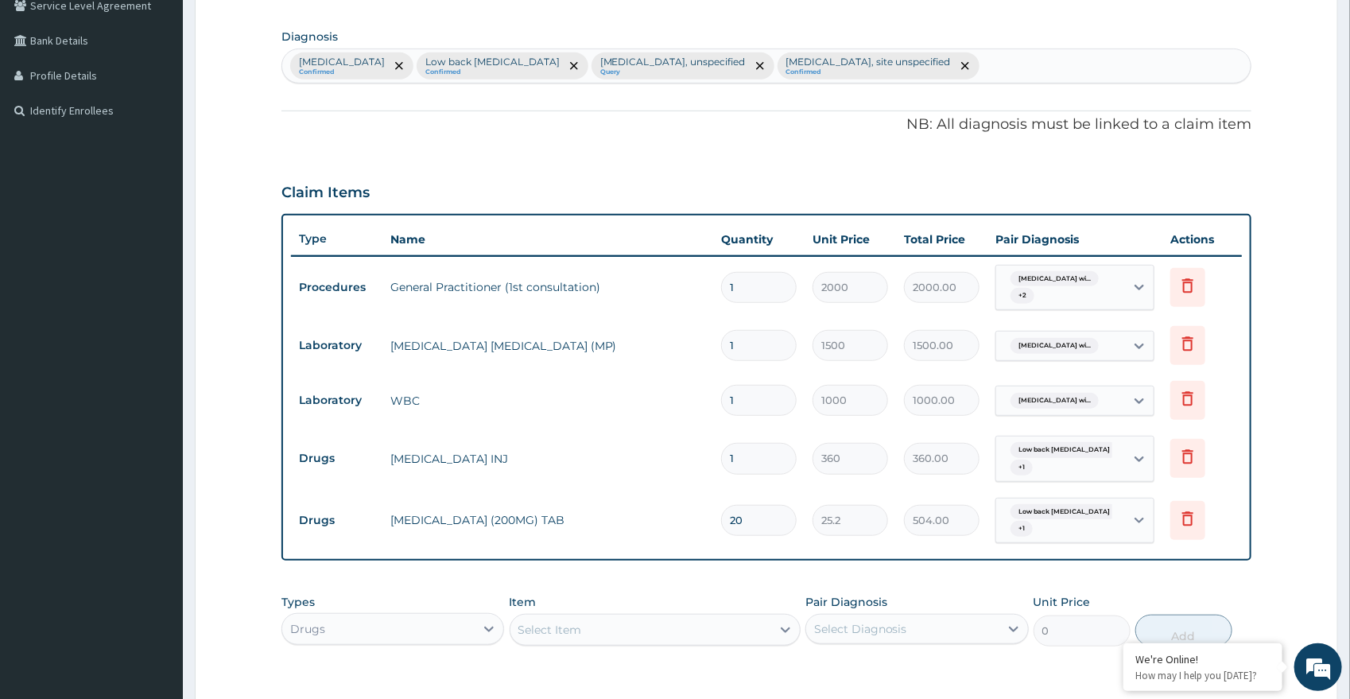
click at [680, 627] on div "Select Item" at bounding box center [640, 629] width 261 height 25
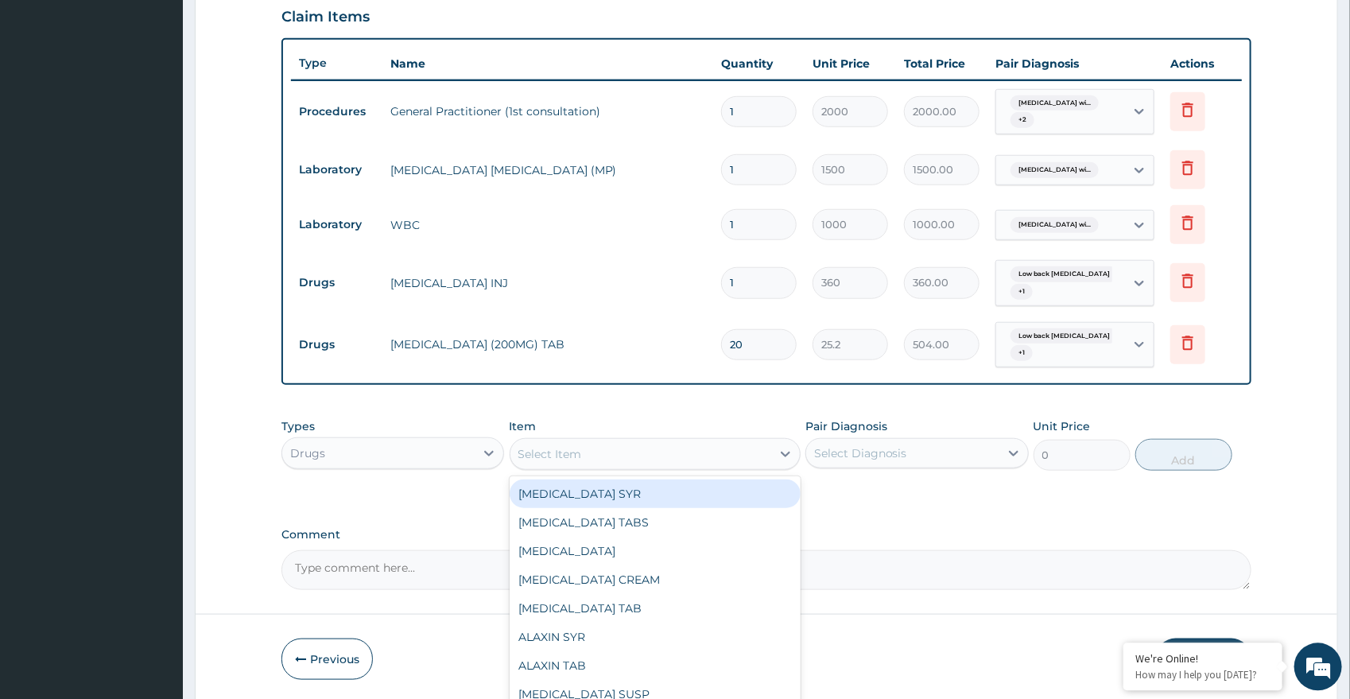
scroll to position [610, 0]
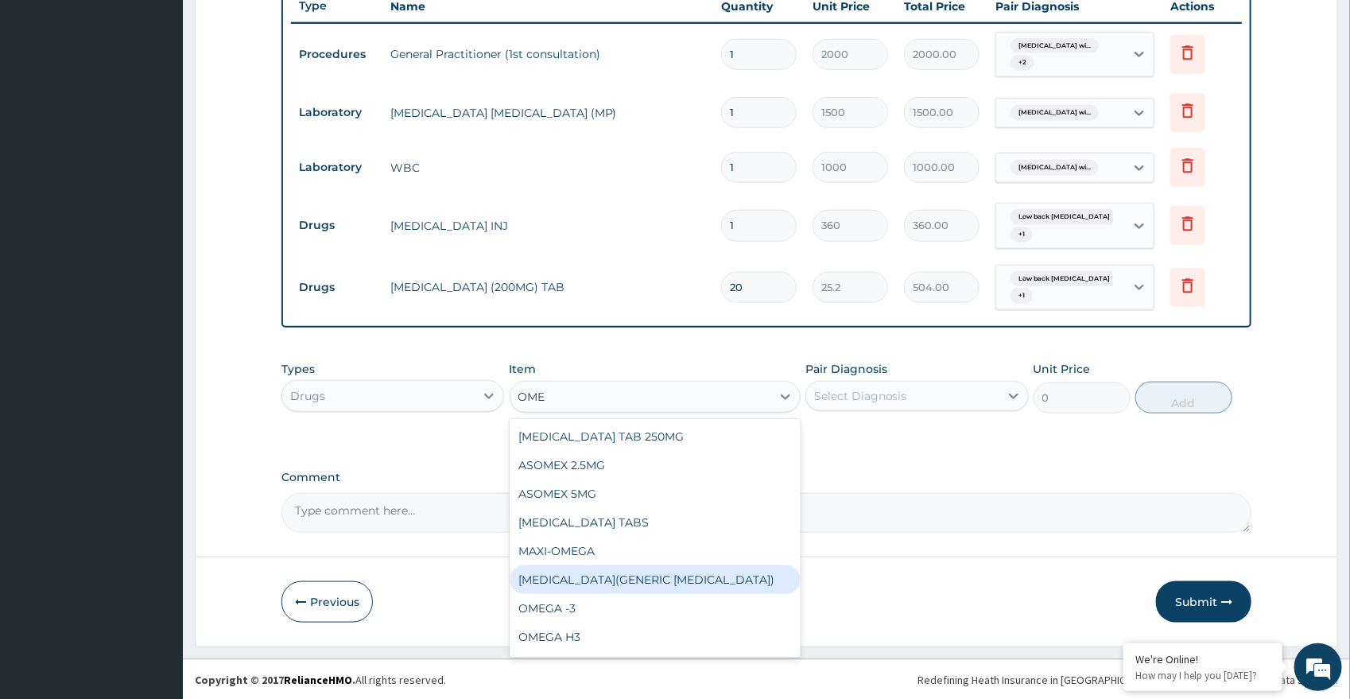
type input "OMEP"
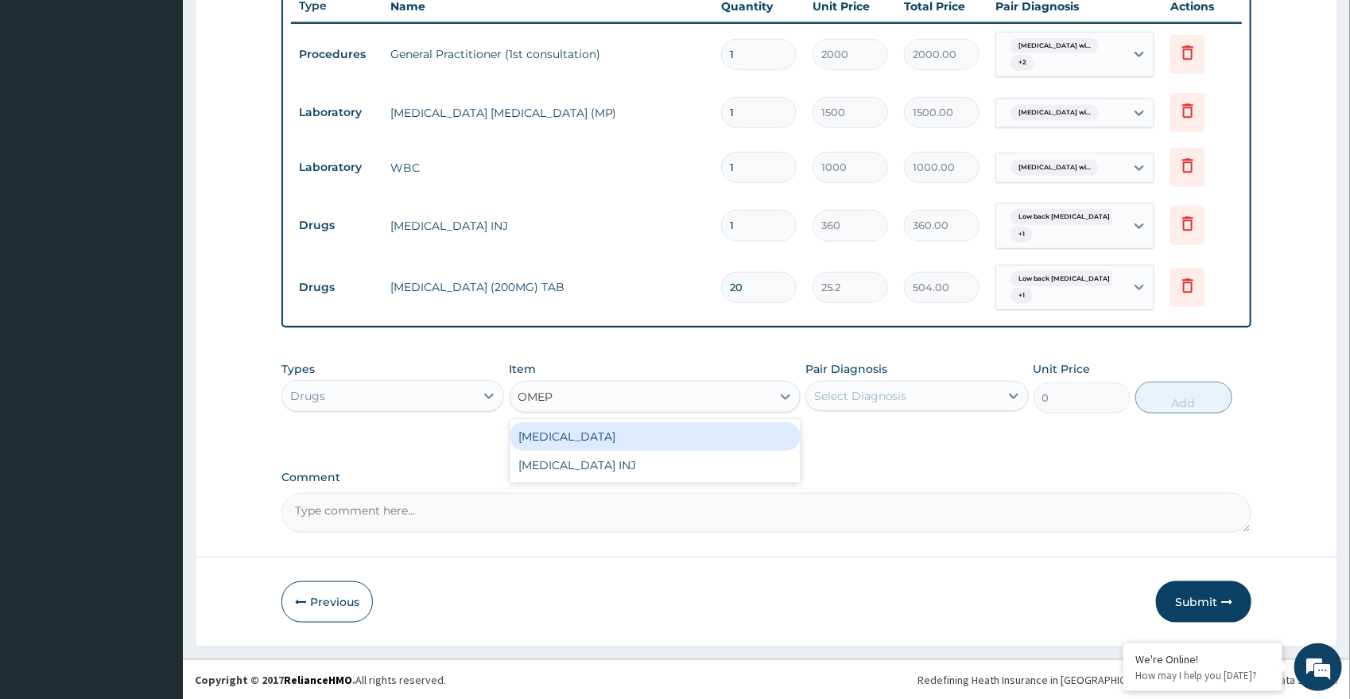
click at [594, 441] on div "OMEPRAZOLE" at bounding box center [654, 436] width 291 height 29
type input "108"
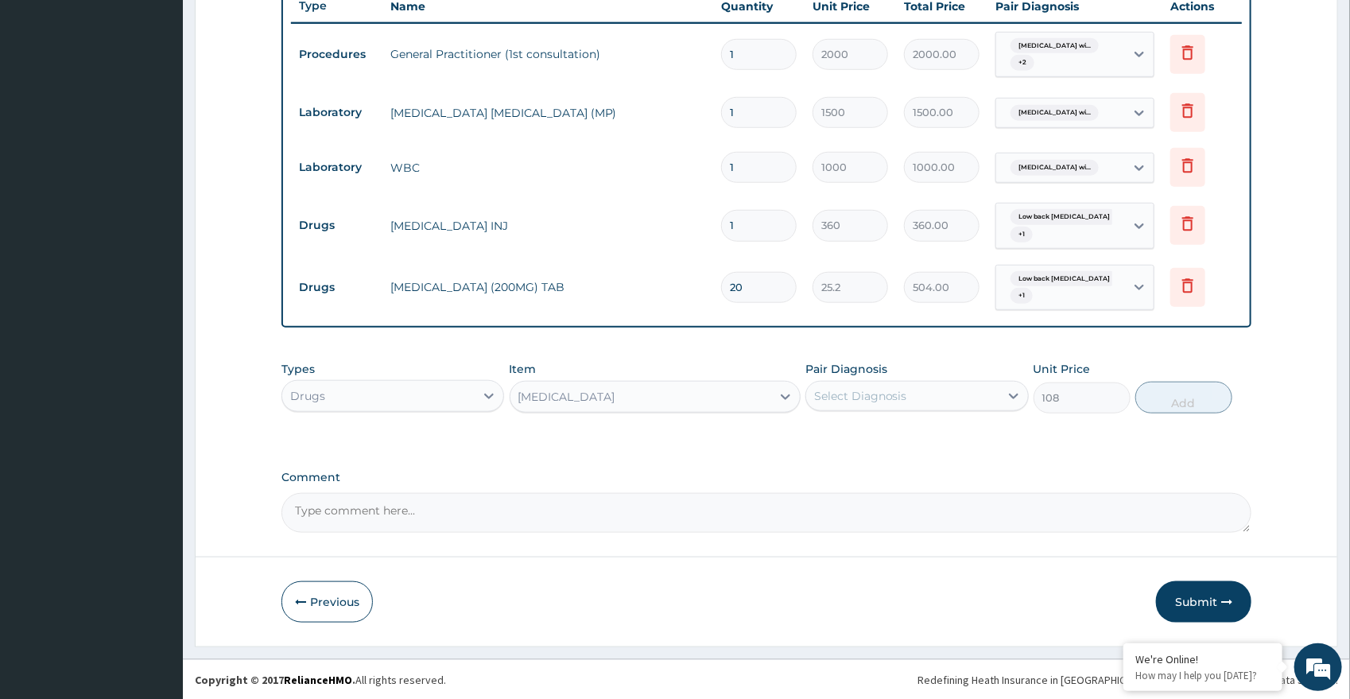
click at [846, 405] on div "Select Diagnosis" at bounding box center [902, 395] width 193 height 25
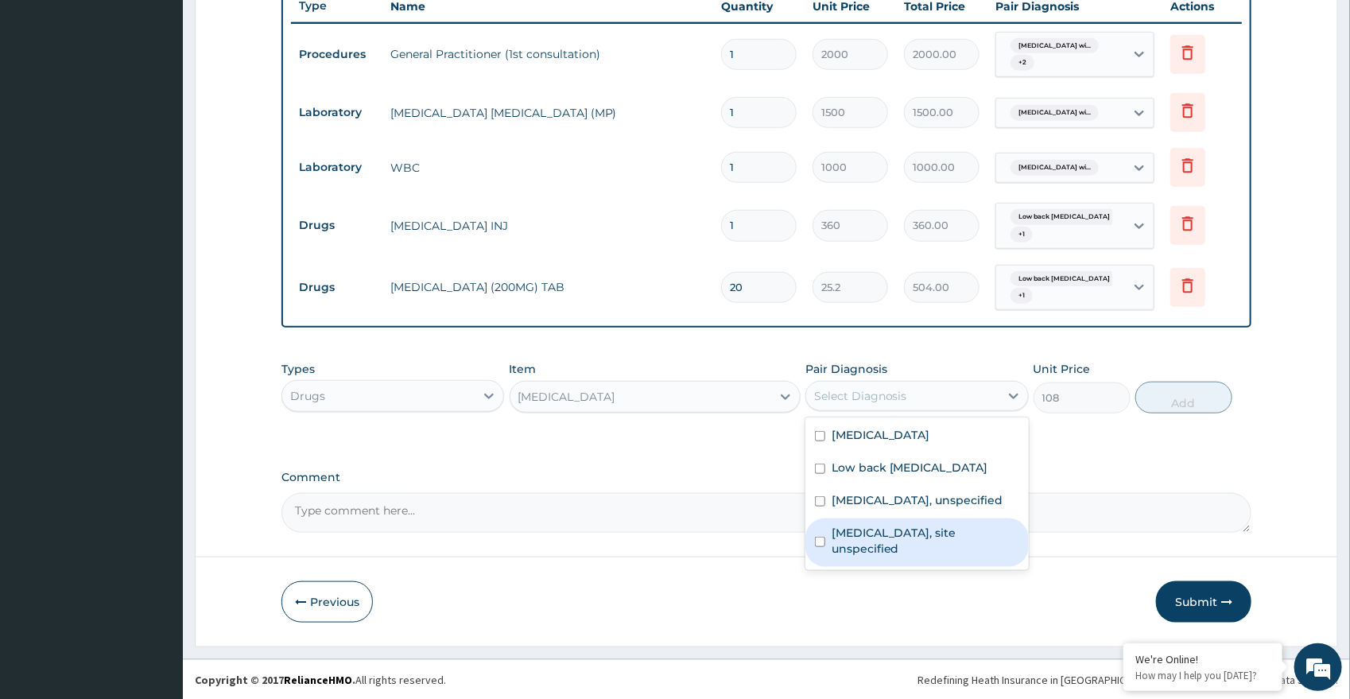
click at [857, 548] on label "Peptic ulcer, site unspecified" at bounding box center [925, 541] width 188 height 32
checkbox input "true"
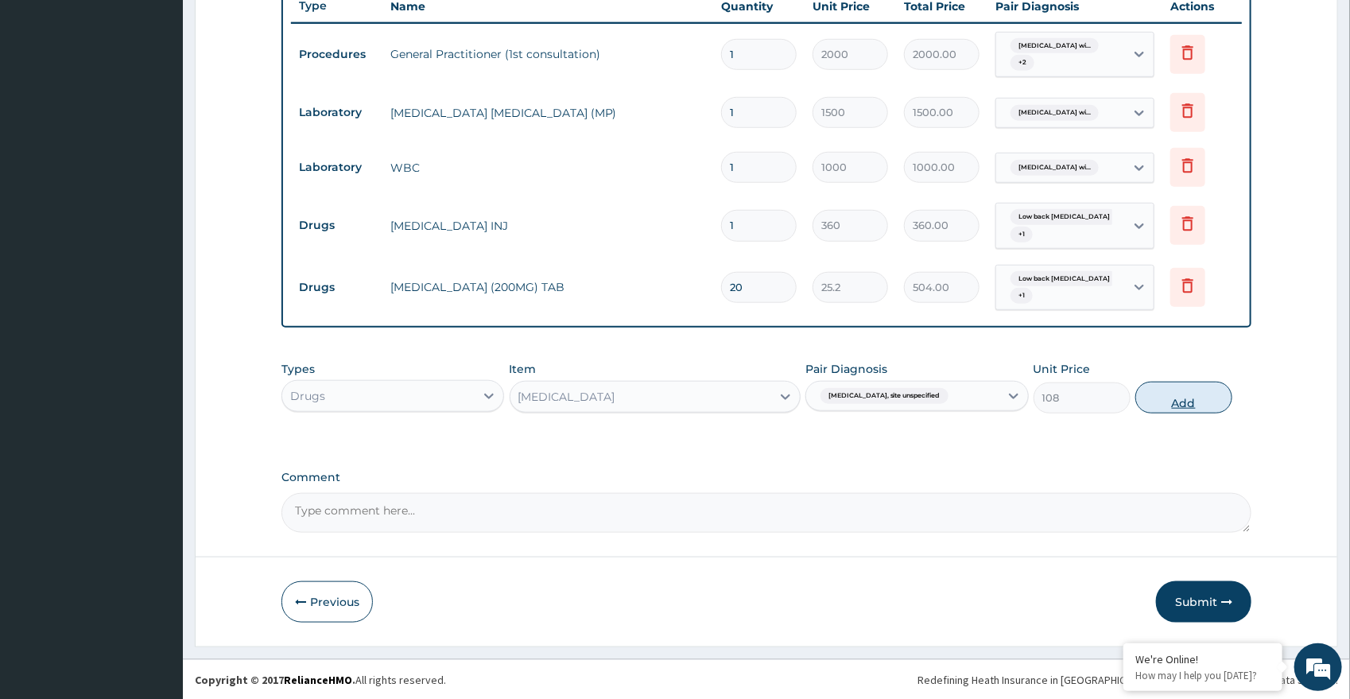
click at [1158, 405] on button "Add" at bounding box center [1183, 398] width 97 height 32
type input "0"
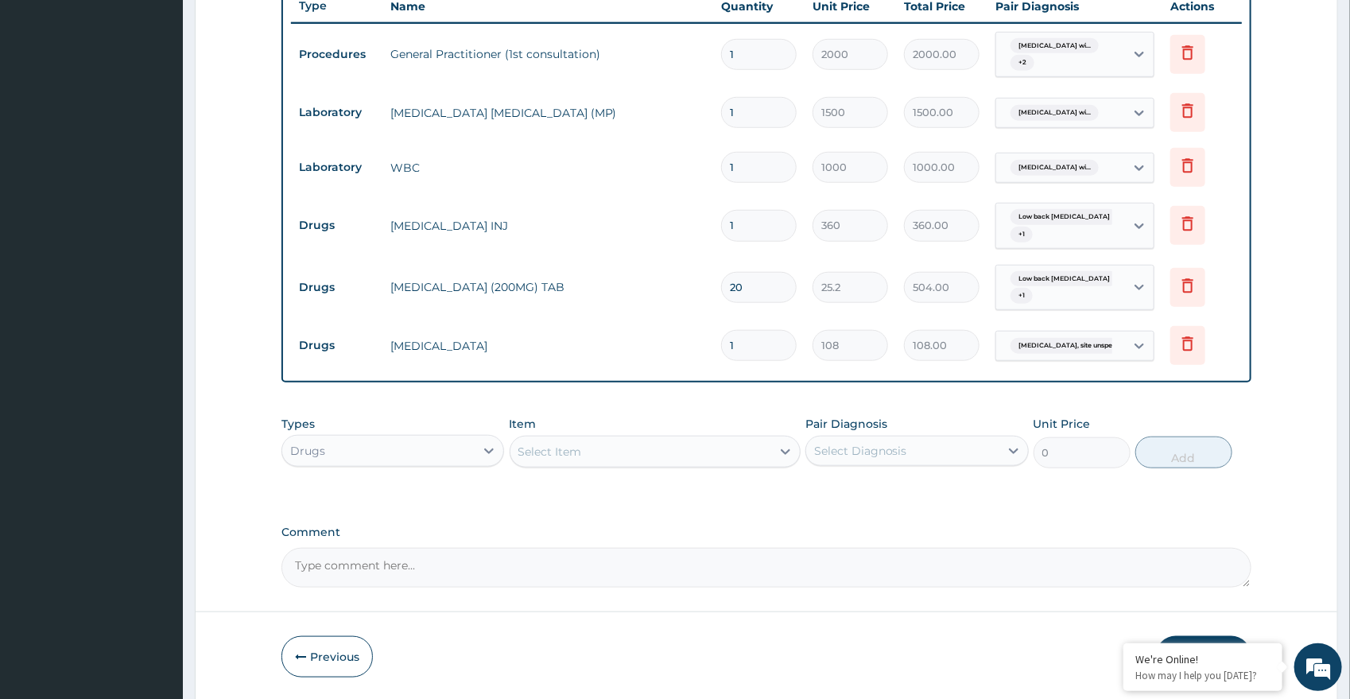
type input "14"
type input "1512.00"
type input "14"
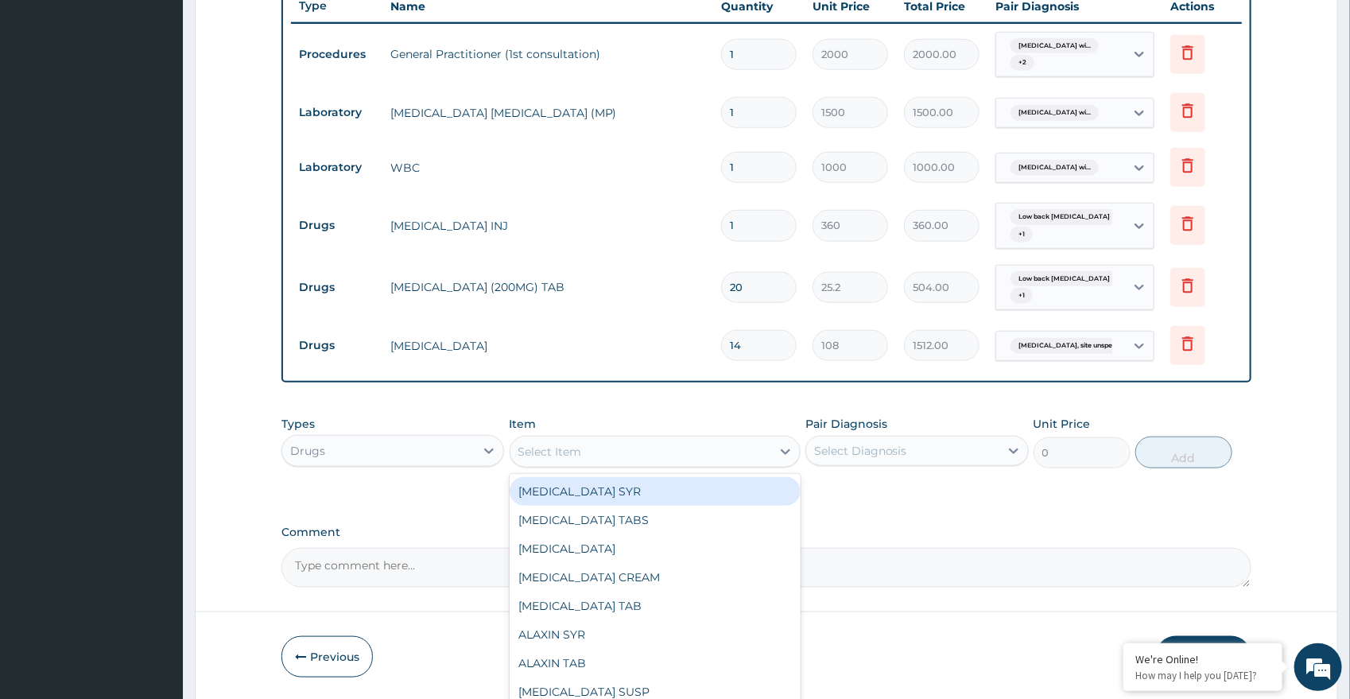
click at [652, 448] on div "Select Item" at bounding box center [640, 451] width 261 height 25
type input "COA"
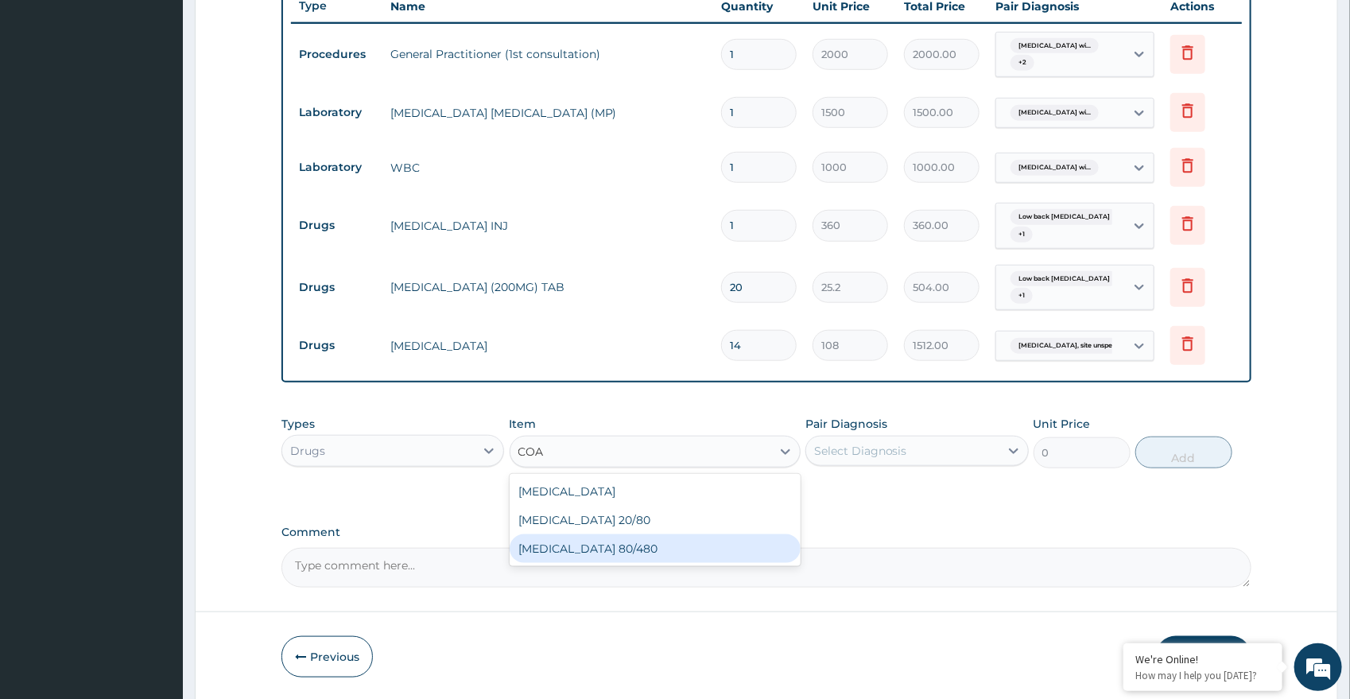
click at [621, 540] on div "COARTEM 80/480" at bounding box center [654, 548] width 291 height 29
type input "450"
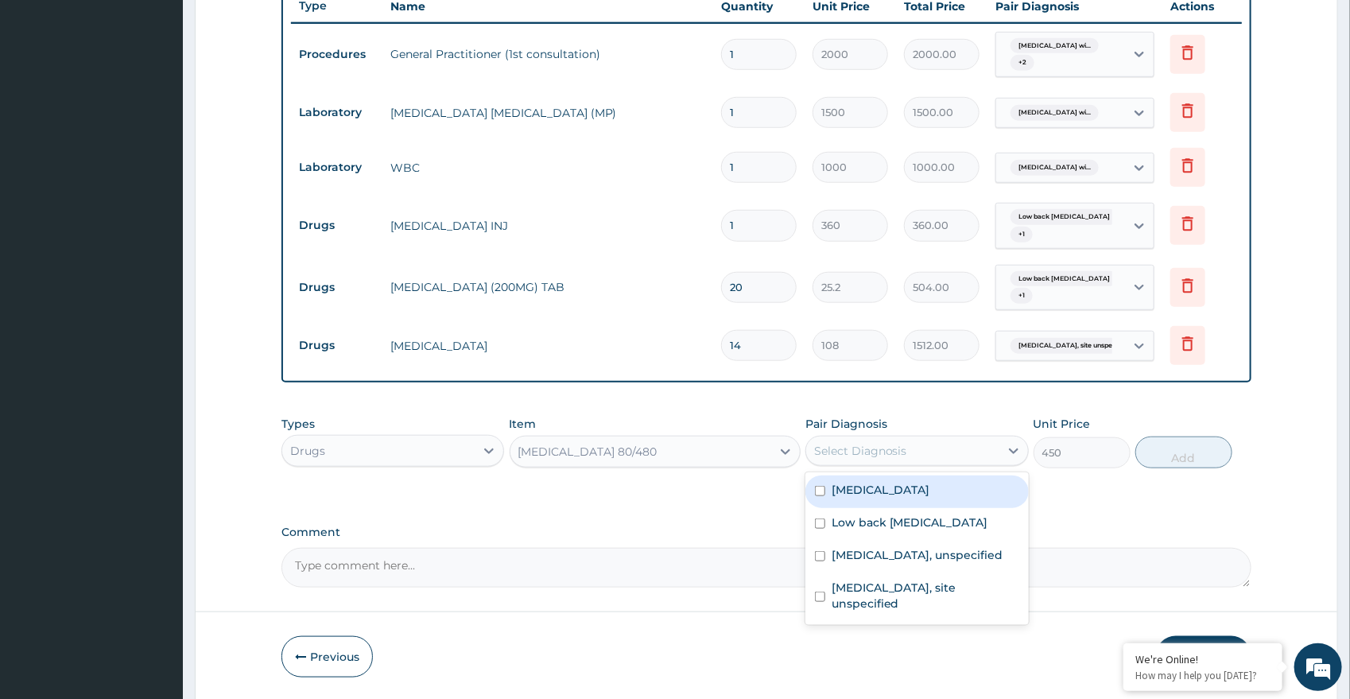
click at [857, 458] on div "Select Diagnosis" at bounding box center [902, 450] width 193 height 25
click at [866, 493] on label "Plasmodium malariae malaria without complication" at bounding box center [880, 490] width 99 height 16
checkbox input "true"
click at [1176, 444] on button "Add" at bounding box center [1183, 452] width 97 height 32
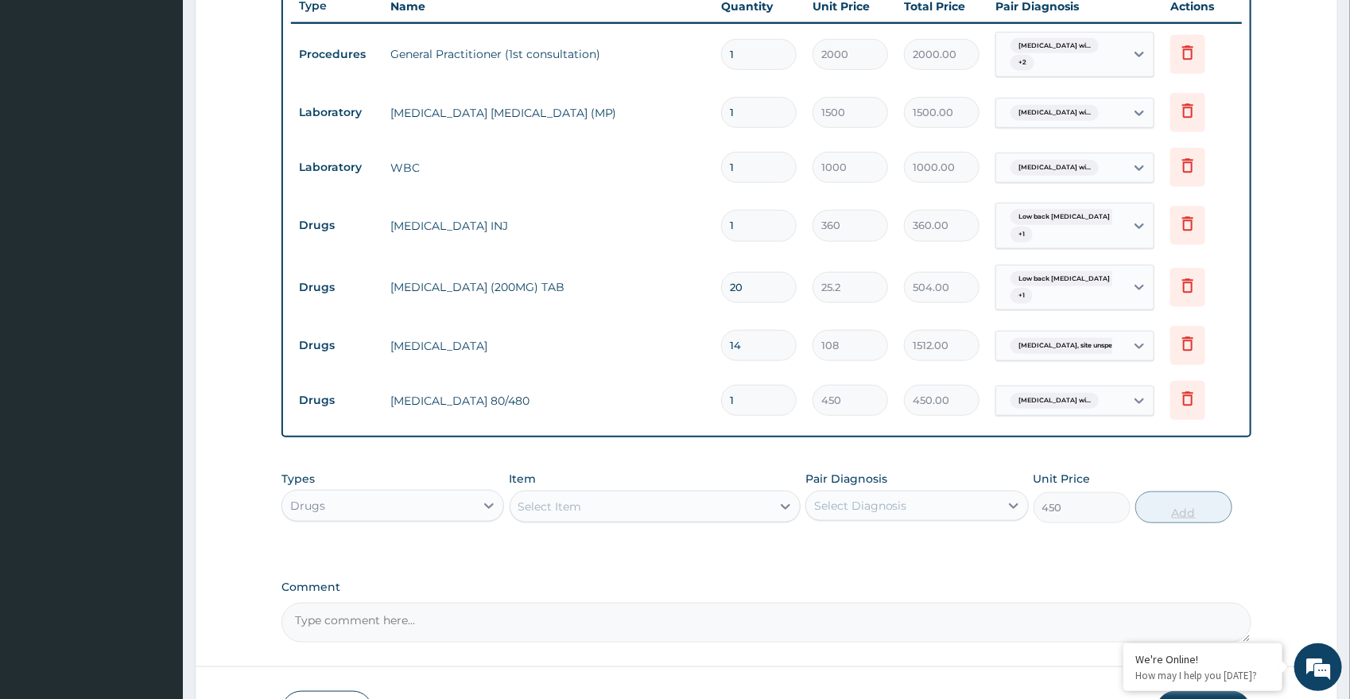
type input "0"
type input "0.00"
type input "6"
type input "2700.00"
type input "6"
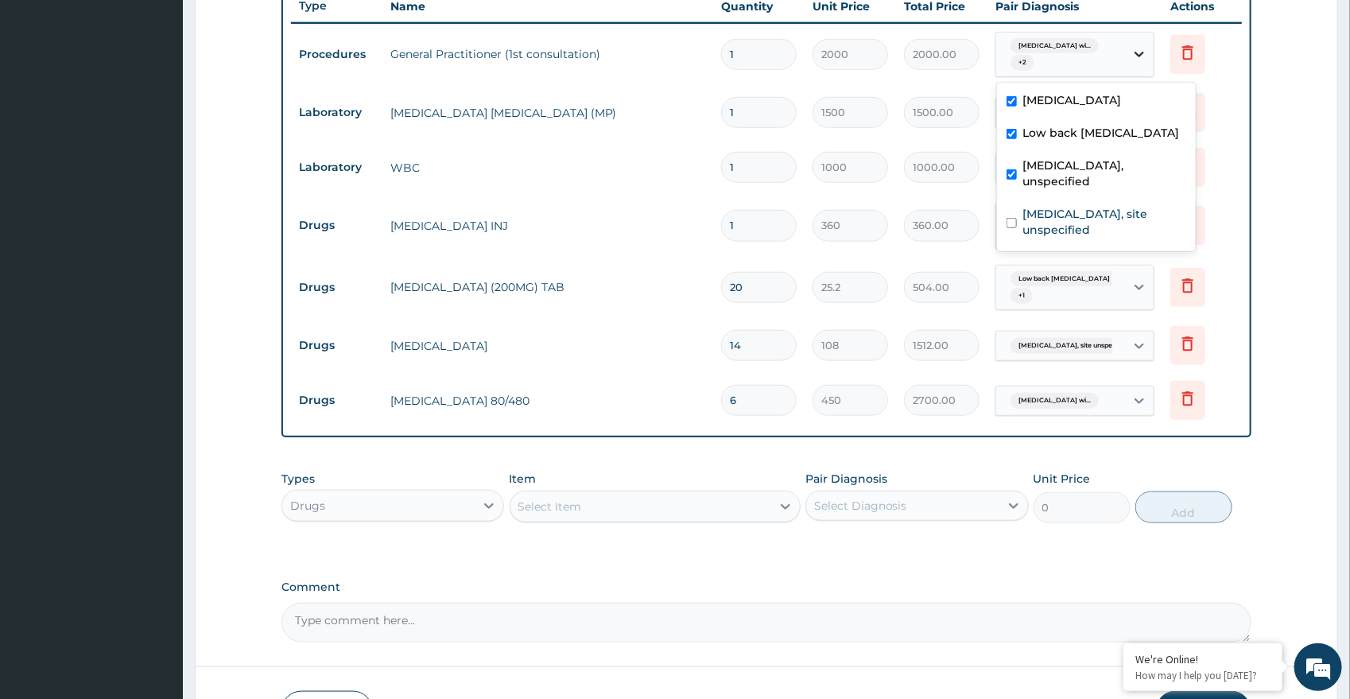
click at [1135, 55] on icon at bounding box center [1139, 54] width 16 height 16
click at [1059, 226] on label "Peptic ulcer, site unspecified" at bounding box center [1104, 222] width 163 height 32
checkbox input "true"
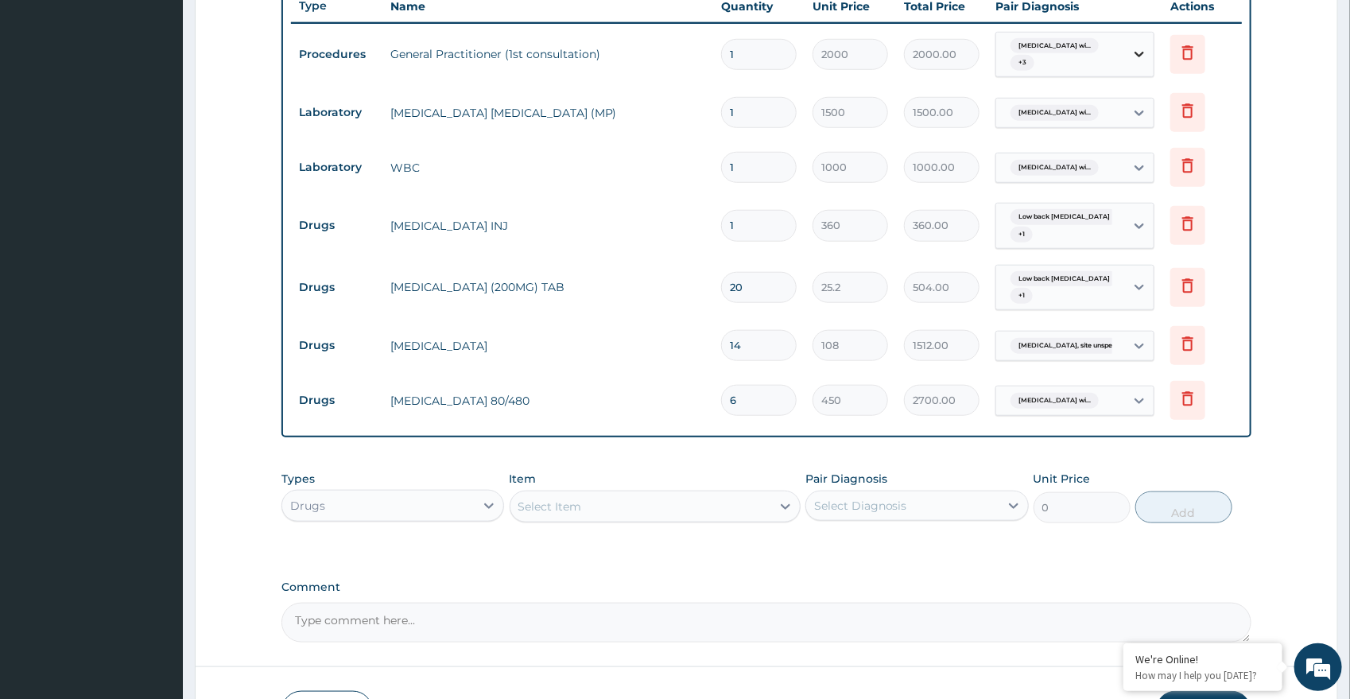
click at [1141, 56] on icon at bounding box center [1139, 54] width 16 height 16
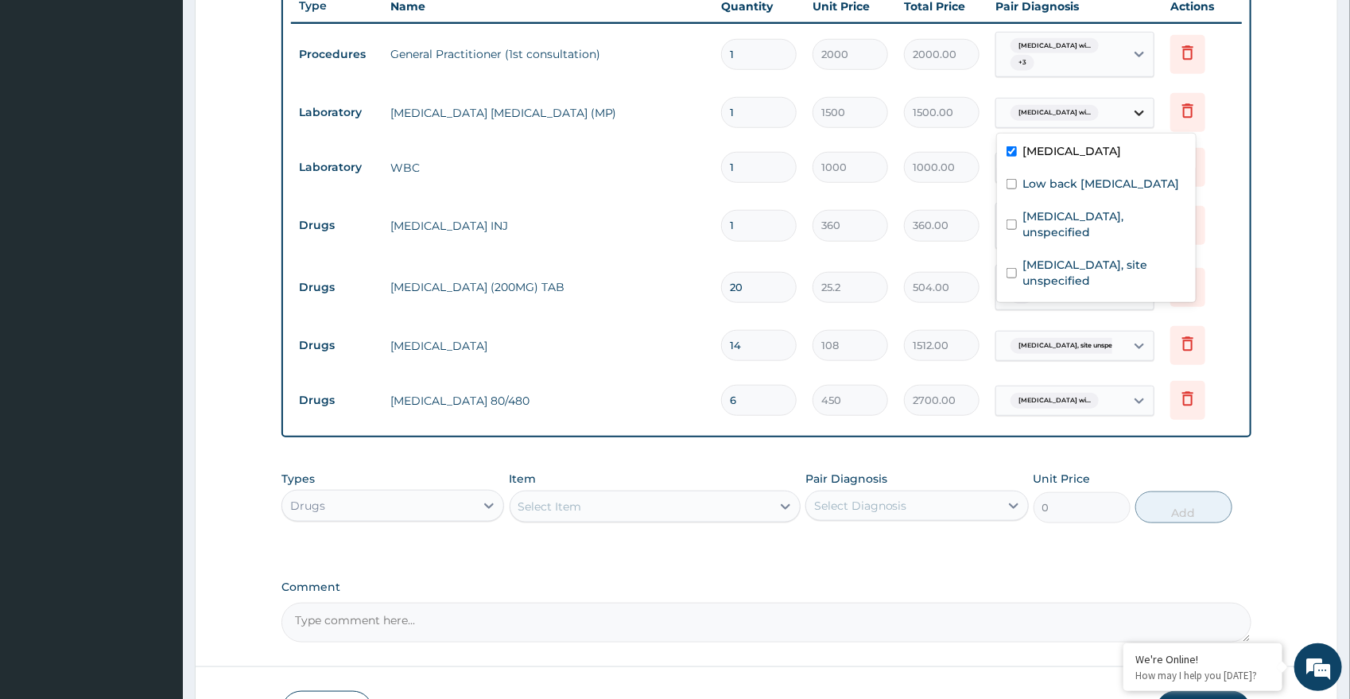
click at [1147, 107] on div at bounding box center [1139, 113] width 29 height 29
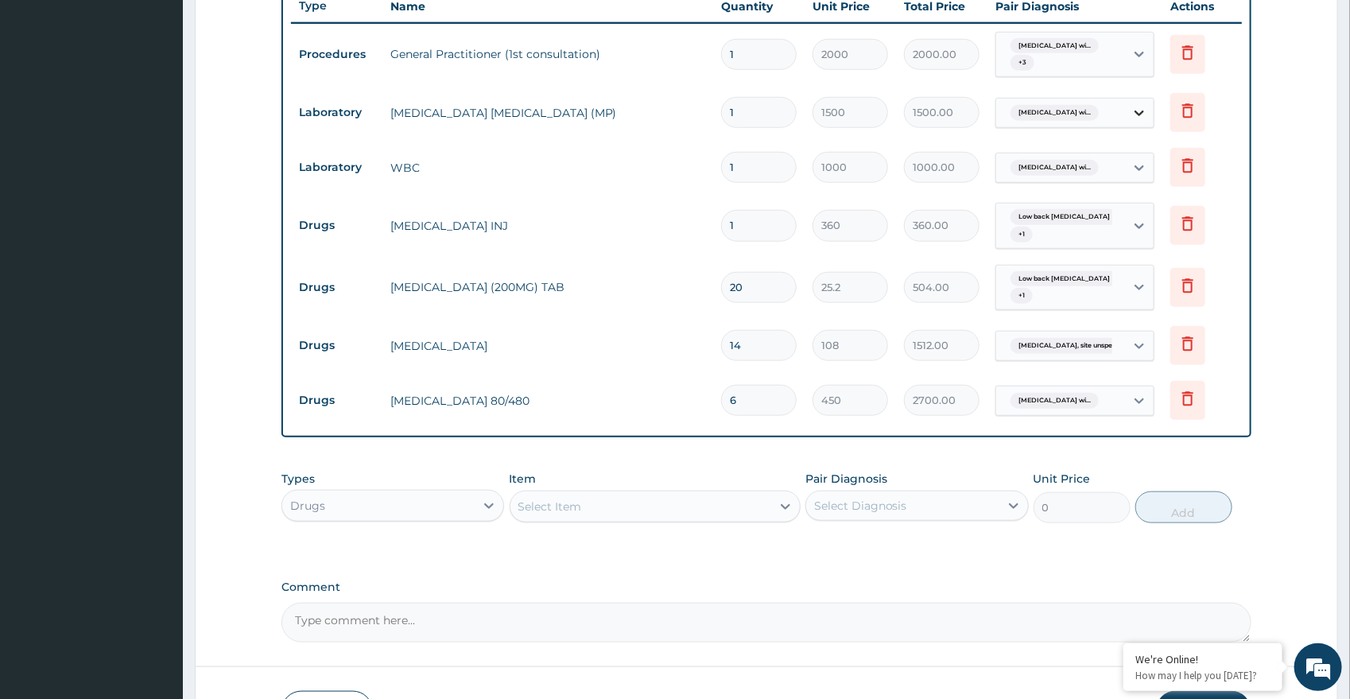
click at [1135, 112] on icon at bounding box center [1139, 113] width 16 height 16
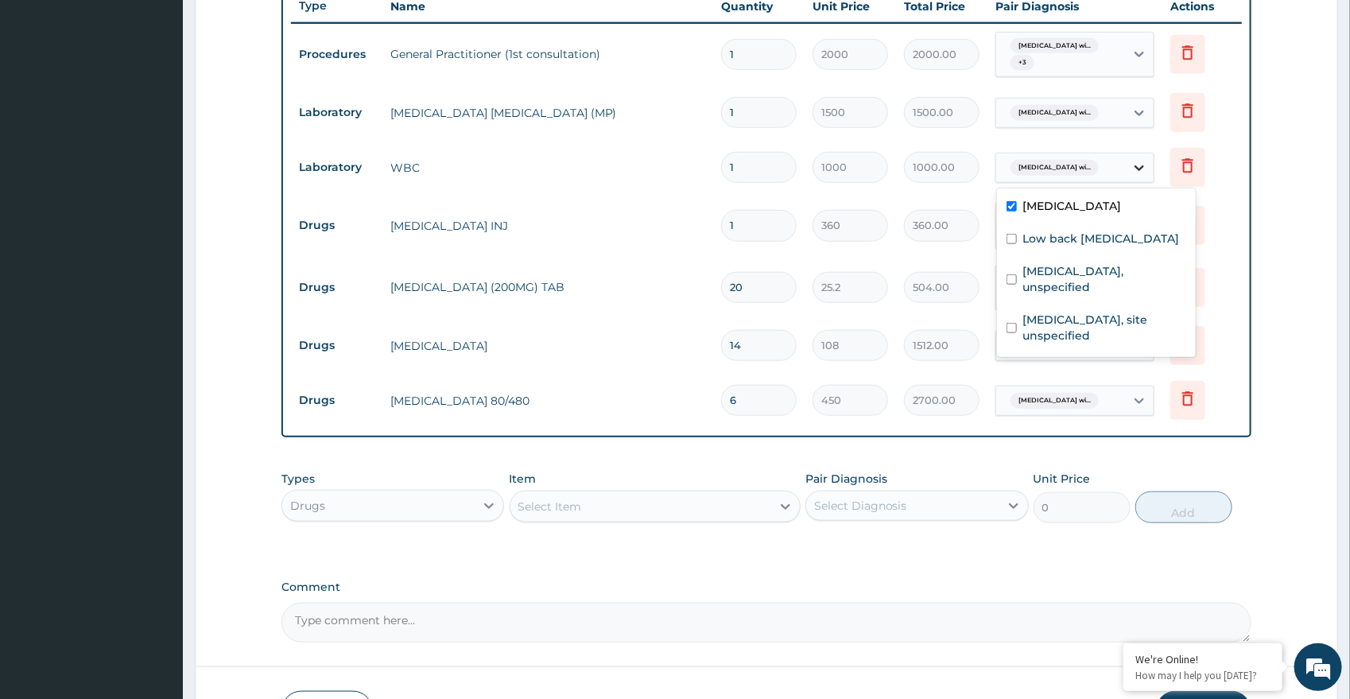
click at [1145, 165] on icon at bounding box center [1139, 168] width 16 height 16
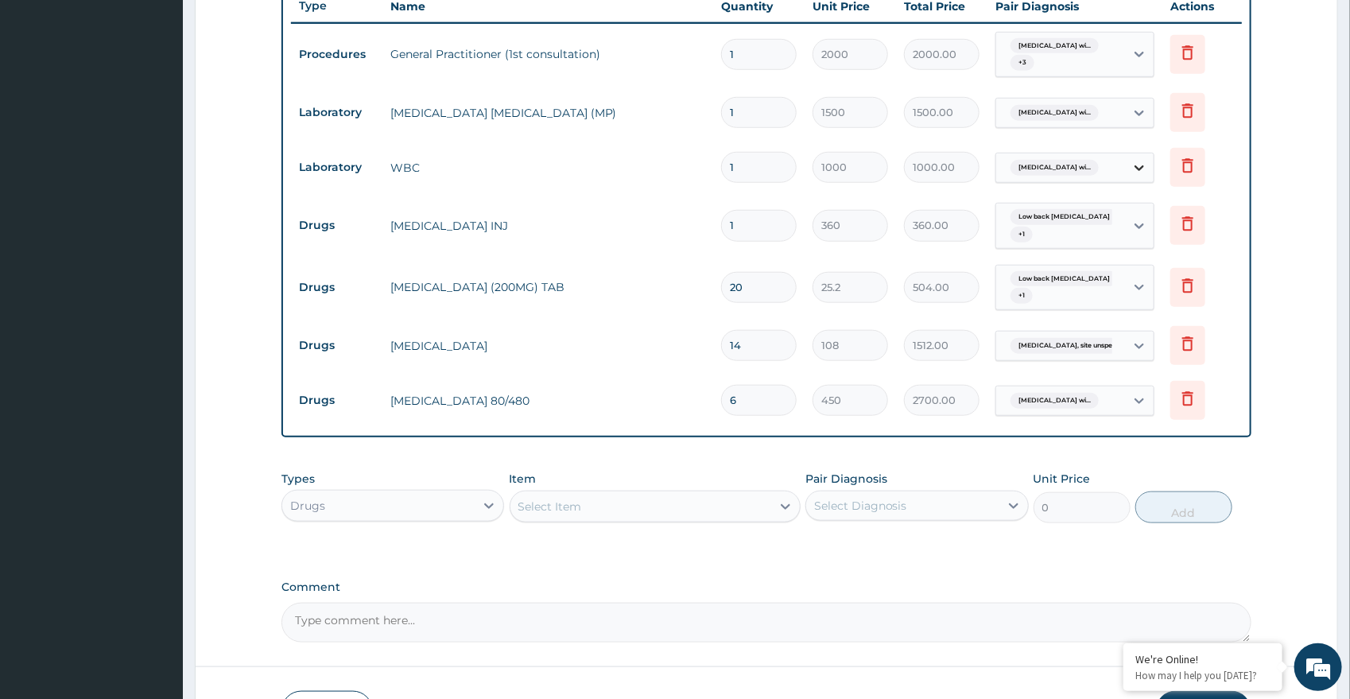
click at [1140, 161] on icon at bounding box center [1139, 168] width 16 height 16
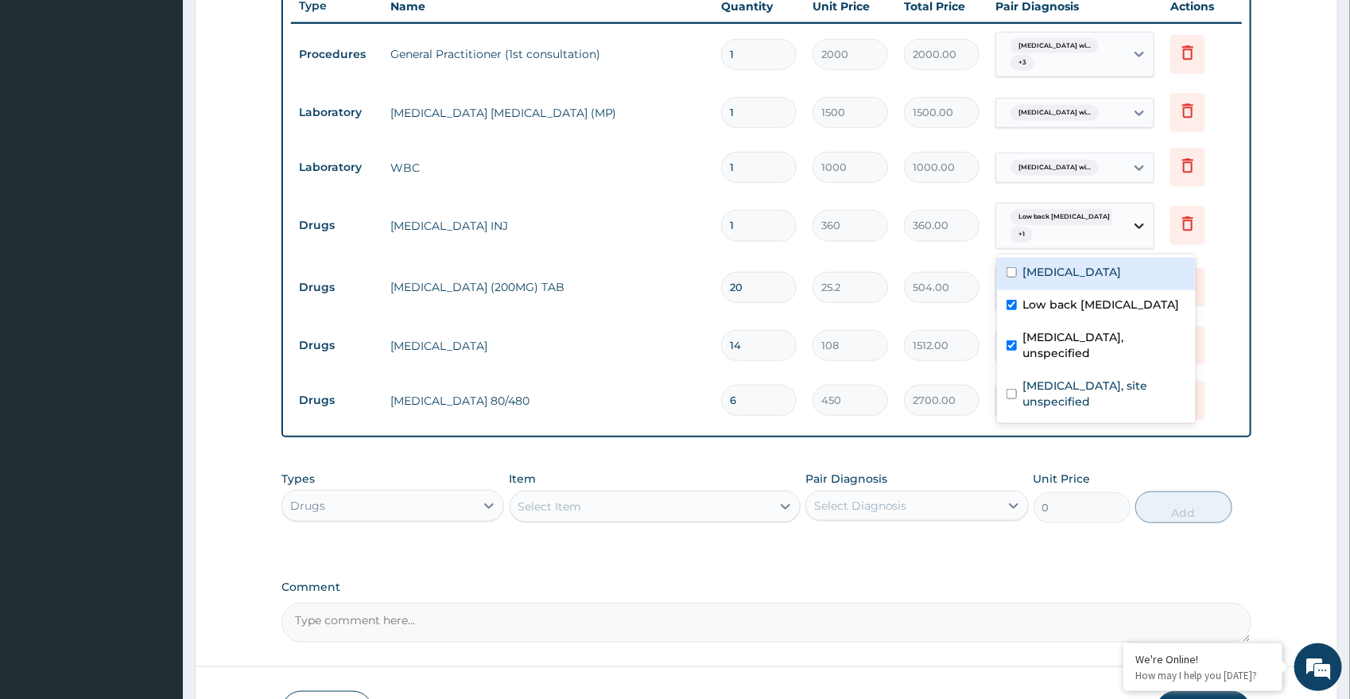
click at [1130, 227] on div at bounding box center [1139, 225] width 29 height 29
click at [1141, 226] on icon at bounding box center [1139, 226] width 10 height 6
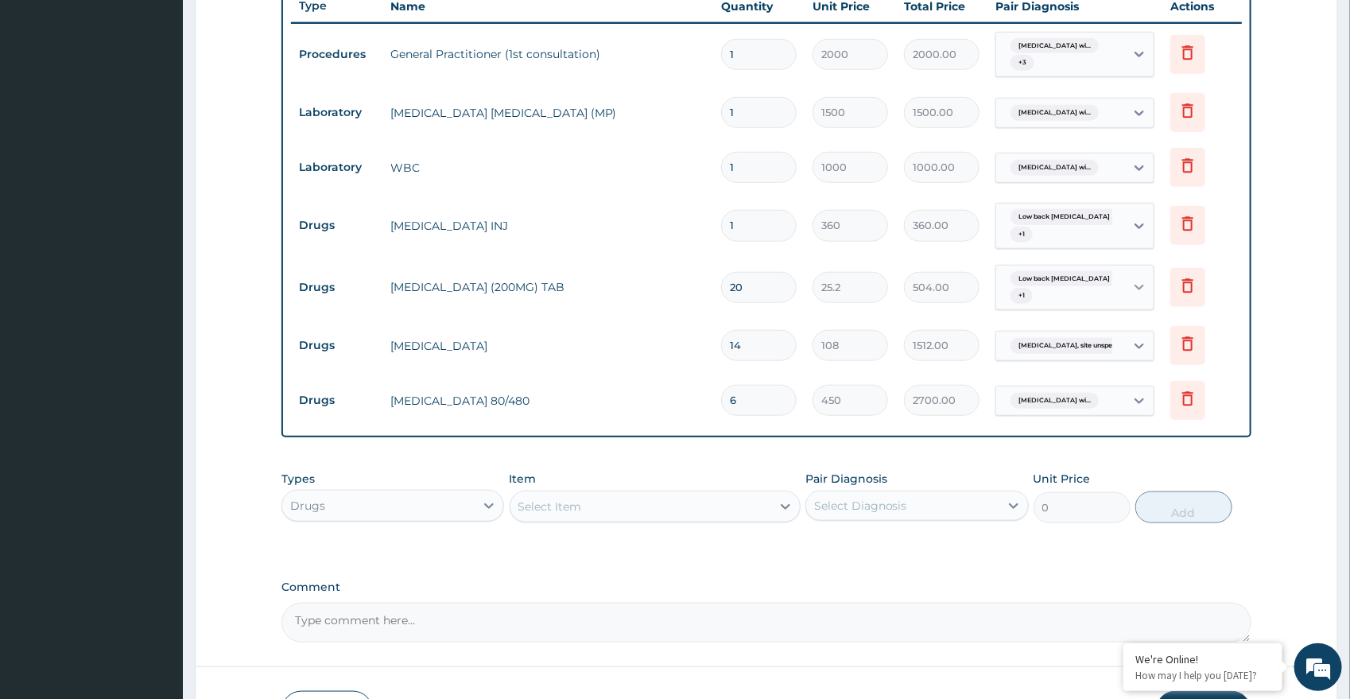
click at [1144, 288] on icon at bounding box center [1139, 287] width 16 height 16
click at [1147, 278] on div at bounding box center [1139, 287] width 29 height 29
click at [1145, 339] on icon at bounding box center [1139, 346] width 16 height 16
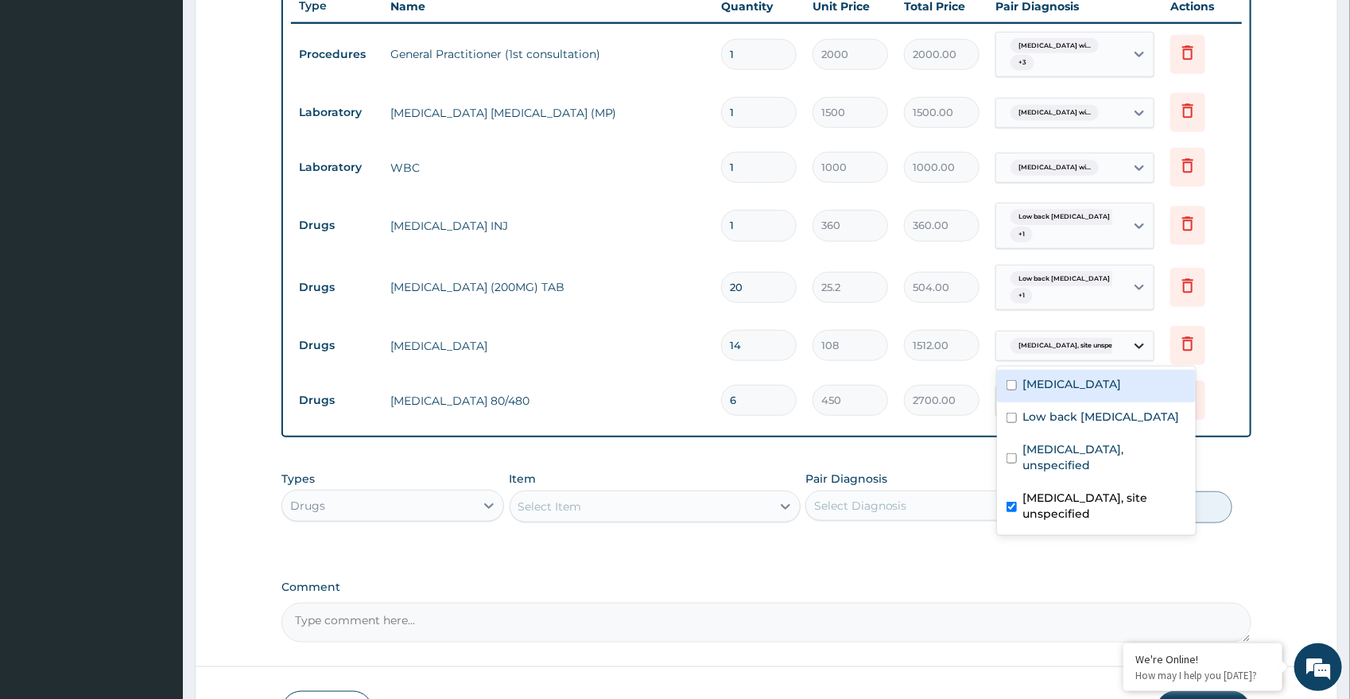
click at [1136, 339] on icon at bounding box center [1139, 346] width 16 height 16
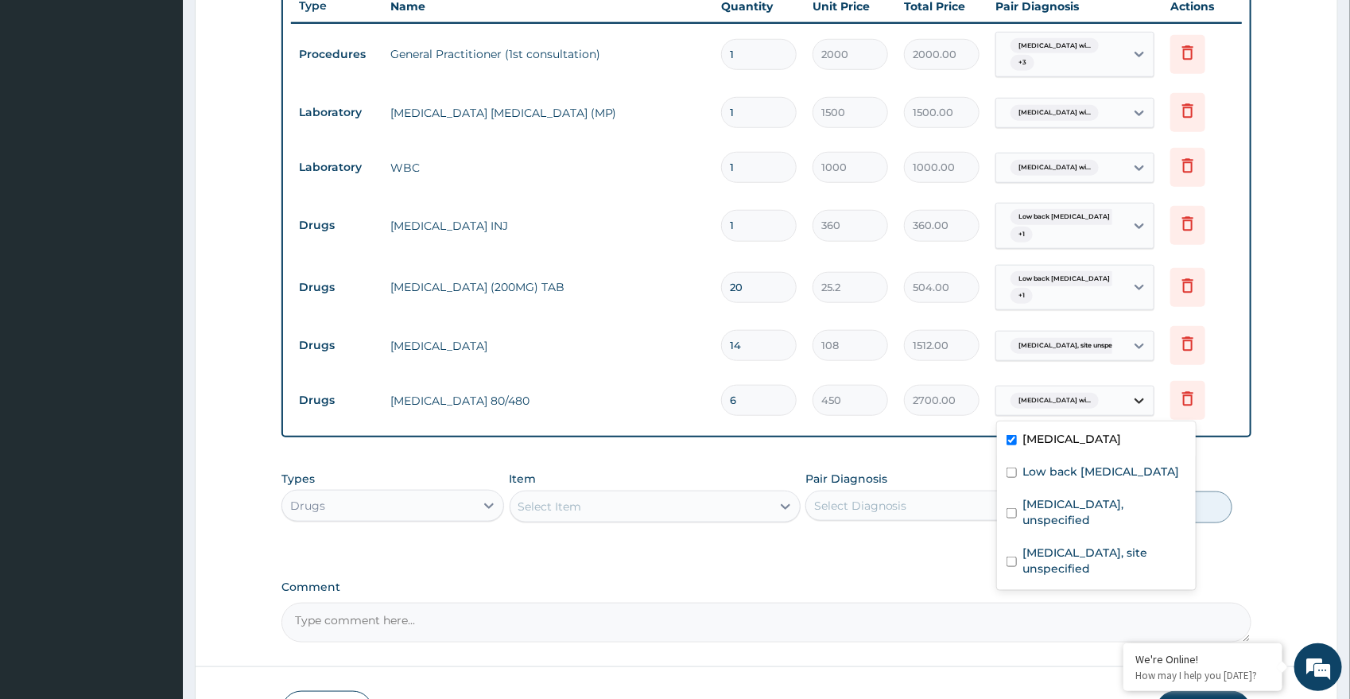
click at [1134, 403] on icon at bounding box center [1139, 401] width 16 height 16
click at [1224, 360] on td "Delete" at bounding box center [1201, 345] width 79 height 55
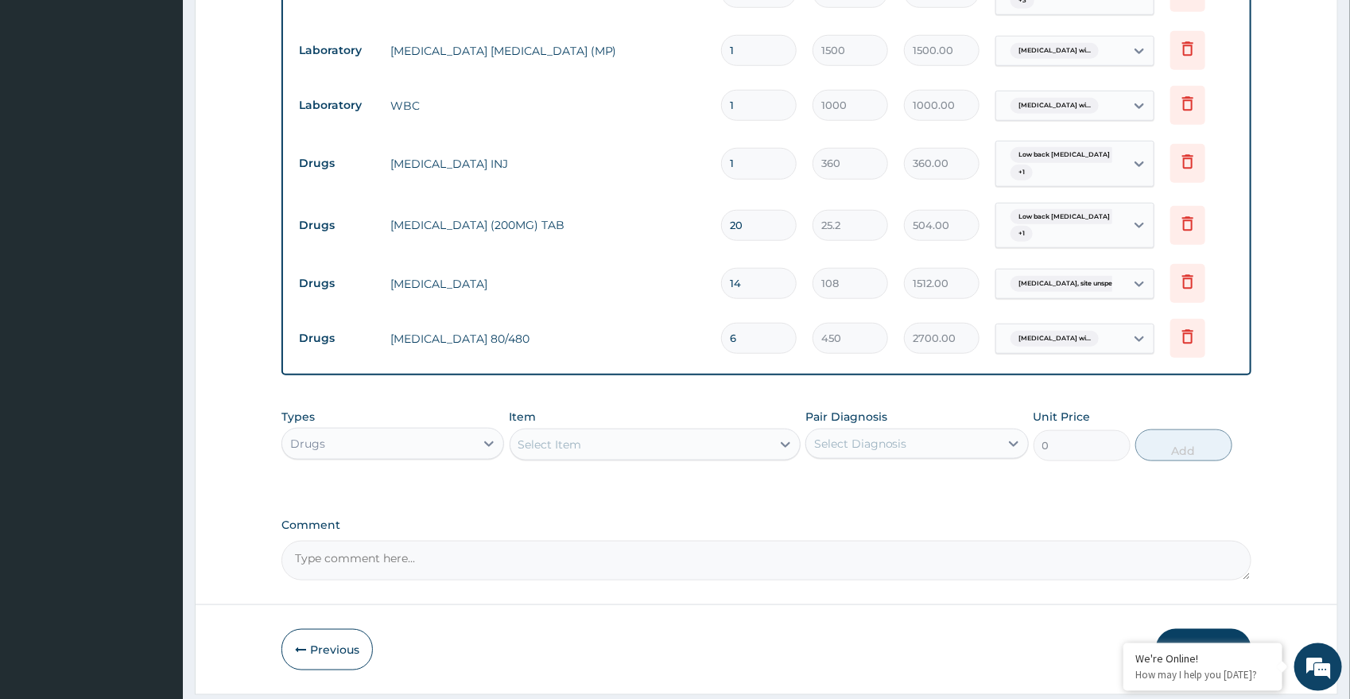
scroll to position [720, 0]
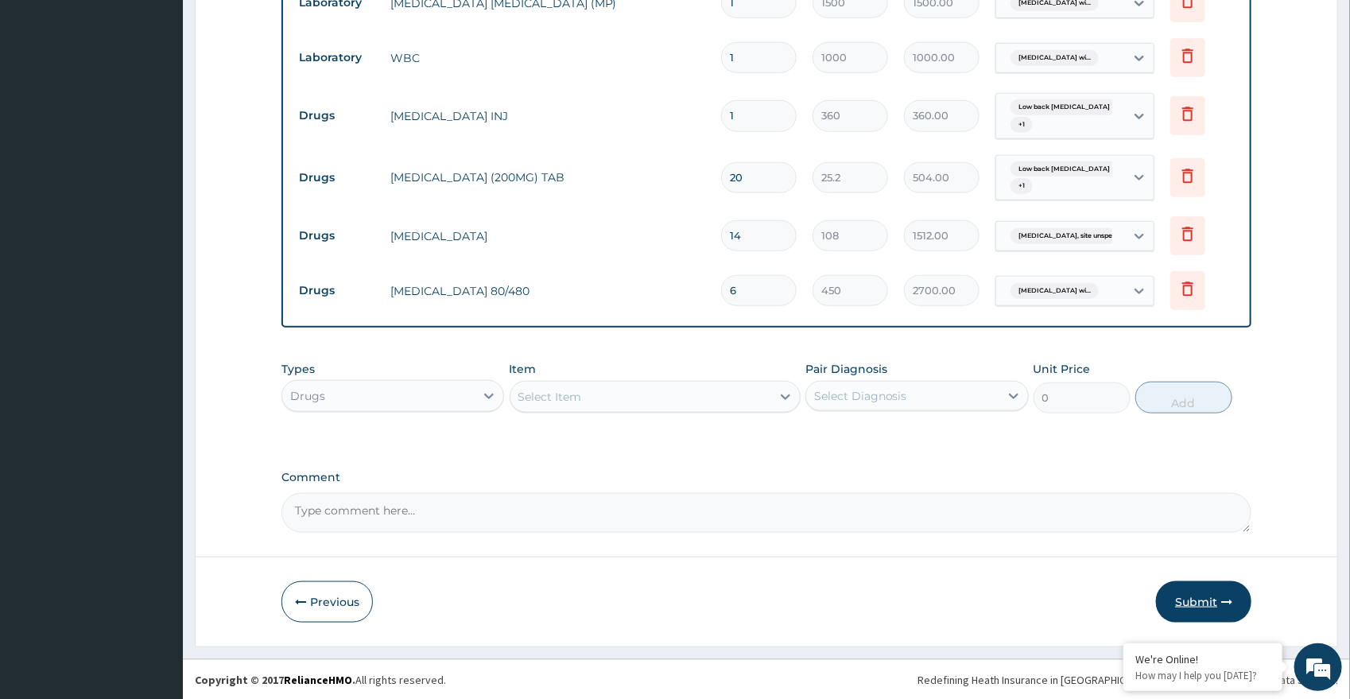
click at [1165, 588] on button "Submit" at bounding box center [1203, 601] width 95 height 41
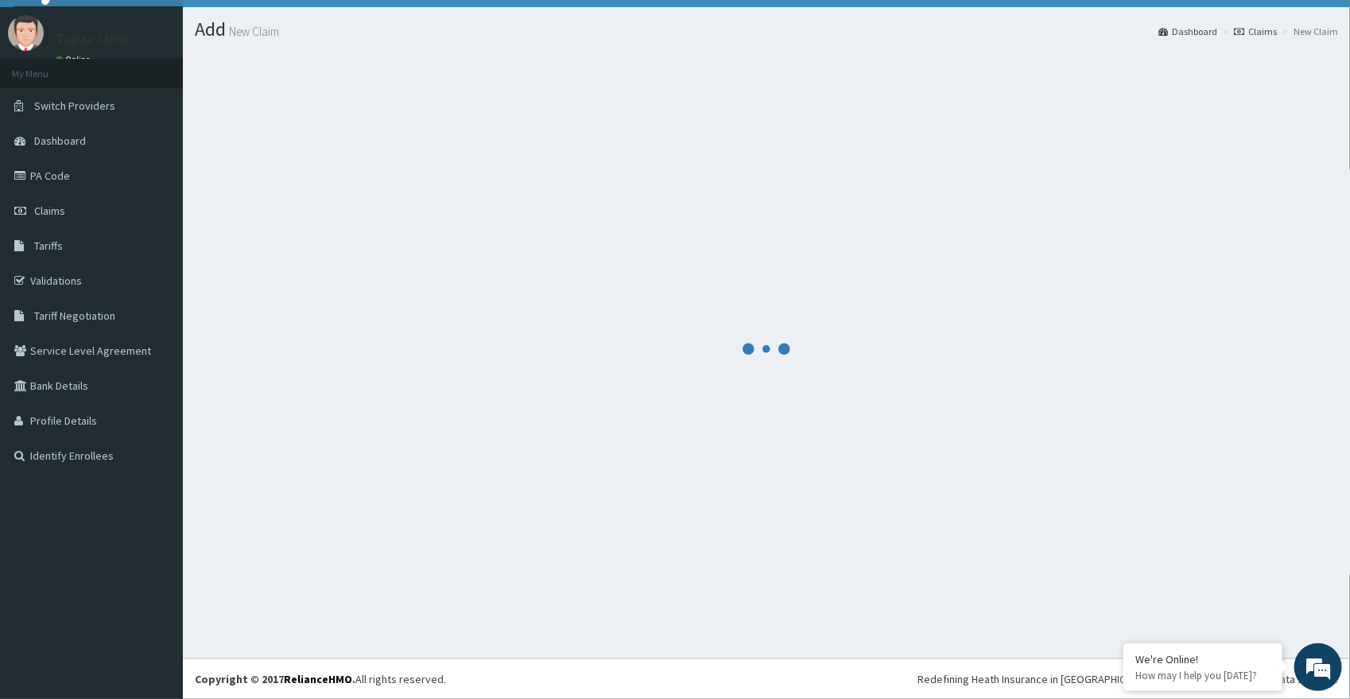
scroll to position [32, 0]
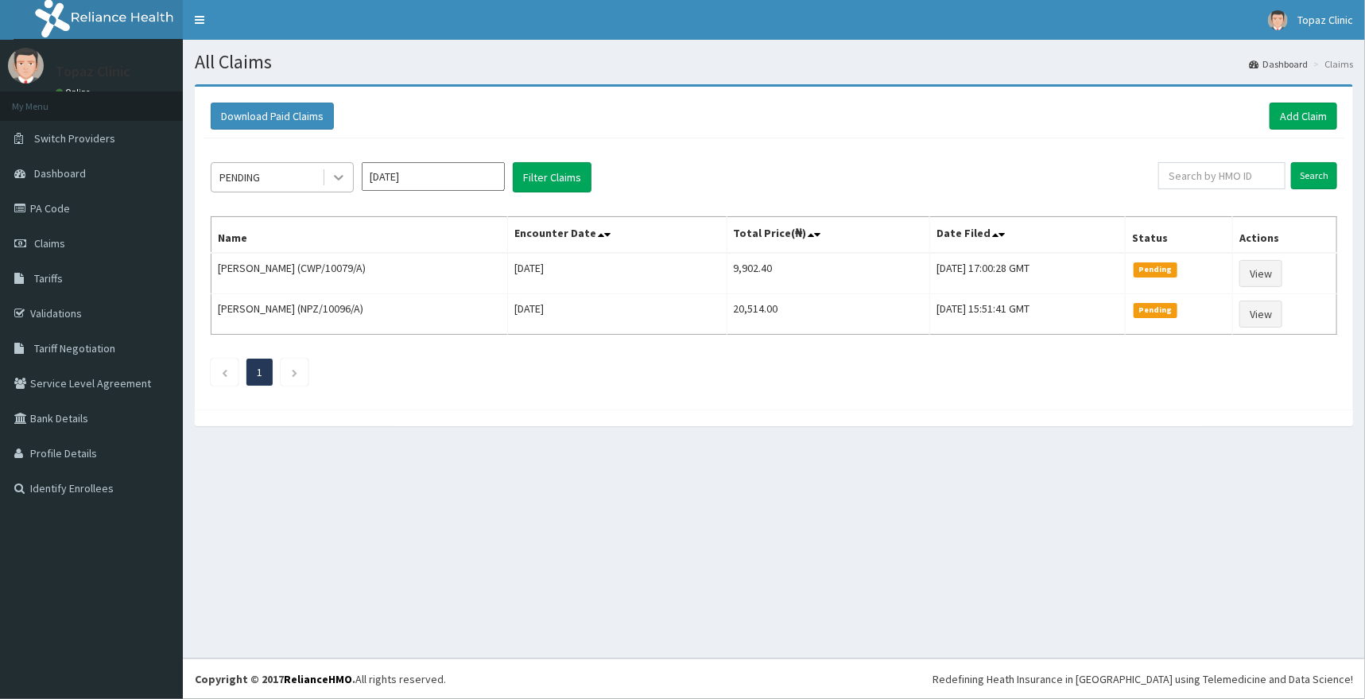
click at [333, 176] on icon at bounding box center [339, 177] width 16 height 16
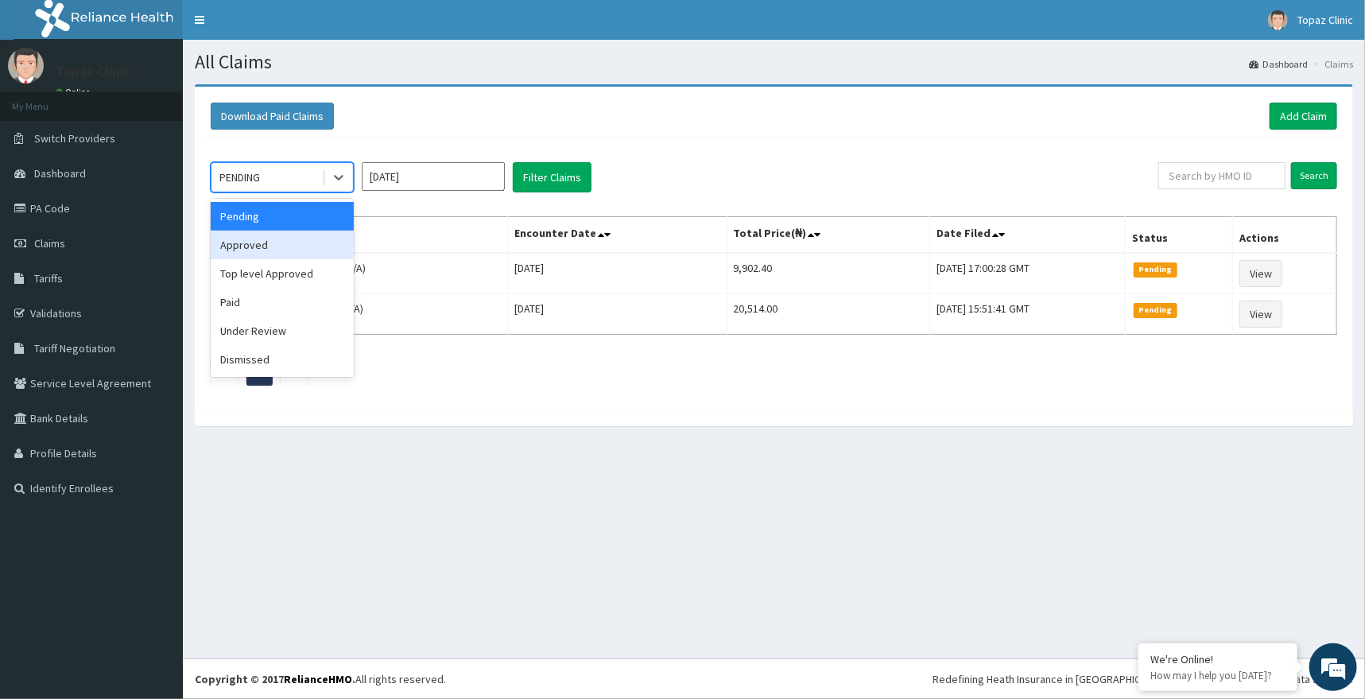
click at [289, 249] on div "Approved" at bounding box center [282, 244] width 143 height 29
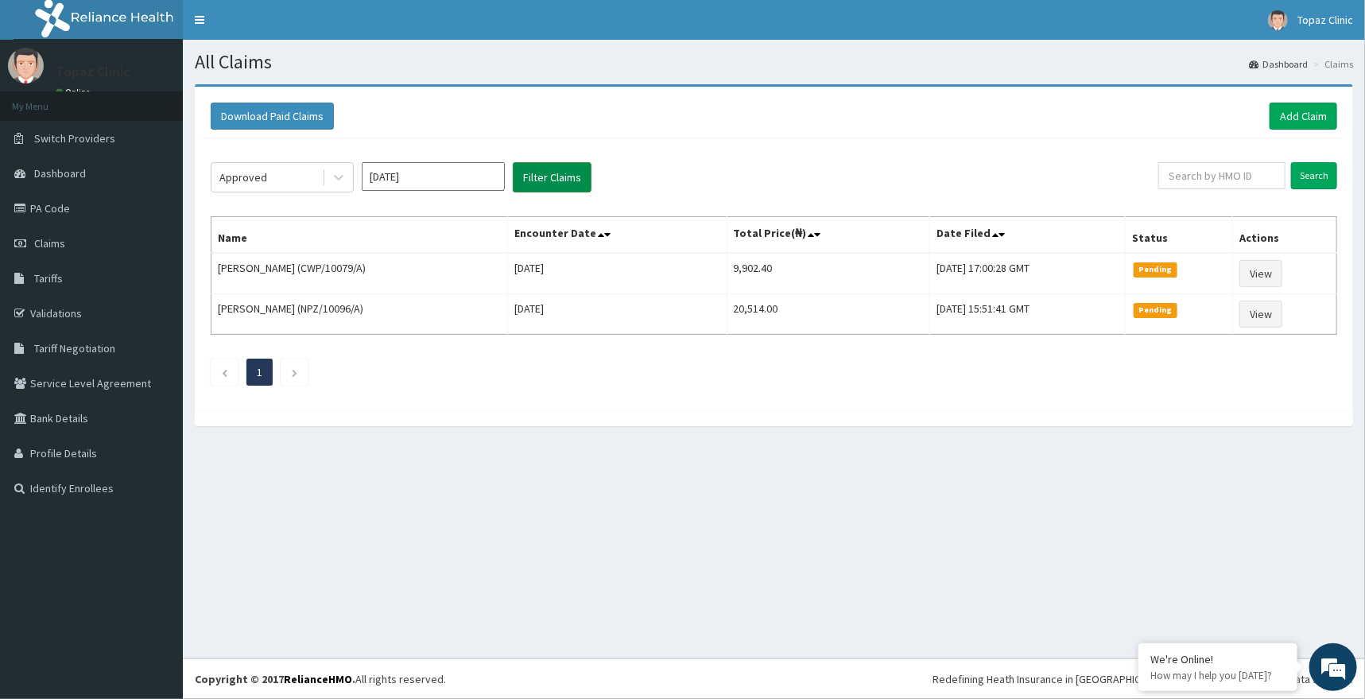
click at [560, 180] on button "Filter Claims" at bounding box center [552, 177] width 79 height 30
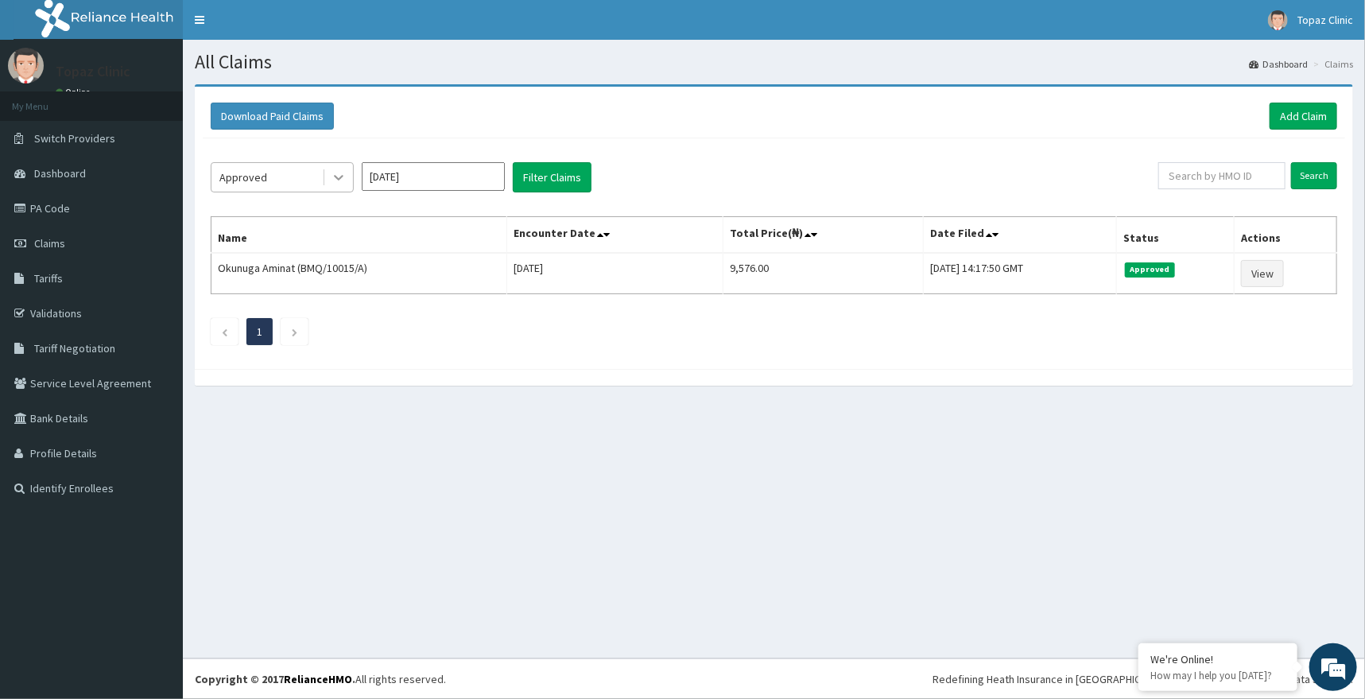
drag, startPoint x: 335, startPoint y: 180, endPoint x: 327, endPoint y: 185, distance: 9.3
click at [337, 181] on icon at bounding box center [339, 177] width 16 height 16
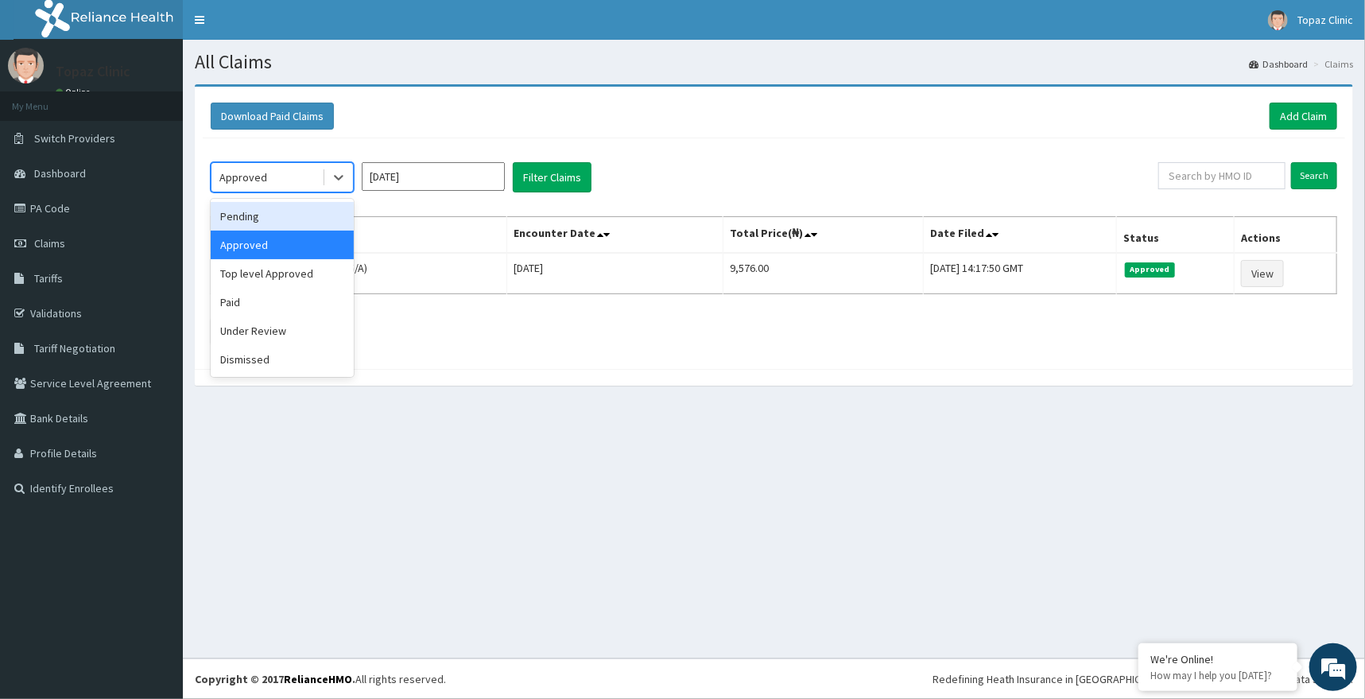
click at [264, 206] on div "Pending" at bounding box center [282, 216] width 143 height 29
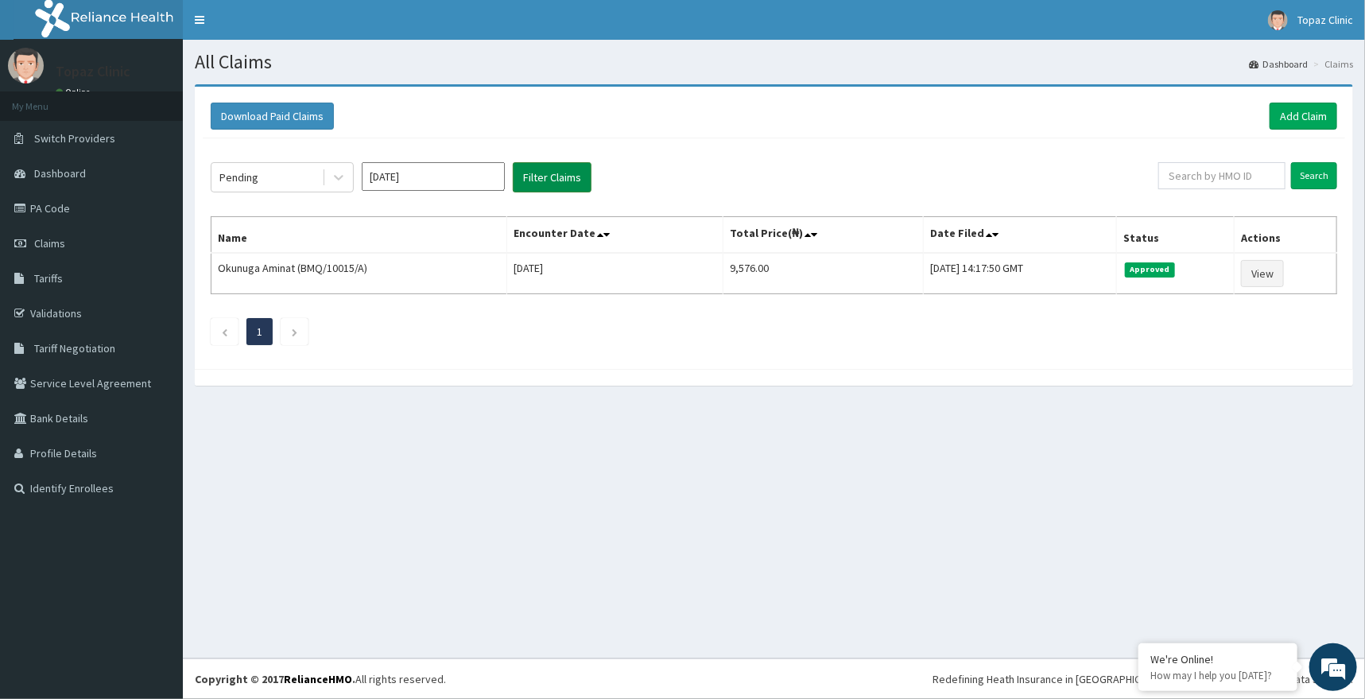
click at [557, 176] on button "Filter Claims" at bounding box center [552, 177] width 79 height 30
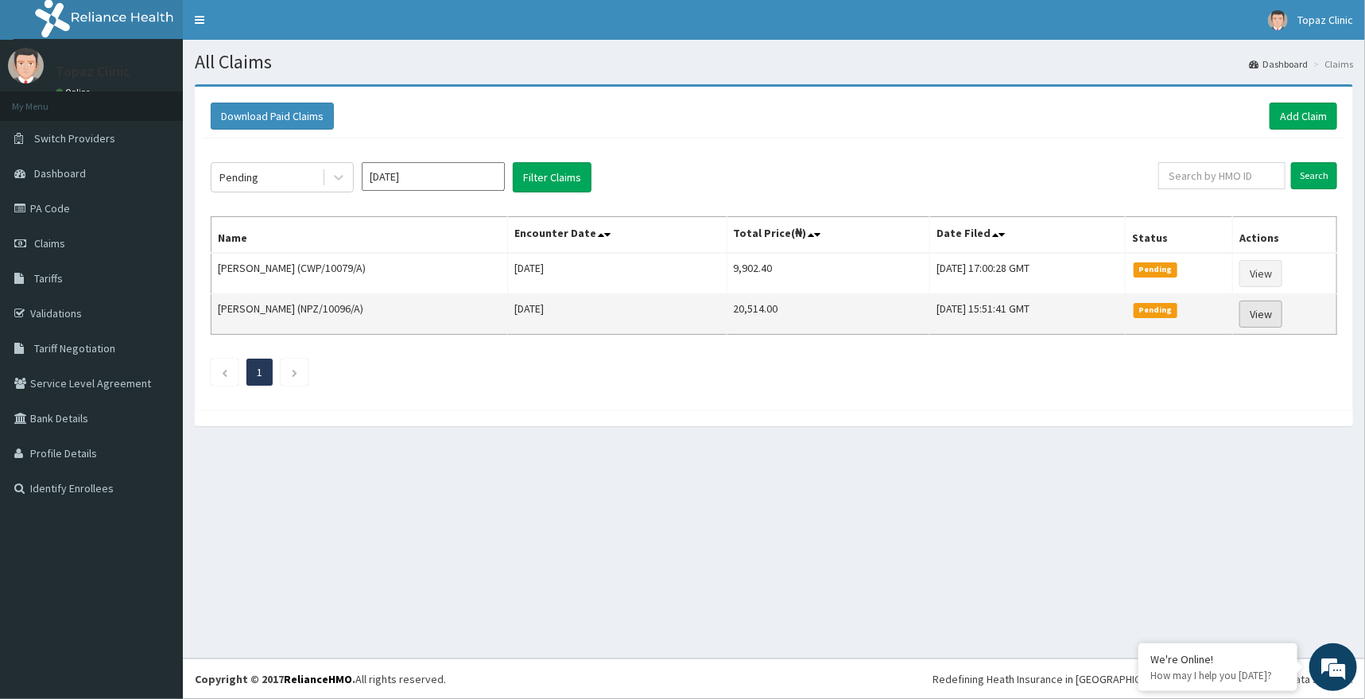
click at [1272, 309] on link "View" at bounding box center [1260, 313] width 43 height 27
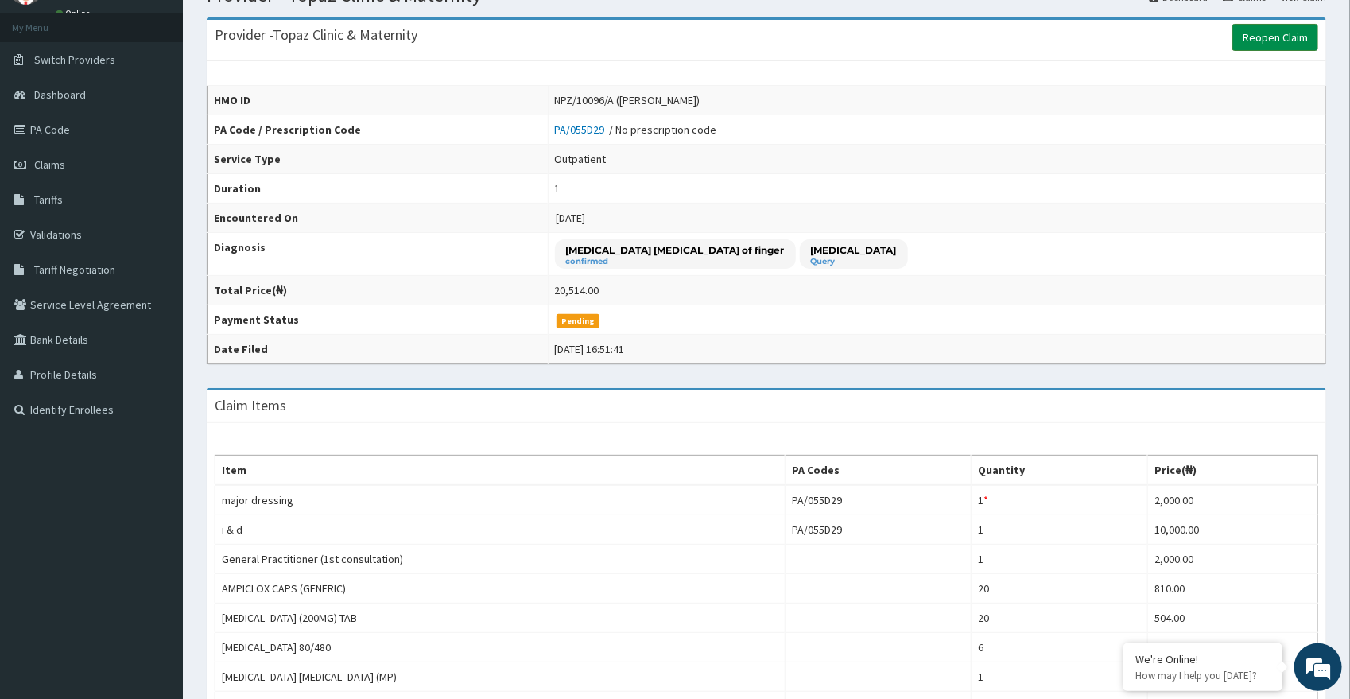
click at [1264, 38] on link "Reopen Claim" at bounding box center [1275, 37] width 86 height 27
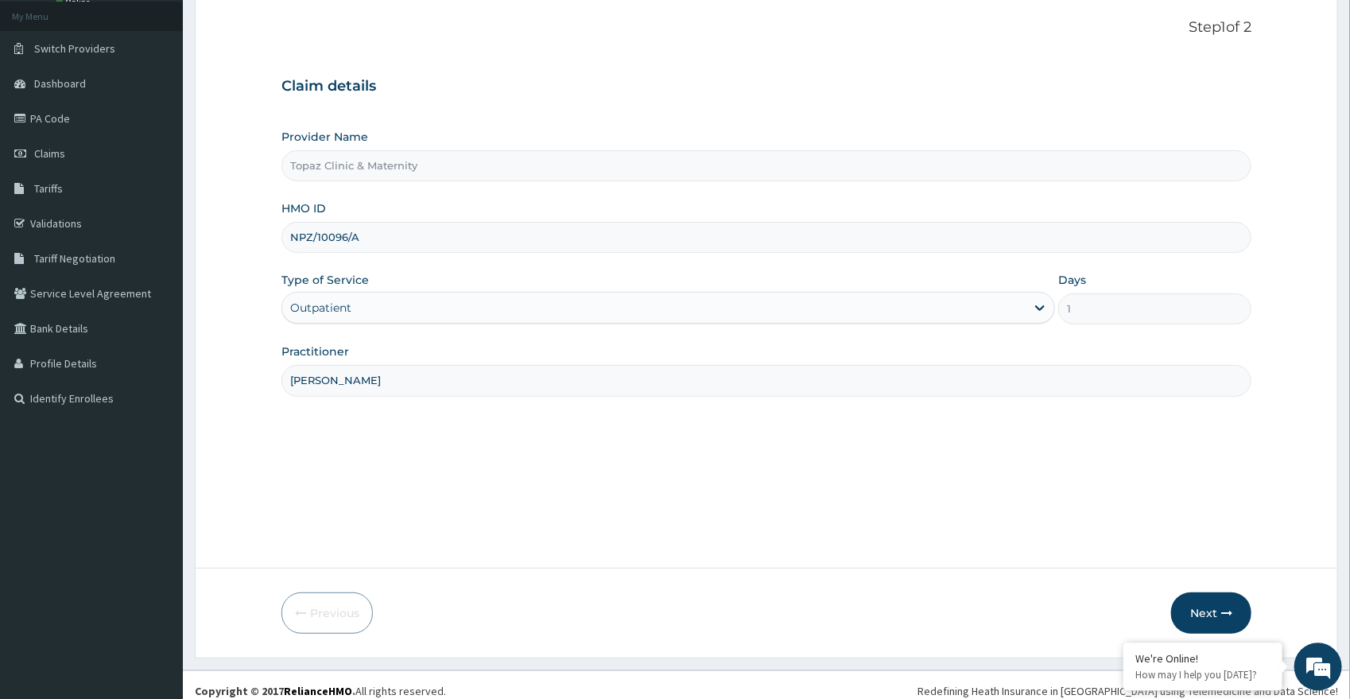
scroll to position [102, 0]
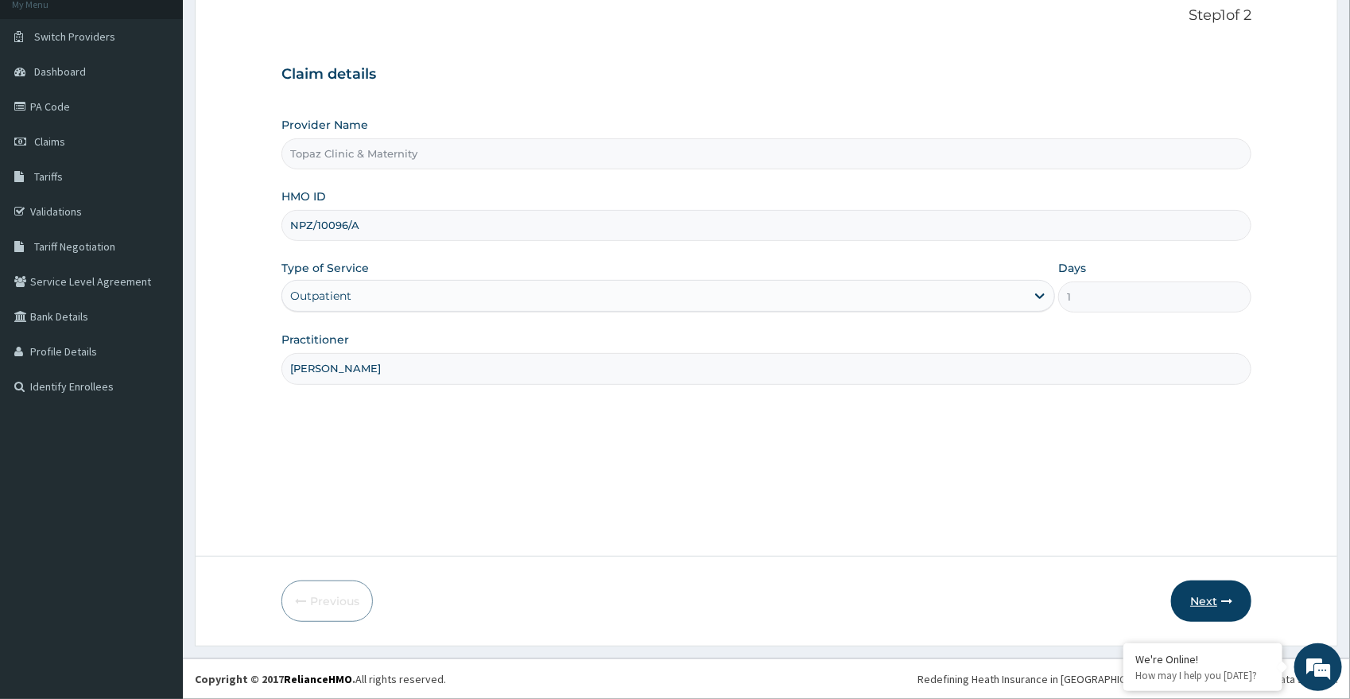
click at [1220, 595] on button "Next" at bounding box center [1211, 600] width 80 height 41
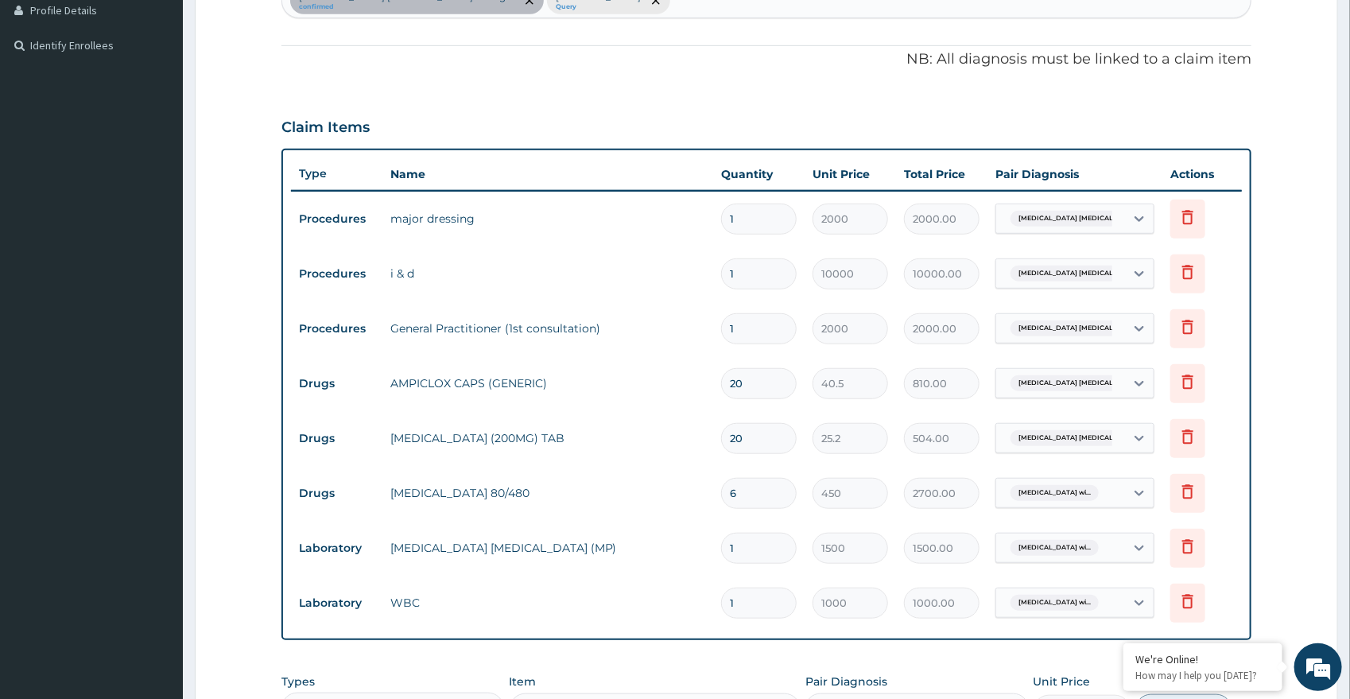
scroll to position [358, 0]
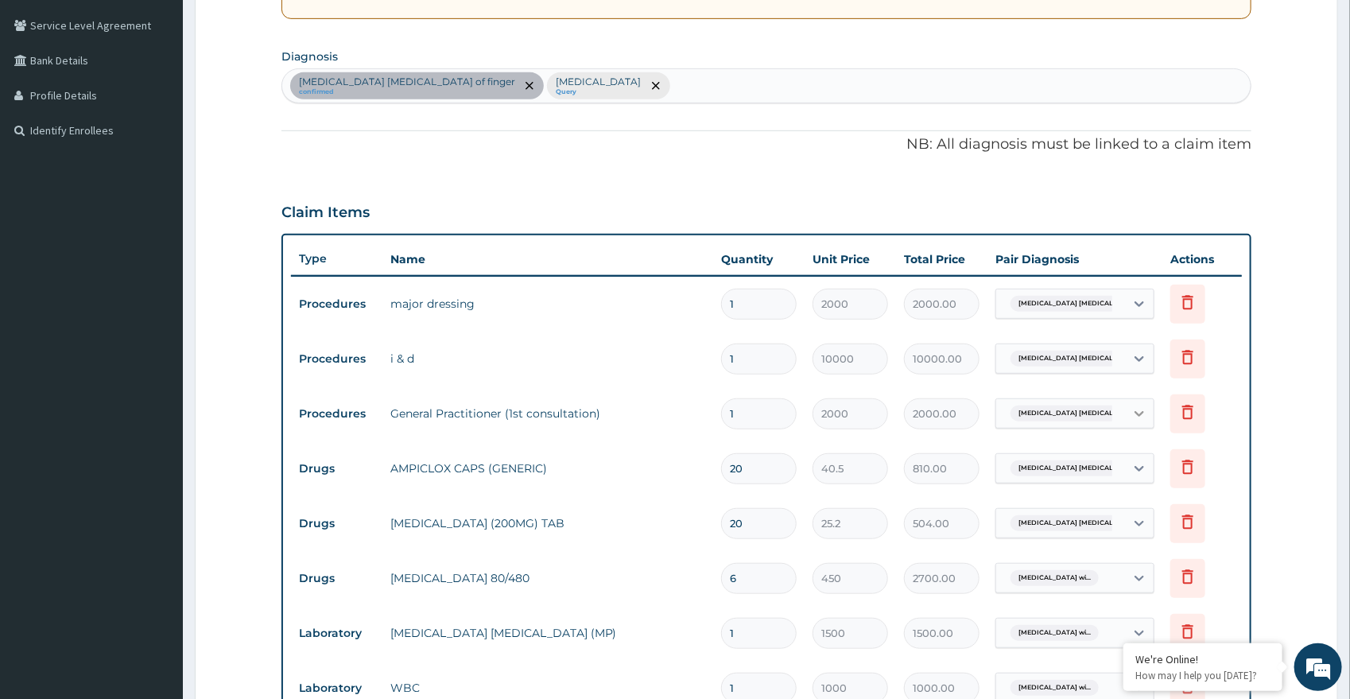
click at [1142, 413] on icon at bounding box center [1139, 414] width 10 height 6
click at [1068, 495] on label "Plasmodium malariae malaria without complication" at bounding box center [1072, 500] width 99 height 16
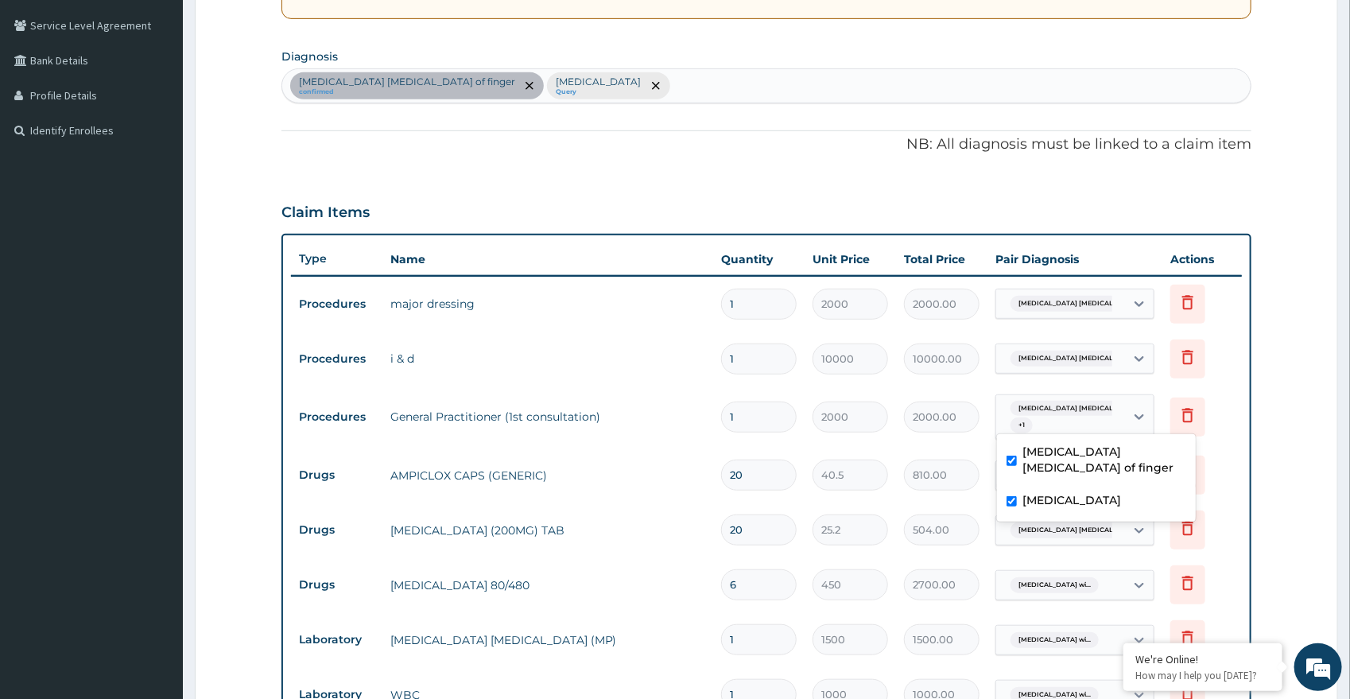
checkbox input "true"
click at [1143, 420] on icon at bounding box center [1139, 417] width 16 height 16
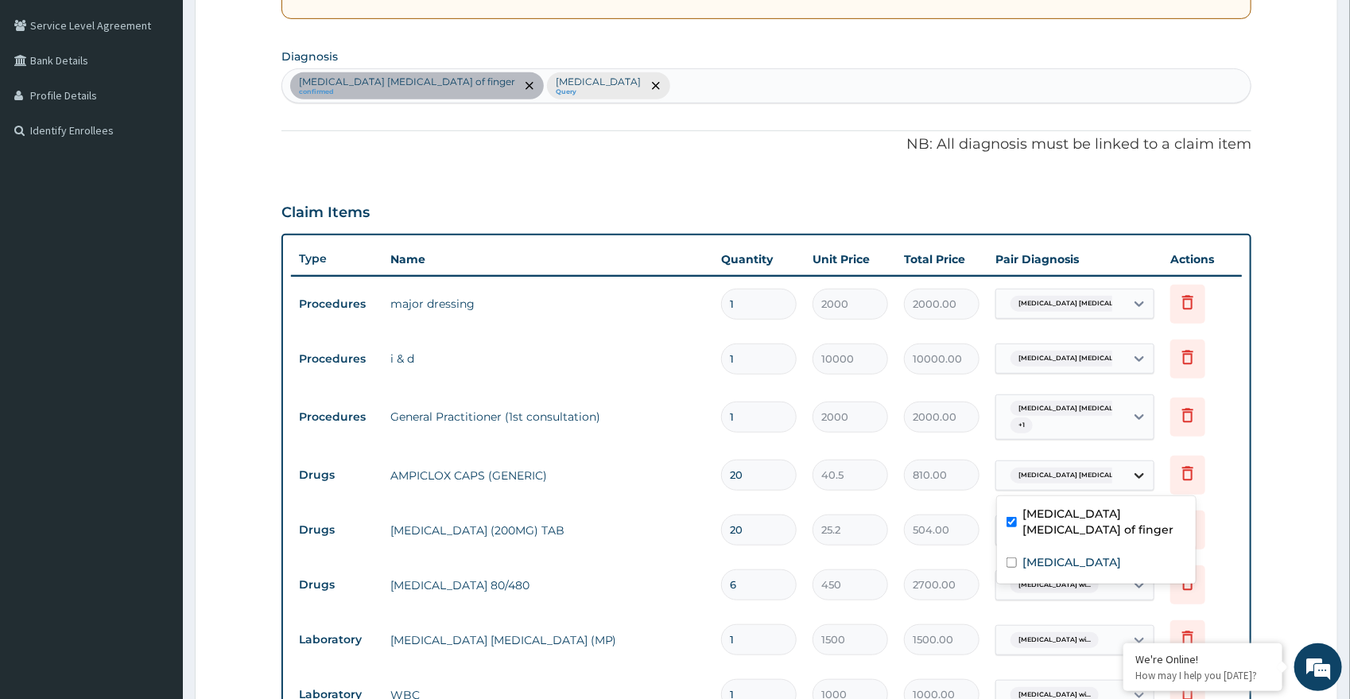
click at [1138, 473] on icon at bounding box center [1139, 476] width 10 height 6
click at [1140, 471] on icon at bounding box center [1139, 475] width 16 height 16
click at [1139, 526] on icon at bounding box center [1139, 530] width 16 height 16
click at [1147, 522] on icon at bounding box center [1139, 530] width 16 height 16
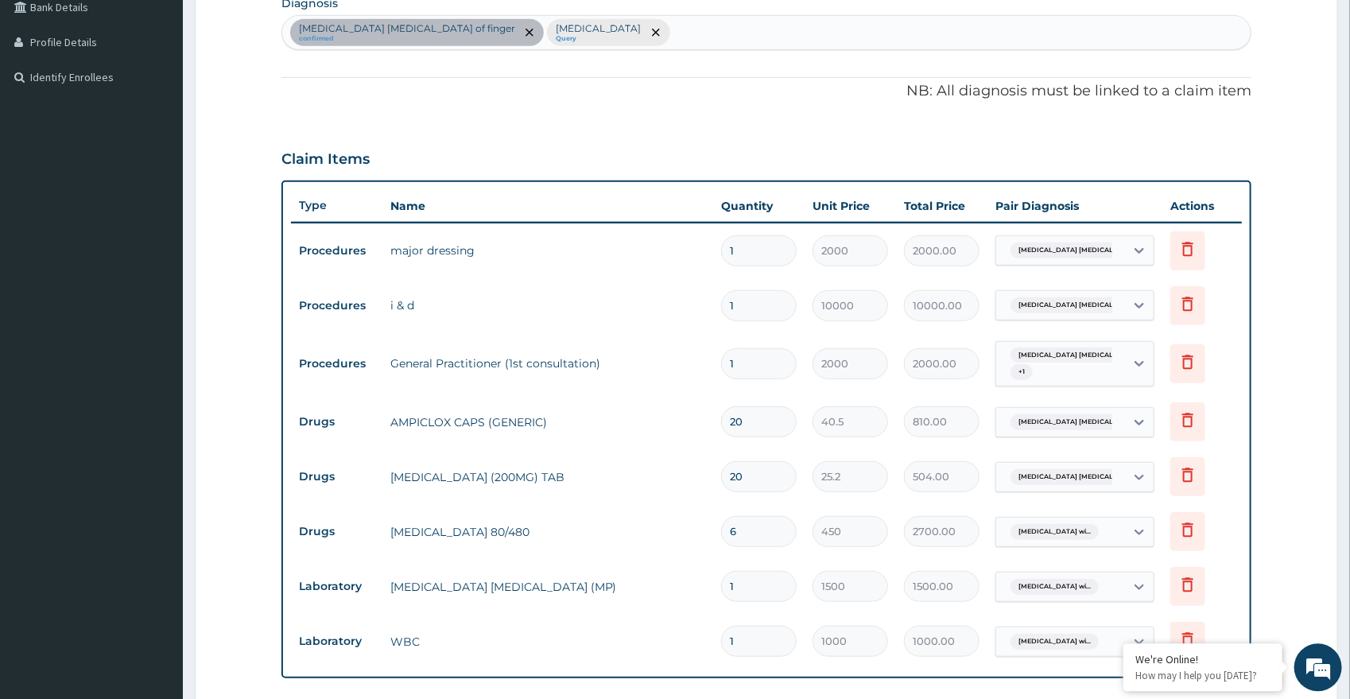
scroll to position [443, 0]
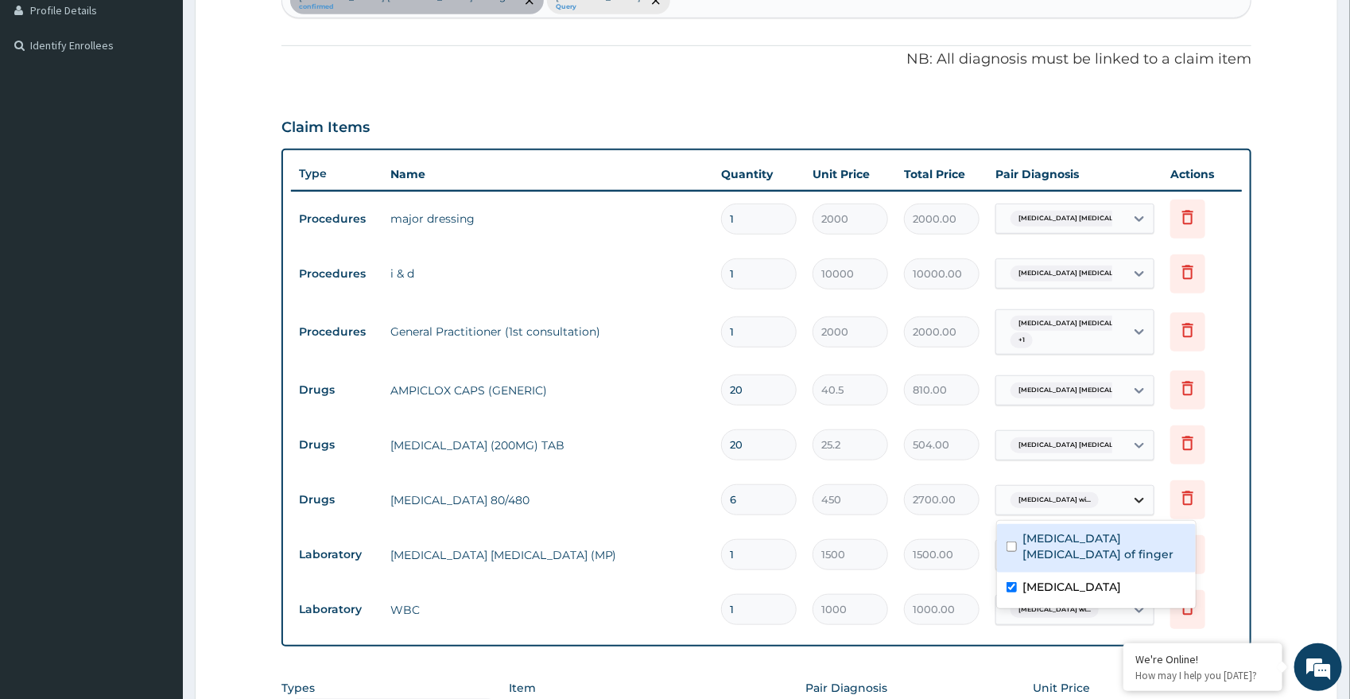
click at [1141, 500] on icon at bounding box center [1139, 500] width 16 height 16
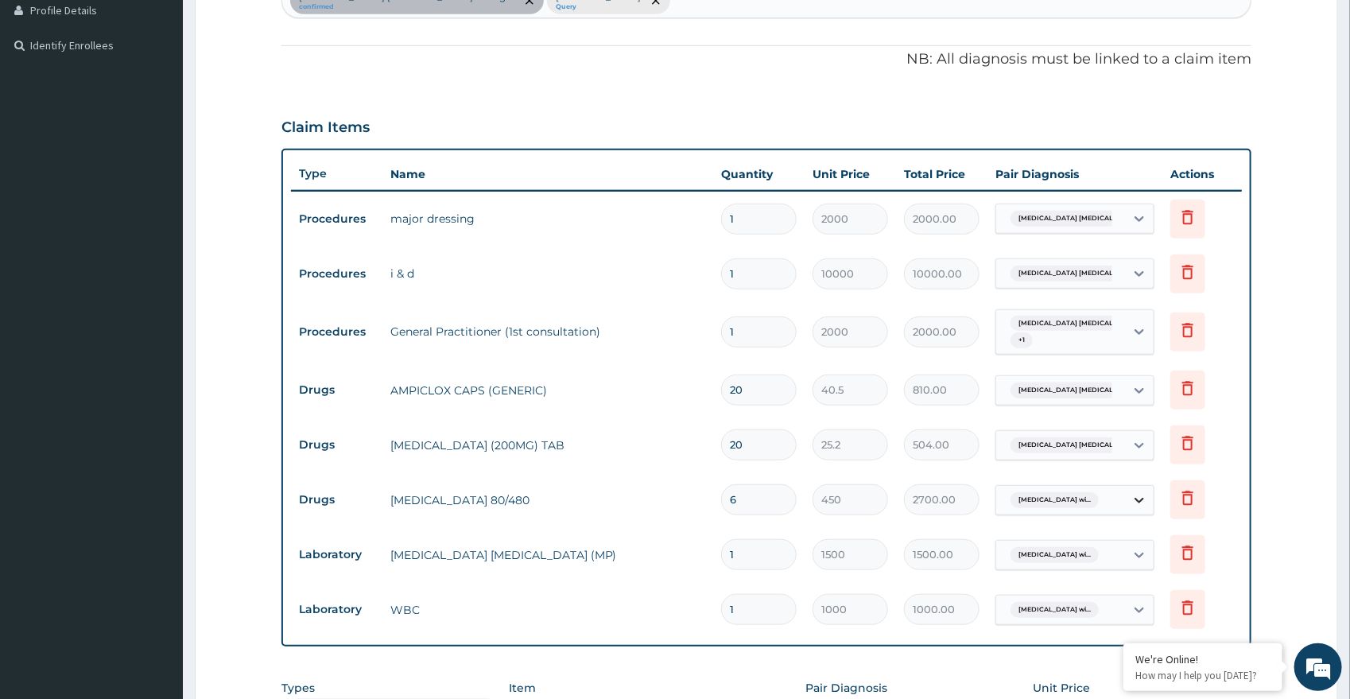
click at [1142, 496] on icon at bounding box center [1139, 500] width 16 height 16
click at [1136, 553] on icon at bounding box center [1139, 555] width 16 height 16
click at [1137, 557] on icon at bounding box center [1139, 555] width 16 height 16
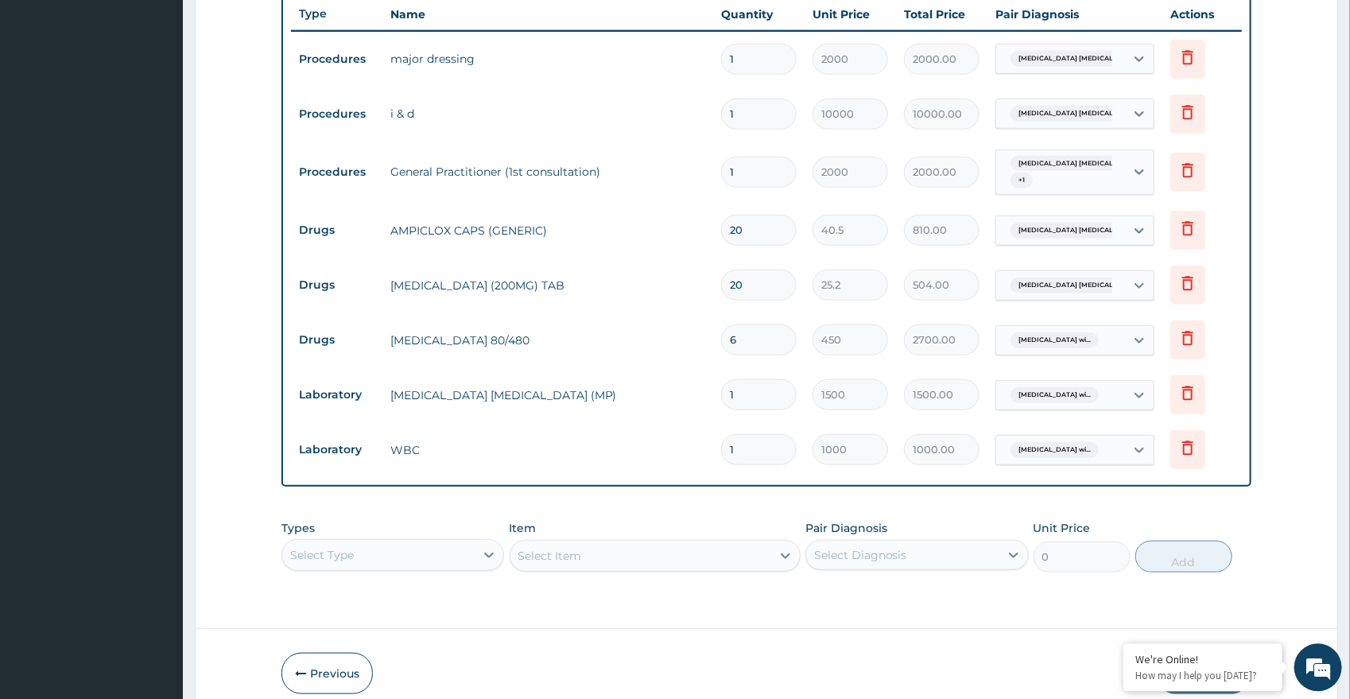
scroll to position [613, 0]
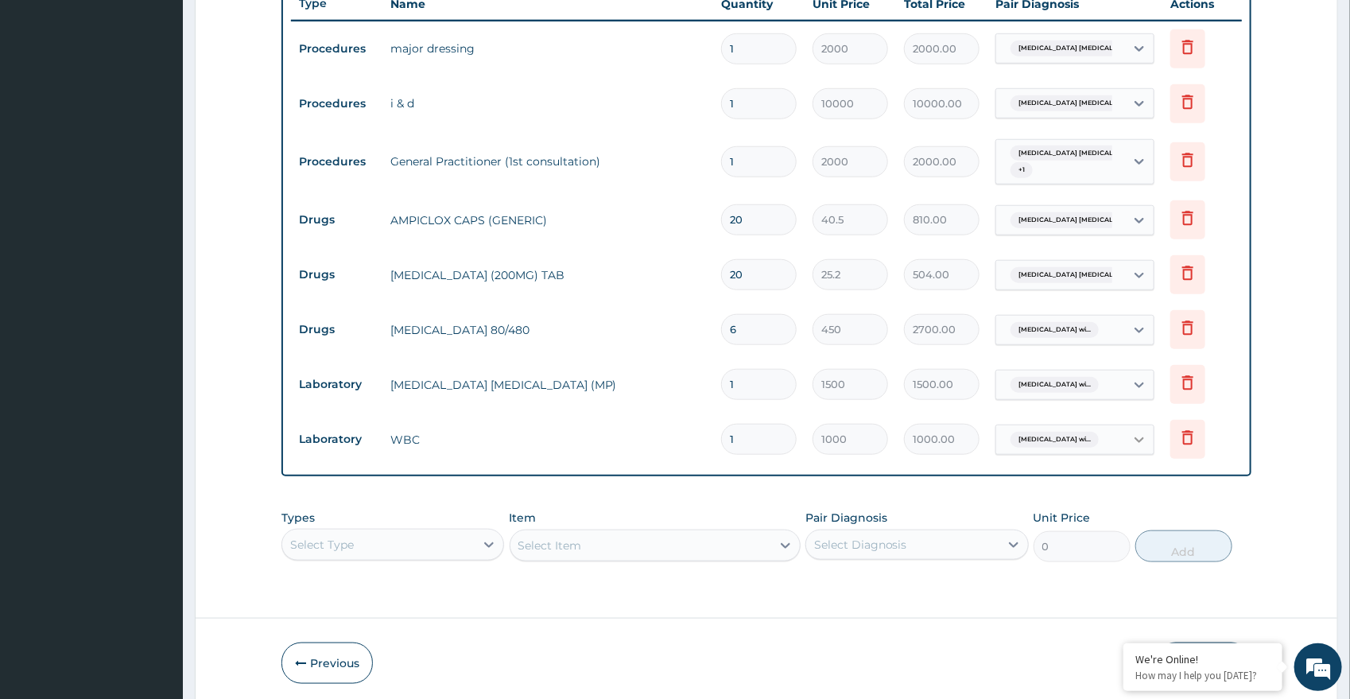
click at [1142, 441] on icon at bounding box center [1139, 440] width 16 height 16
click at [1277, 485] on form "Step 2 of 2 PA Code / Prescription Code PA/055D29 Encounter Date 02-10-2025 Imp…" at bounding box center [766, 89] width 1143 height 1237
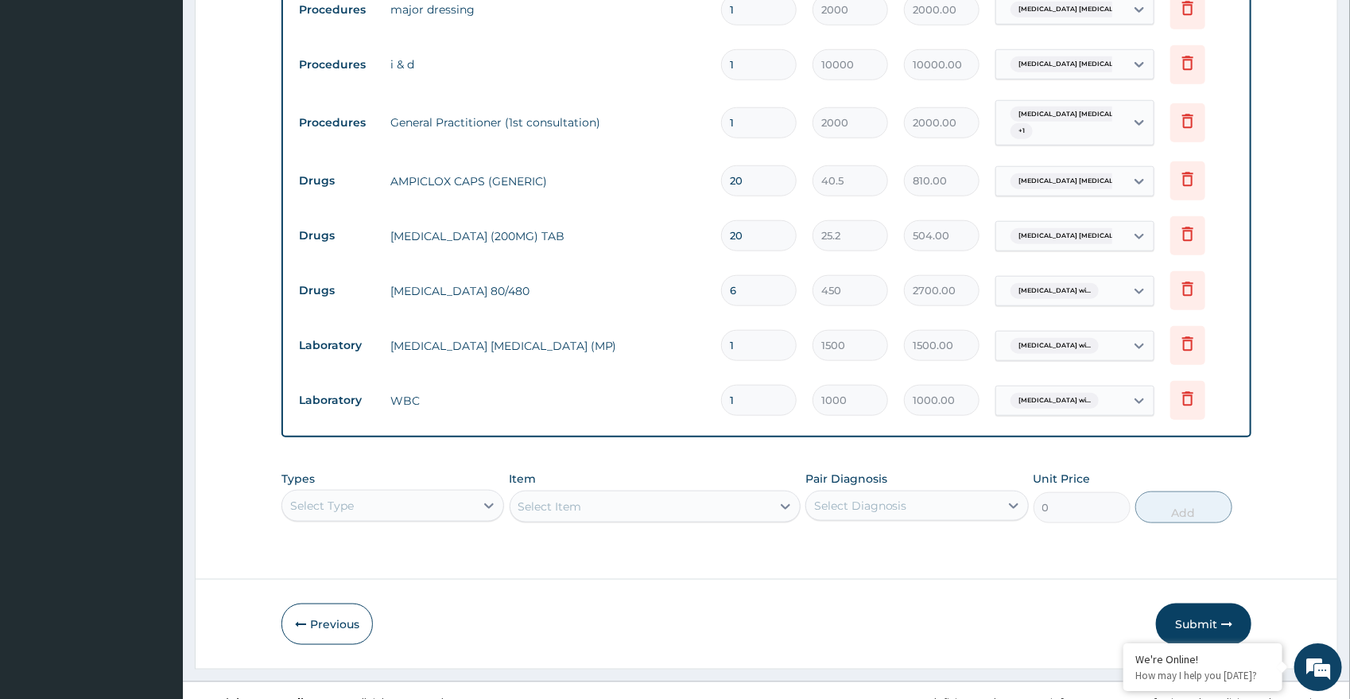
scroll to position [673, 0]
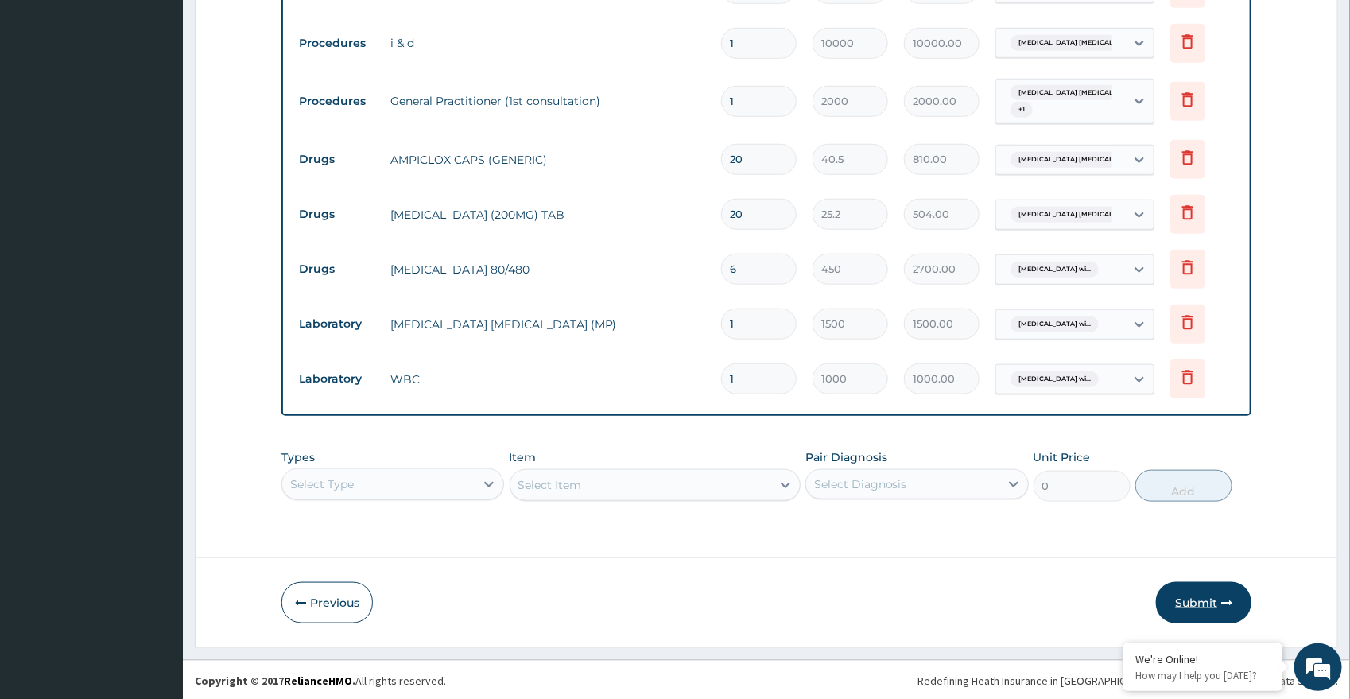
click at [1193, 592] on button "Submit" at bounding box center [1203, 602] width 95 height 41
click at [1188, 611] on button "Submit" at bounding box center [1203, 602] width 95 height 41
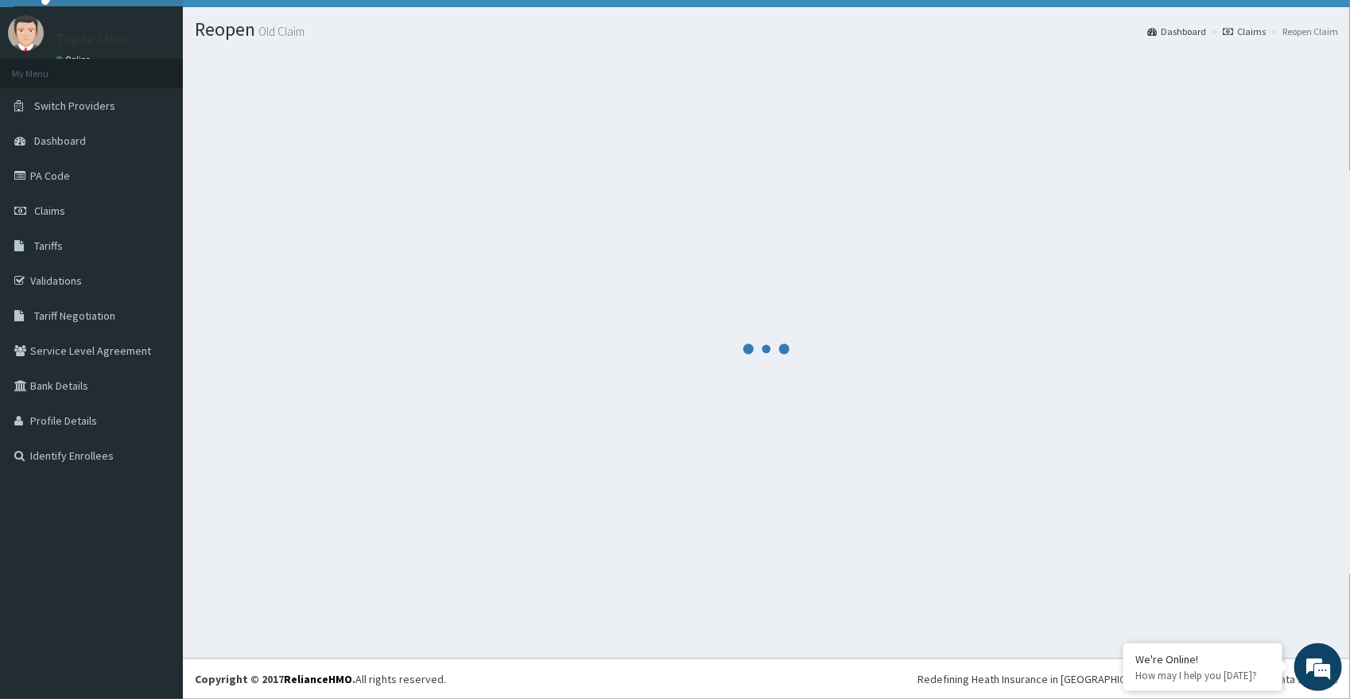
scroll to position [32, 0]
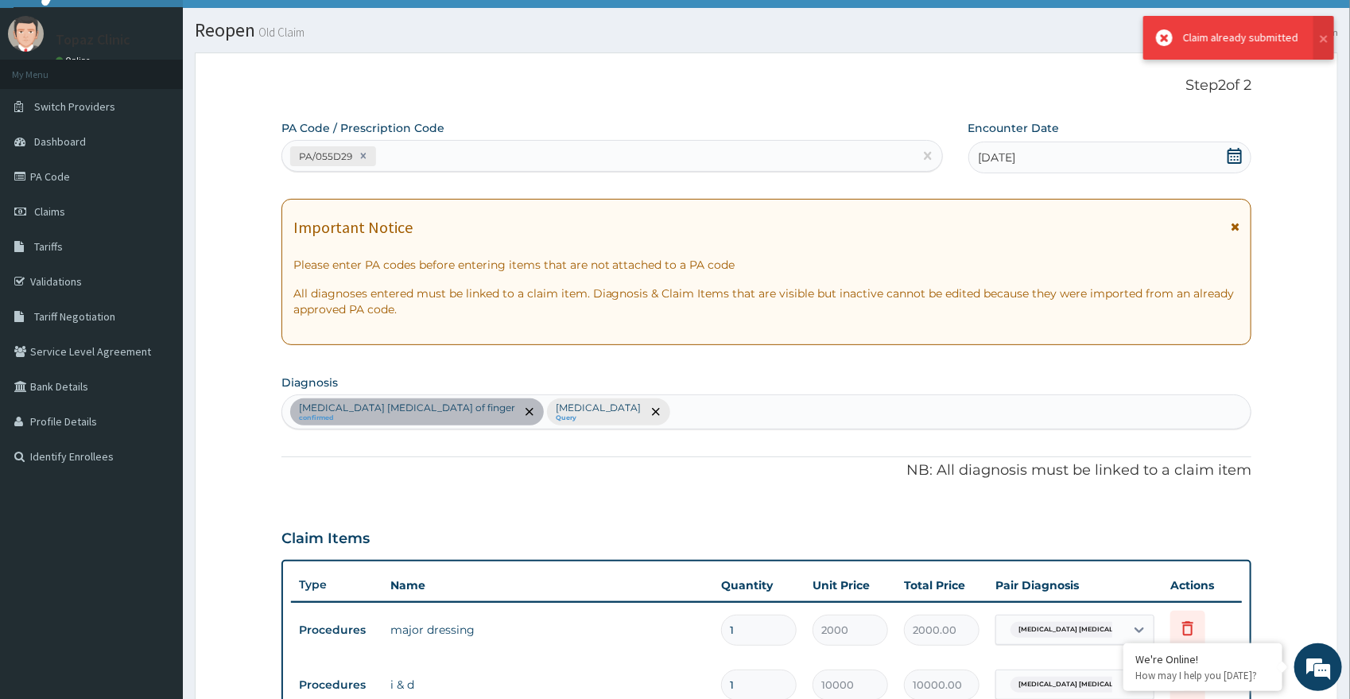
click at [1168, 33] on icon at bounding box center [1164, 37] width 17 height 17
click at [1330, 38] on button at bounding box center [1323, 38] width 21 height 44
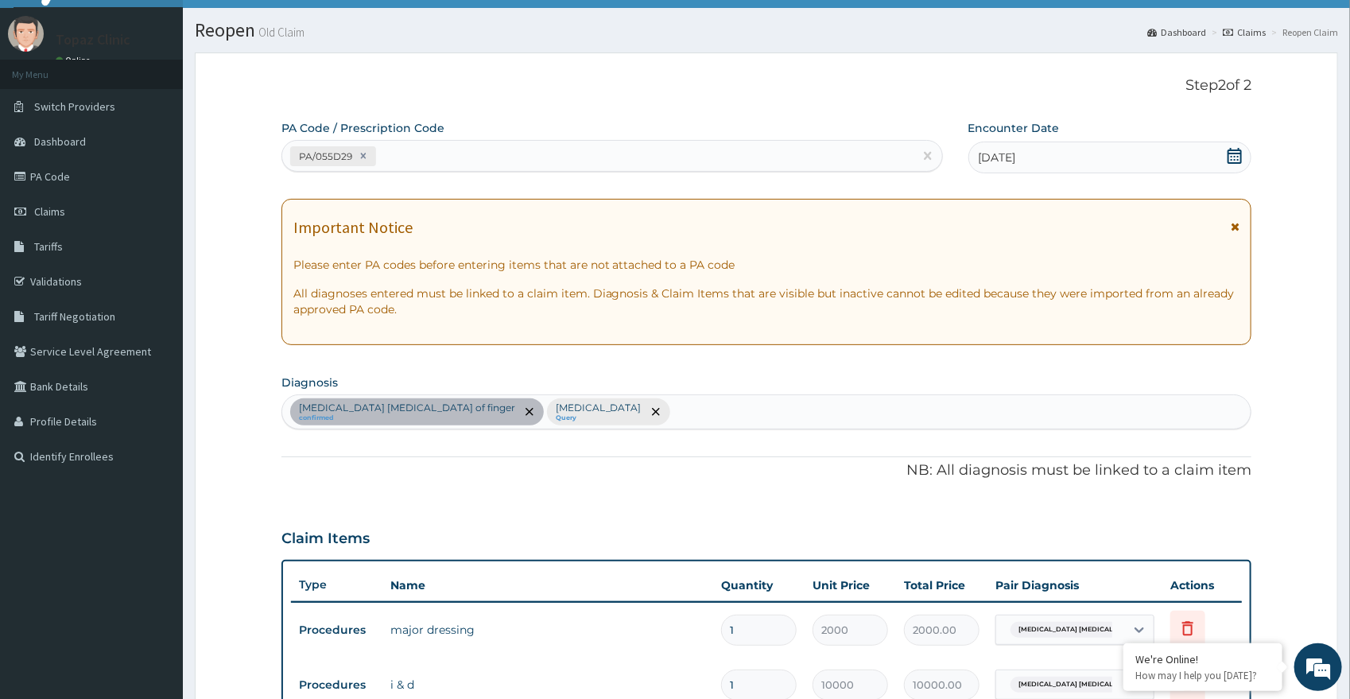
click at [1238, 30] on link "Claims" at bounding box center [1243, 32] width 43 height 14
